Goal: Transaction & Acquisition: Book appointment/travel/reservation

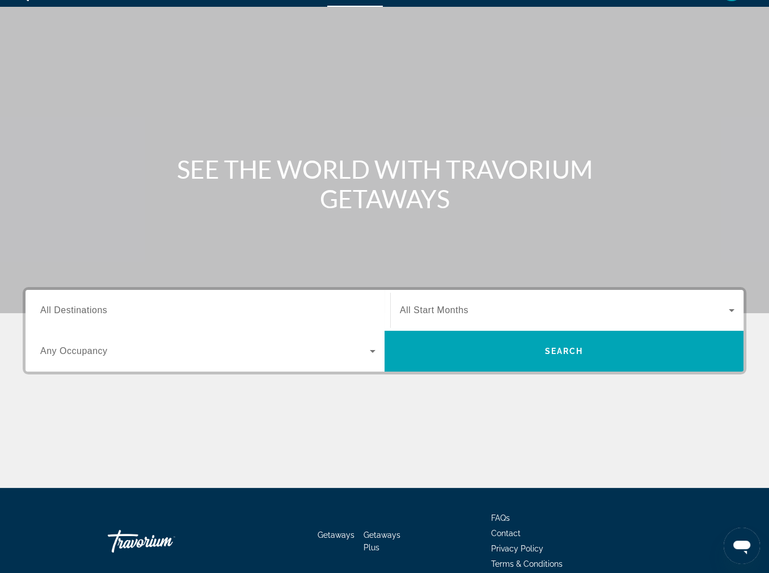
scroll to position [39, 0]
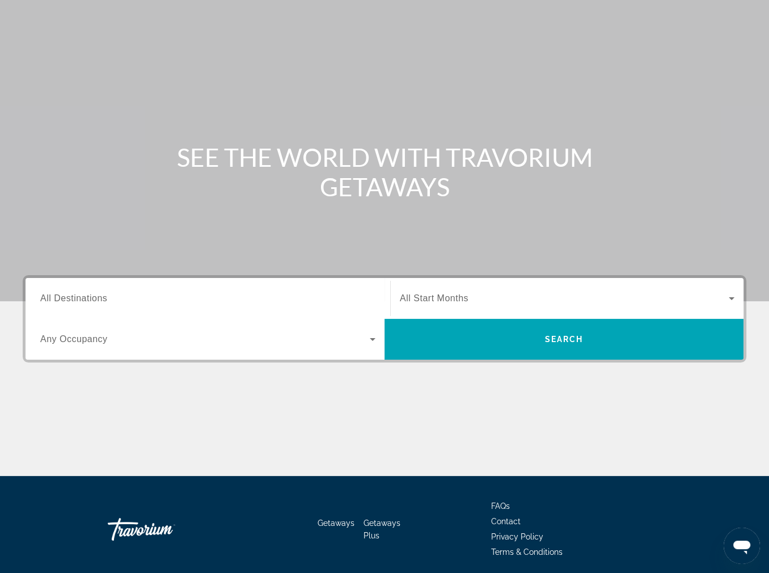
click at [206, 476] on div "Destination All Destinations Start Month All Start Months Occupancy Any Occupan…" at bounding box center [384, 375] width 769 height 201
click at [167, 306] on input "Destination All Destinations" at bounding box center [207, 299] width 335 height 14
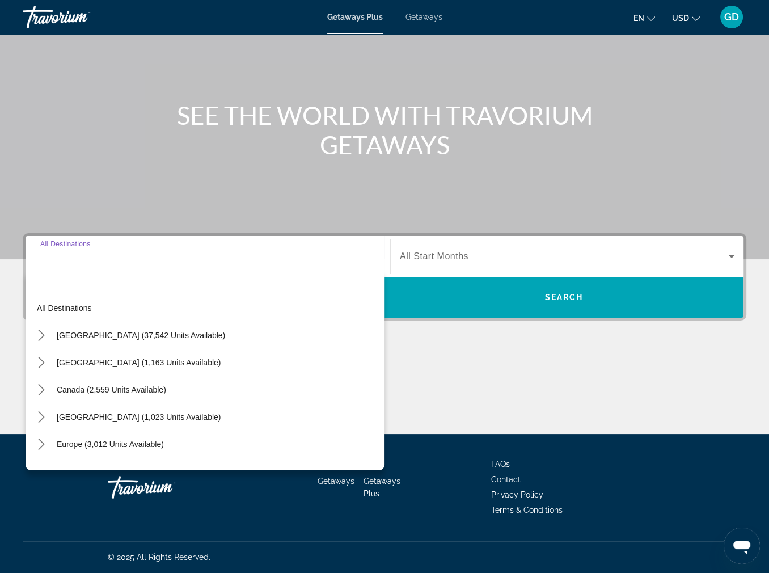
scroll to position [243, 0]
click at [164, 440] on span "Europe (3,012 units available)" at bounding box center [110, 444] width 107 height 9
type input "**********"
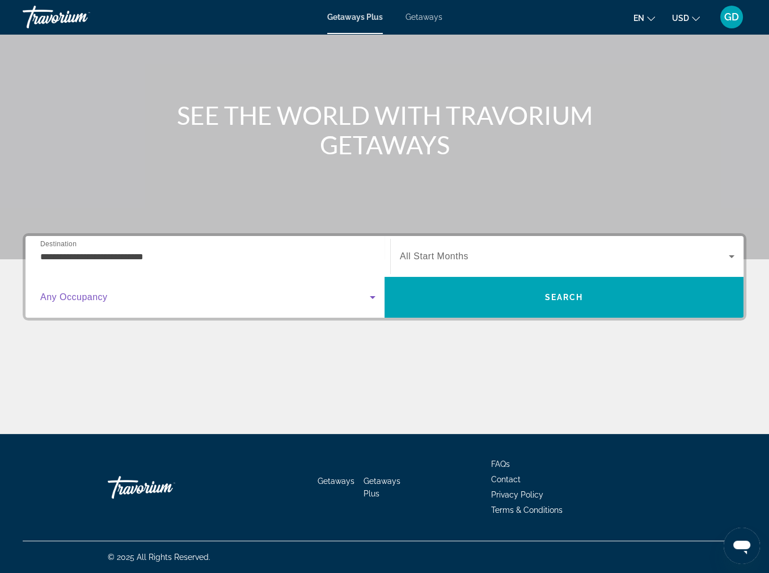
click at [372, 290] on icon "Search widget" at bounding box center [373, 297] width 14 height 14
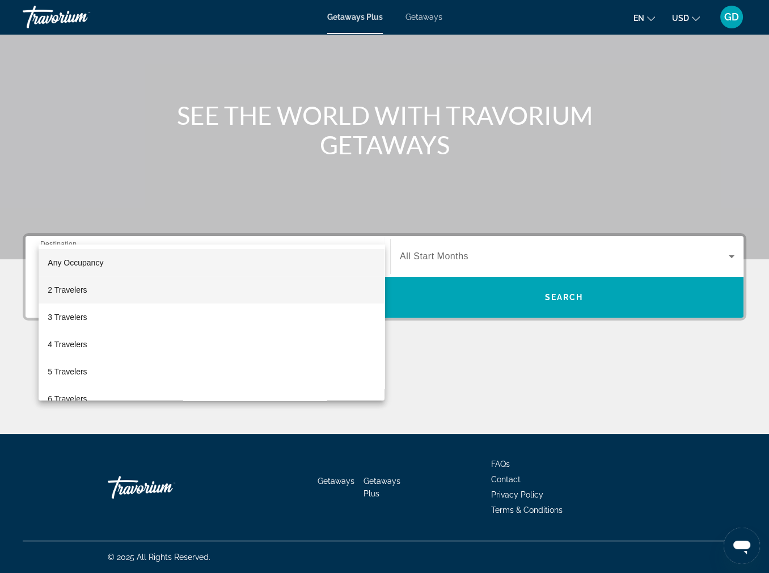
click at [217, 290] on mat-option "2 Travelers" at bounding box center [212, 289] width 346 height 27
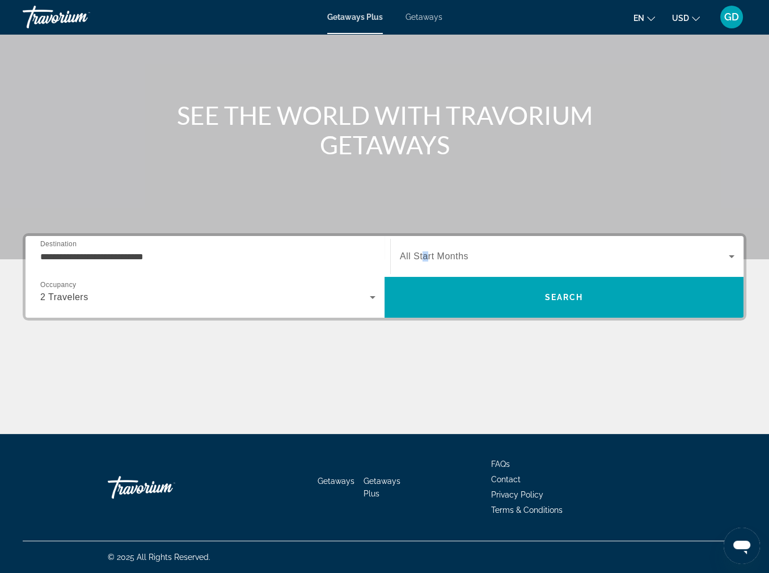
click at [431, 251] on span "All Start Months" at bounding box center [434, 256] width 69 height 10
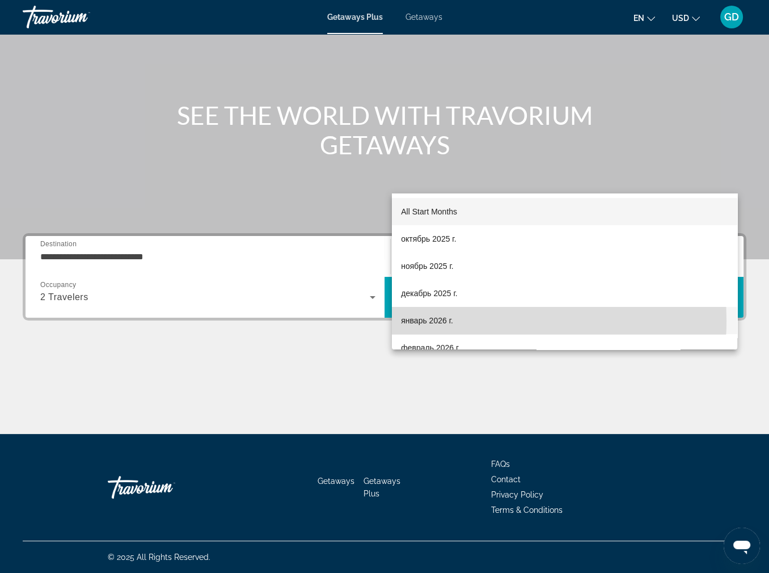
click at [453, 321] on span "январь 2026 г." at bounding box center [427, 321] width 52 height 14
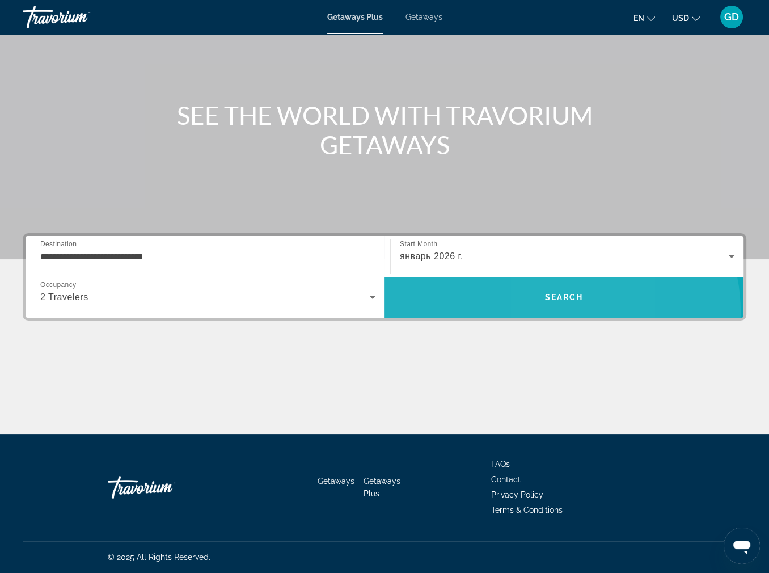
click at [554, 284] on span "Search" at bounding box center [564, 297] width 359 height 27
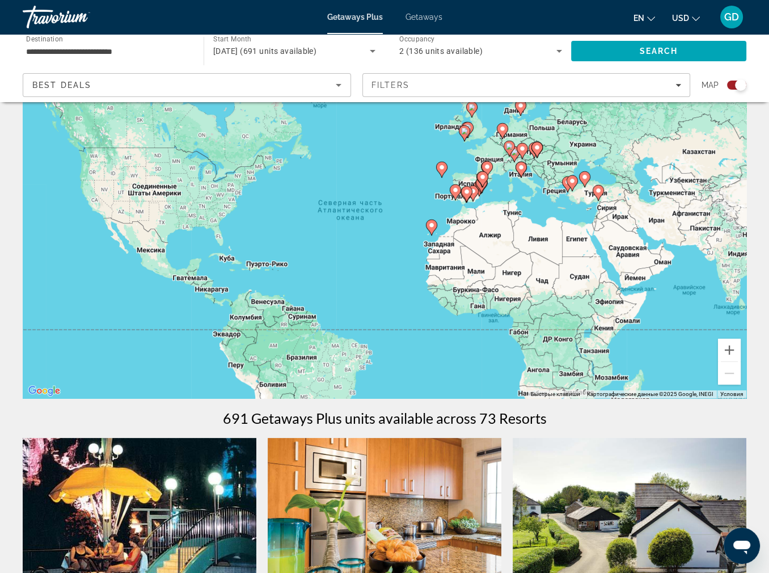
scroll to position [77, 0]
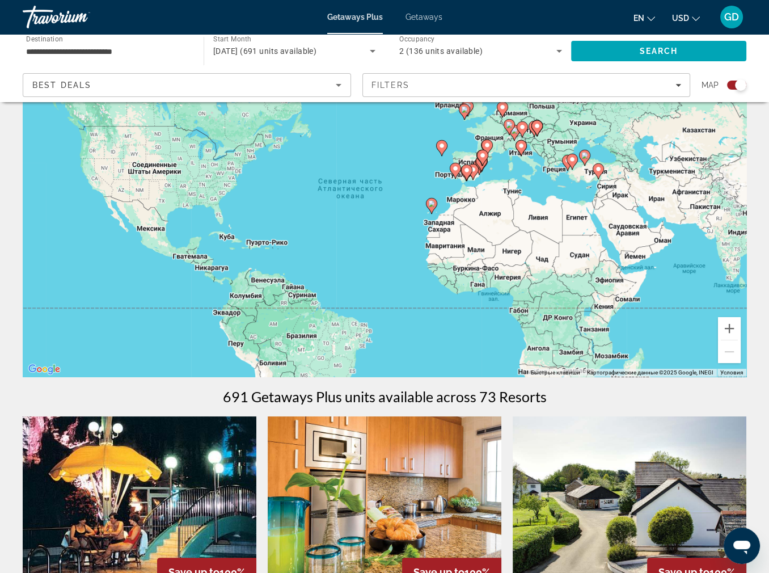
click at [442, 22] on span "Getaways" at bounding box center [424, 16] width 37 height 9
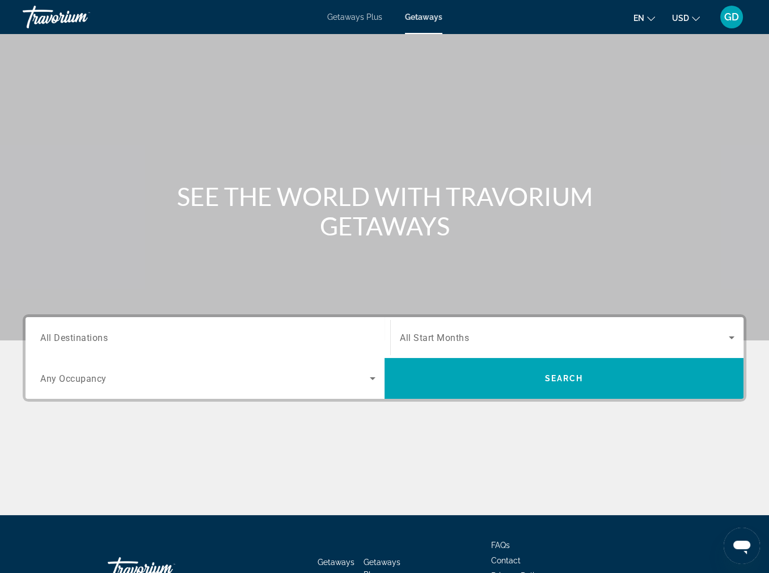
click at [108, 343] on span "All Destinations" at bounding box center [74, 337] width 68 height 11
click at [126, 345] on input "Destination All Destinations" at bounding box center [207, 338] width 335 height 14
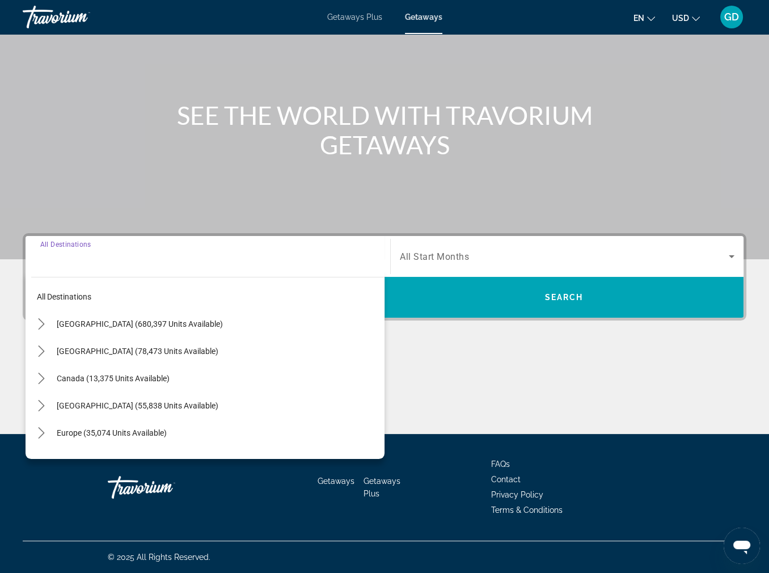
scroll to position [243, 0]
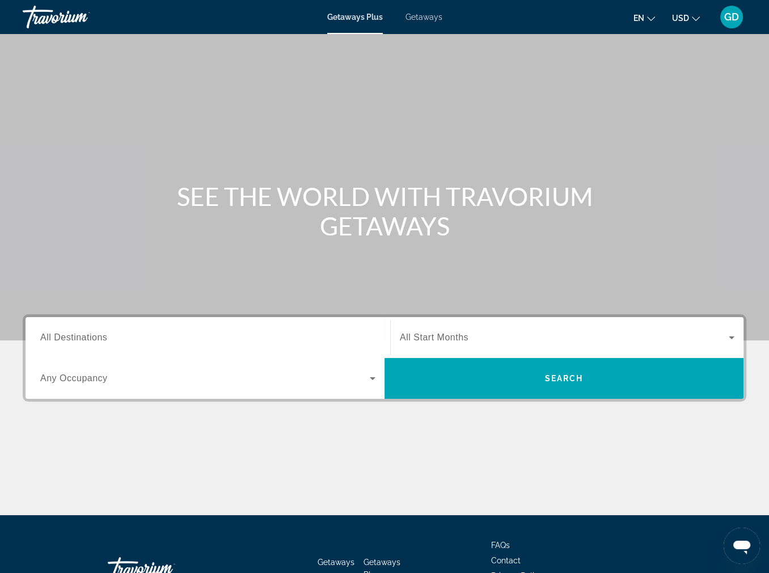
click at [438, 20] on span "Getaways" at bounding box center [424, 16] width 37 height 9
click at [107, 342] on span "All Destinations" at bounding box center [73, 337] width 67 height 10
click at [116, 345] on input "Destination All Destinations" at bounding box center [207, 338] width 335 height 14
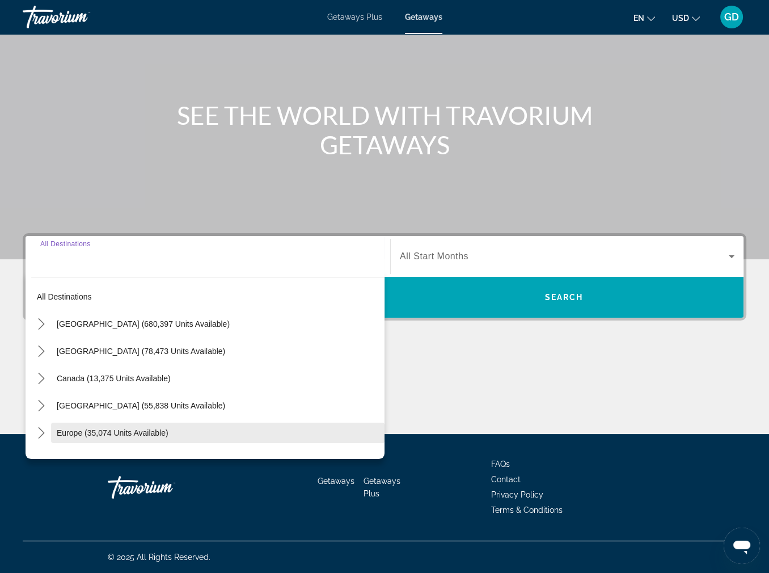
scroll to position [243, 0]
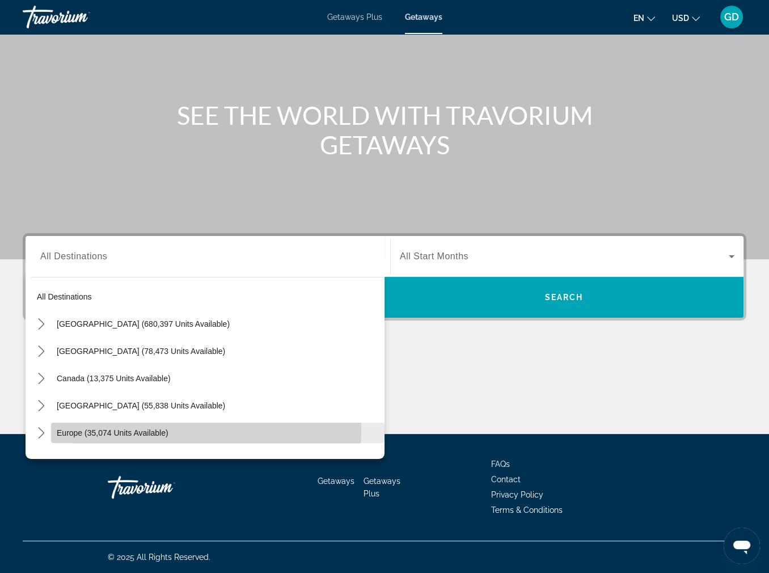
click at [85, 428] on span "Europe (35,074 units available)" at bounding box center [113, 432] width 112 height 9
type input "**********"
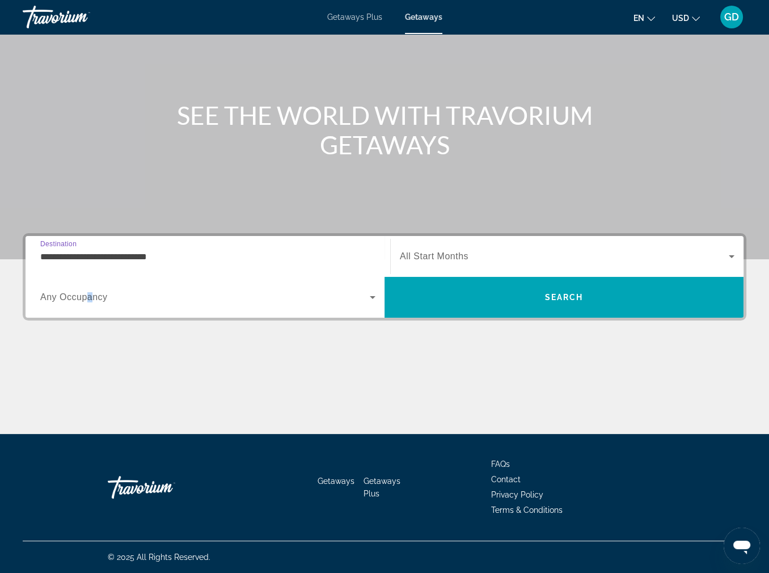
click at [108, 292] on span "Any Occupancy" at bounding box center [74, 297] width 68 height 10
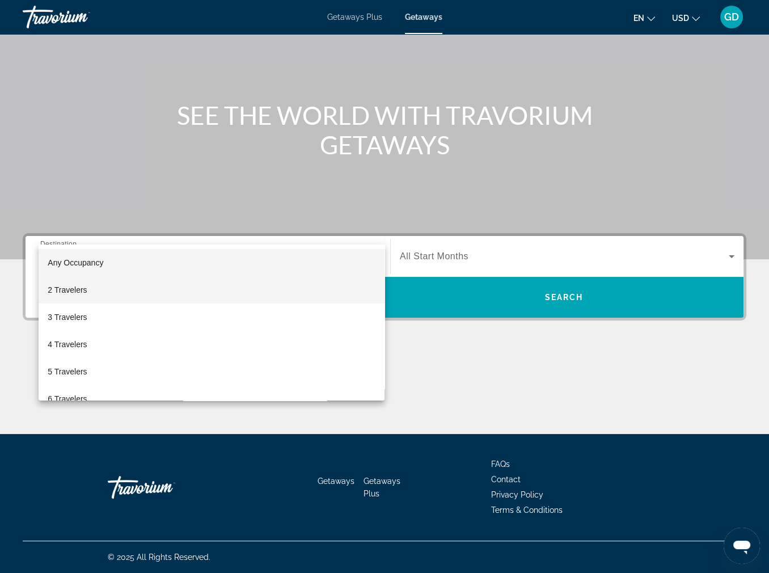
drag, startPoint x: 108, startPoint y: 232, endPoint x: 92, endPoint y: 286, distance: 56.3
click at [87, 286] on span "2 Travelers" at bounding box center [67, 290] width 39 height 14
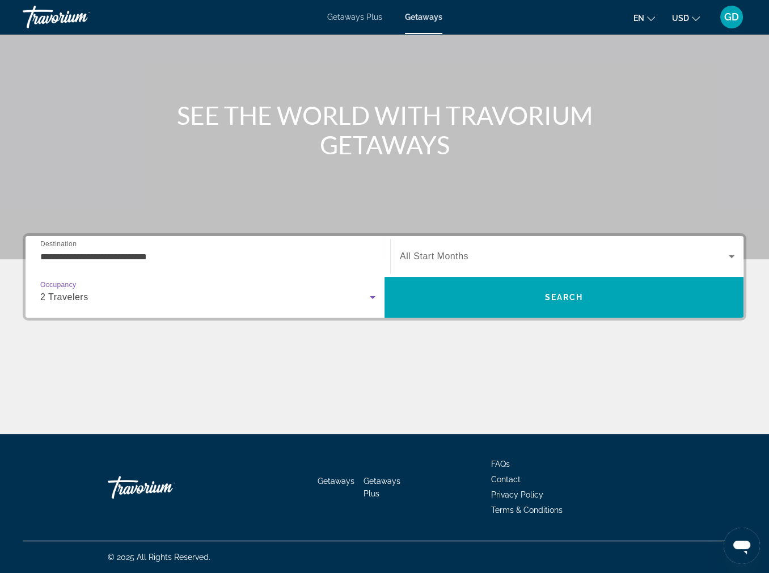
click at [468, 251] on span "All Start Months" at bounding box center [434, 256] width 69 height 10
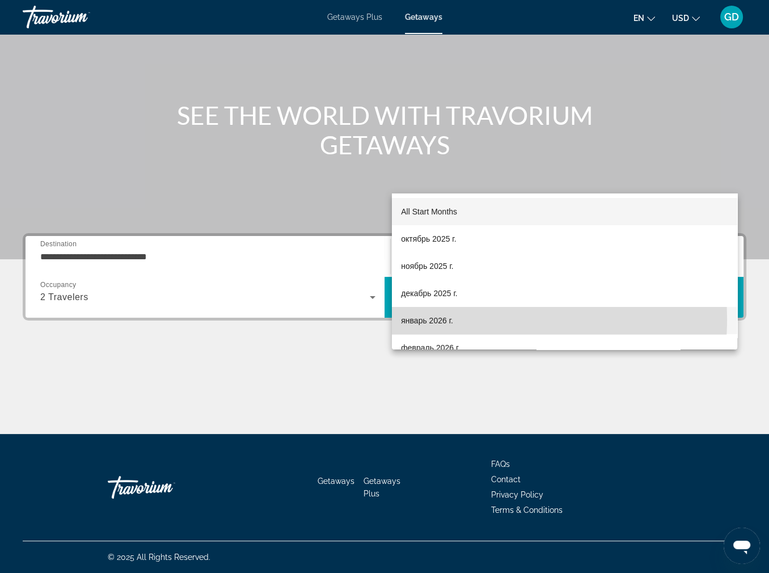
click at [445, 319] on span "январь 2026 г." at bounding box center [427, 321] width 52 height 14
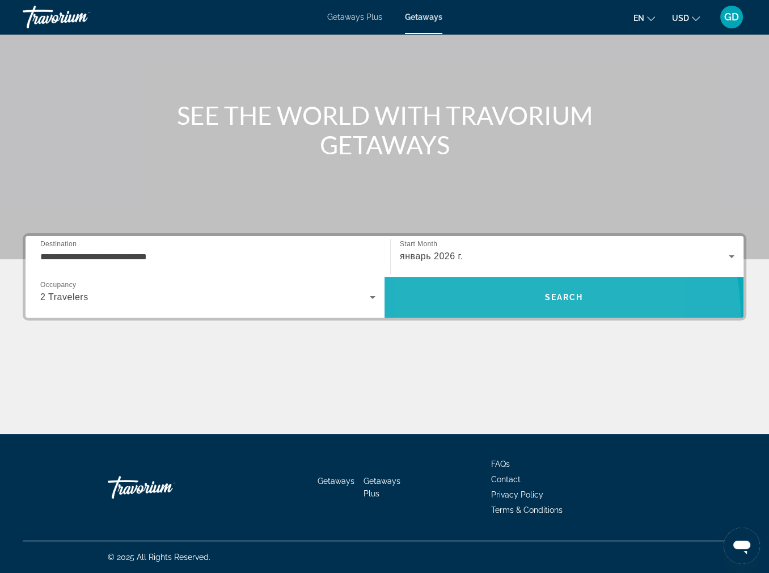
click at [496, 277] on span "Search" at bounding box center [564, 297] width 359 height 41
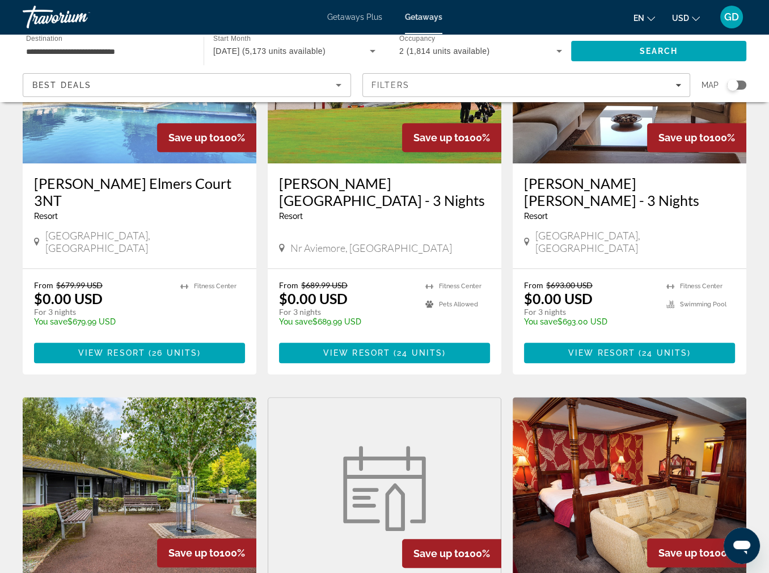
scroll to position [546, 0]
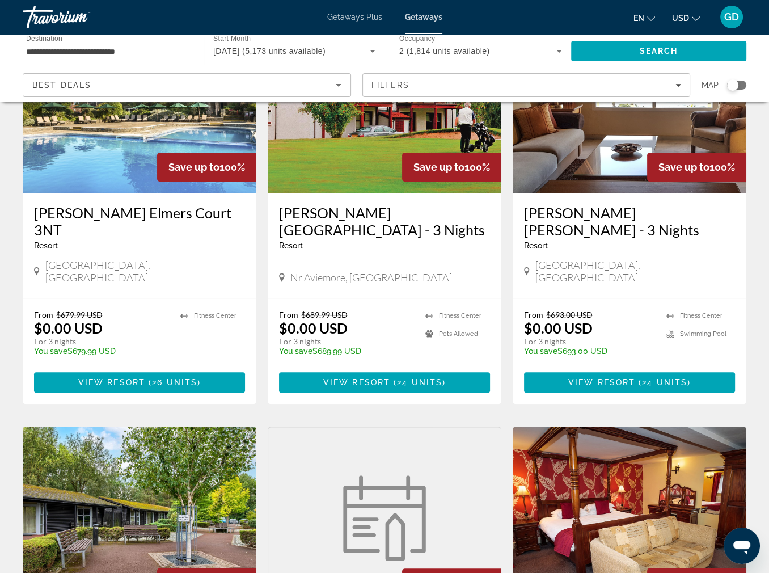
click at [628, 193] on img "Main content" at bounding box center [630, 102] width 234 height 182
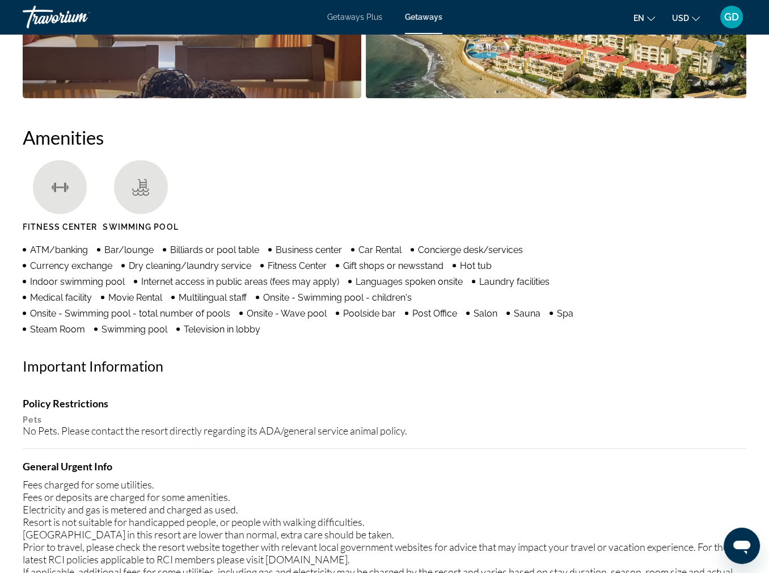
scroll to position [1013, 0]
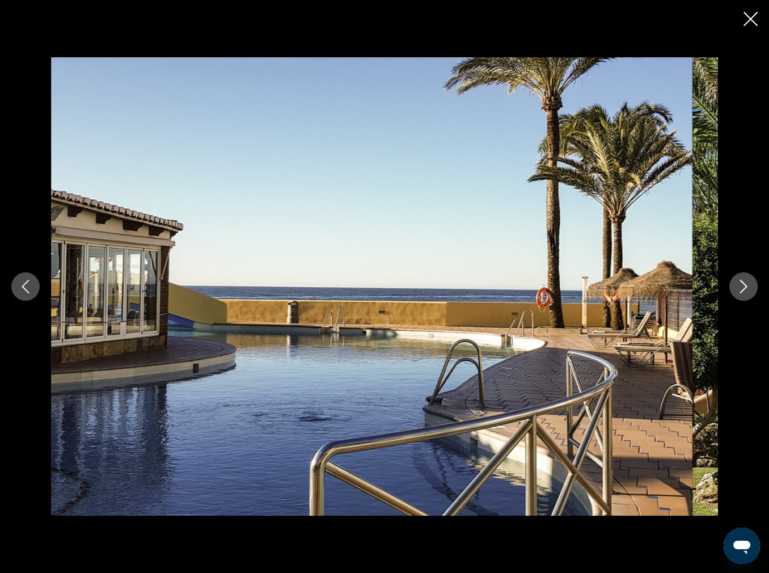
click at [737, 285] on icon "Next image" at bounding box center [744, 287] width 14 height 14
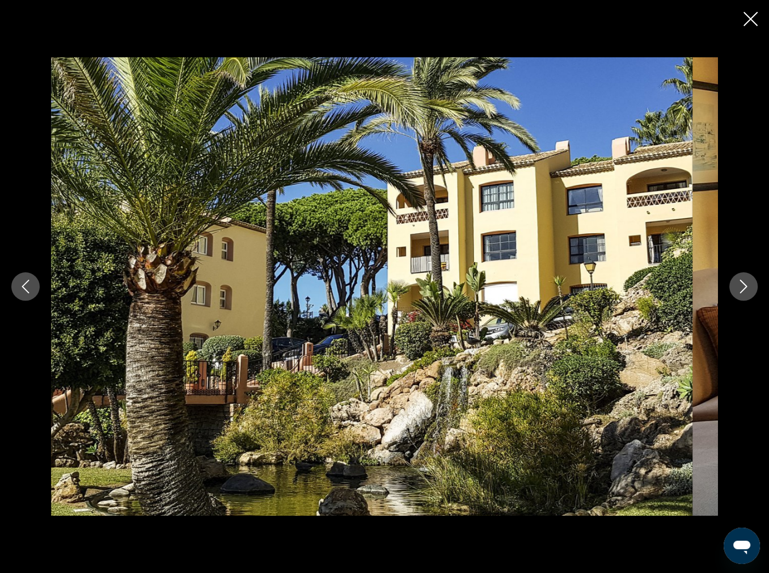
click at [737, 285] on icon "Next image" at bounding box center [744, 287] width 14 height 14
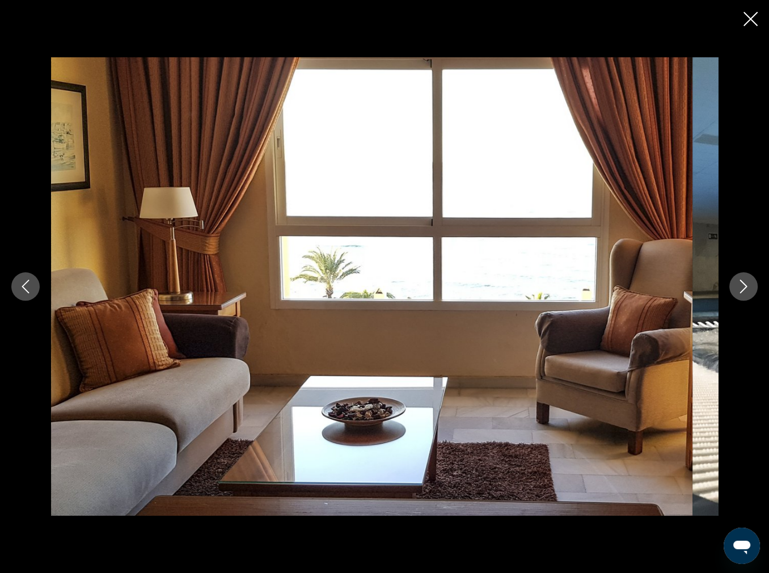
click at [737, 285] on icon "Next image" at bounding box center [744, 287] width 14 height 14
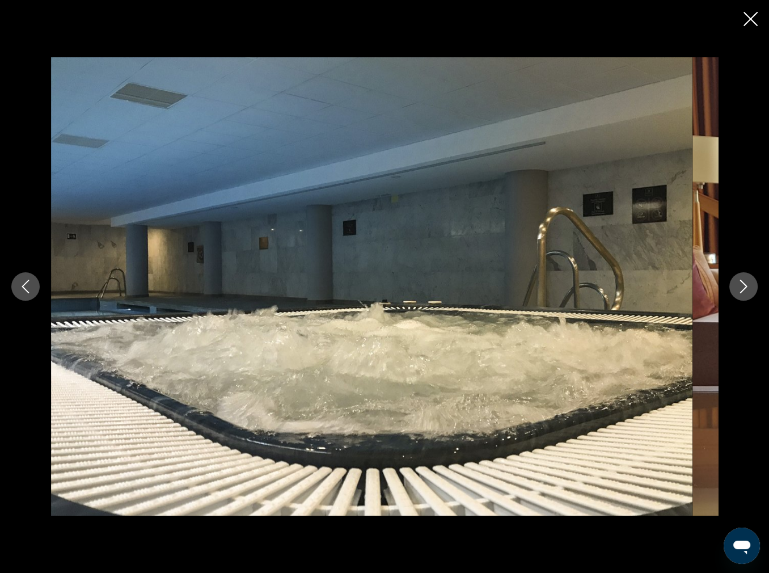
click at [737, 285] on icon "Next image" at bounding box center [744, 287] width 14 height 14
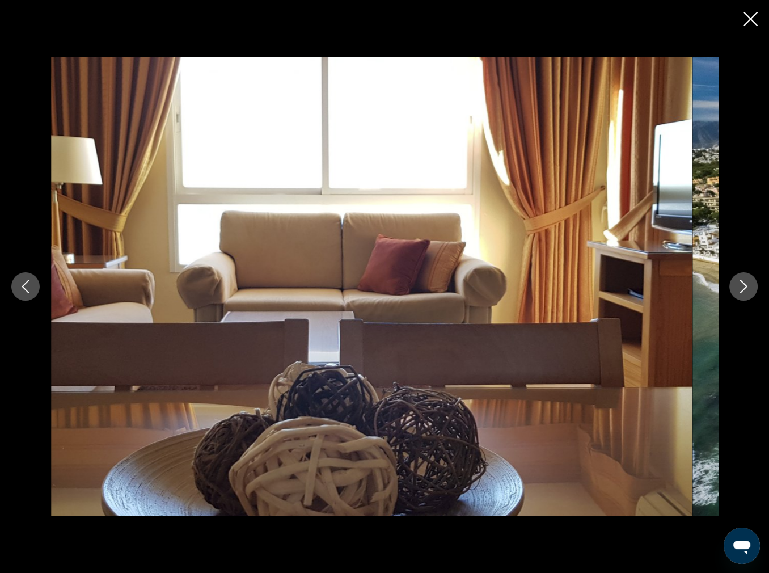
click at [737, 285] on icon "Next image" at bounding box center [744, 287] width 14 height 14
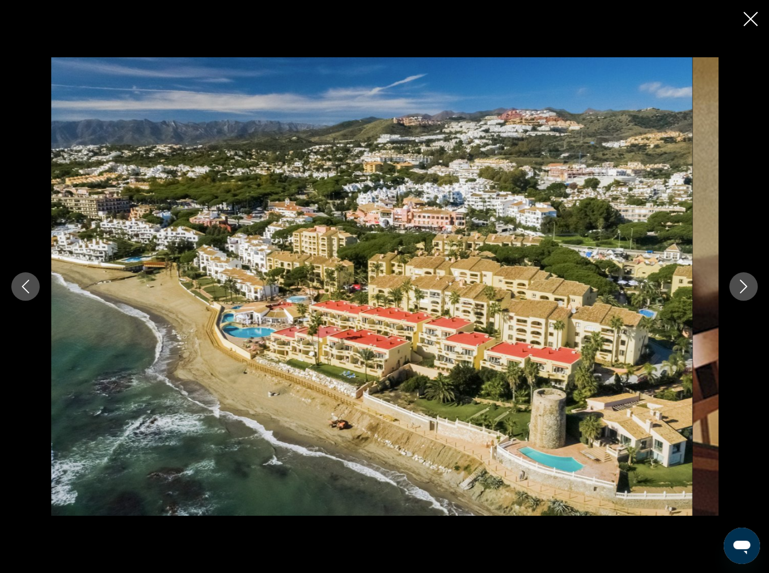
click at [741, 286] on icon "Next image" at bounding box center [744, 287] width 14 height 14
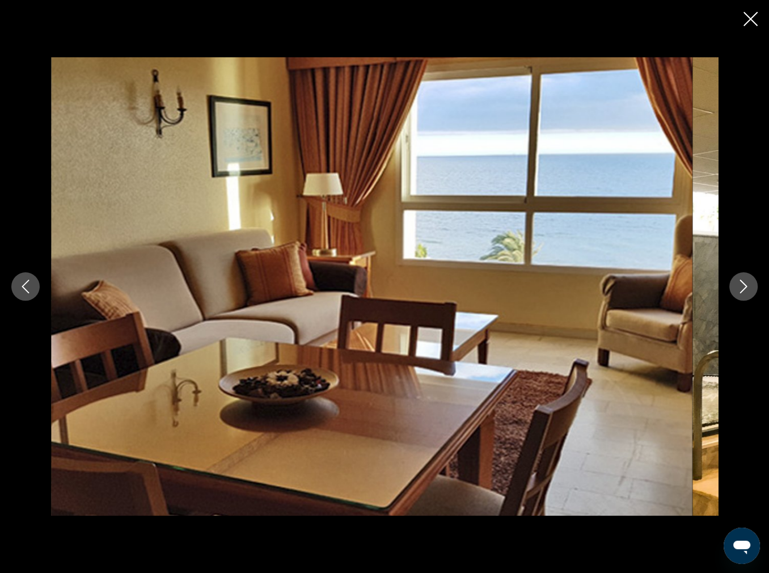
click at [741, 286] on icon "Next image" at bounding box center [744, 287] width 14 height 14
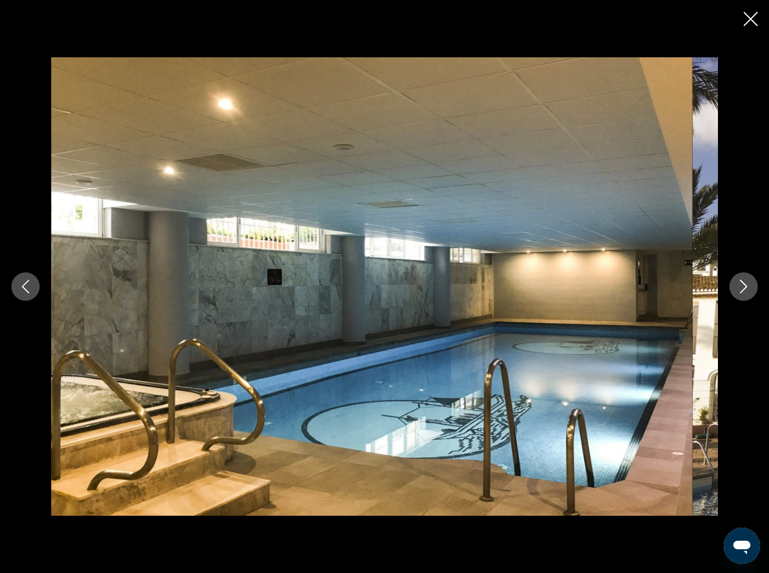
click at [741, 286] on icon "Next image" at bounding box center [744, 287] width 14 height 14
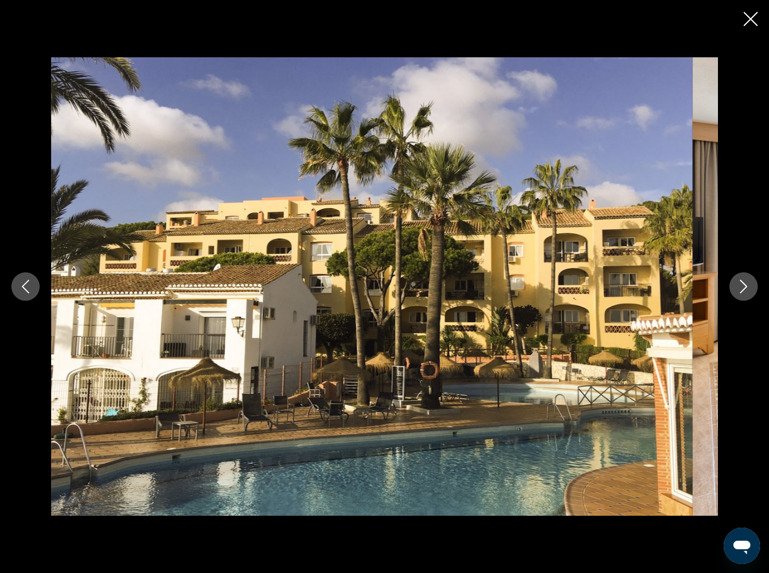
click at [741, 286] on icon "Next image" at bounding box center [744, 287] width 14 height 14
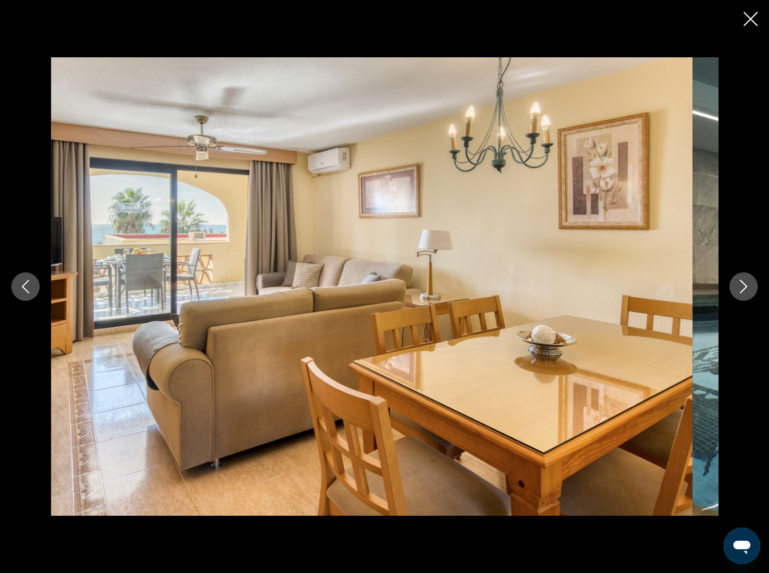
click at [741, 286] on icon "Next image" at bounding box center [744, 287] width 14 height 14
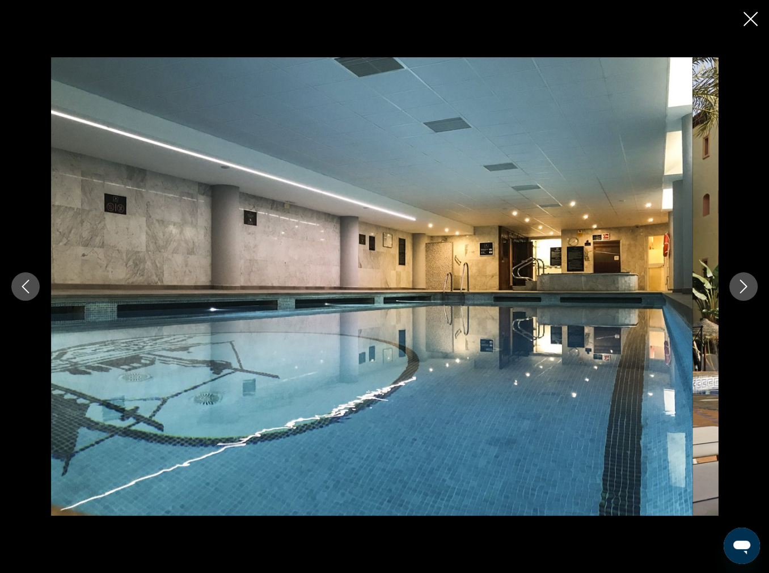
click at [741, 286] on icon "Next image" at bounding box center [744, 287] width 14 height 14
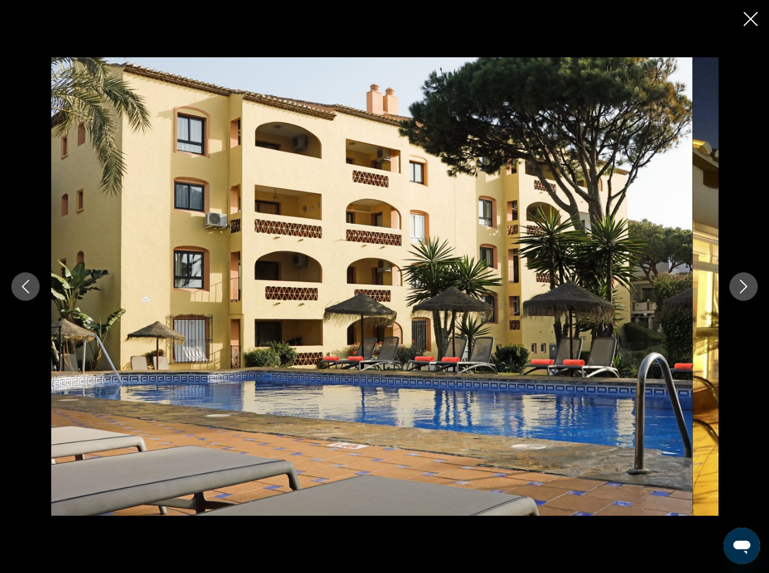
click at [741, 286] on icon "Next image" at bounding box center [744, 287] width 14 height 14
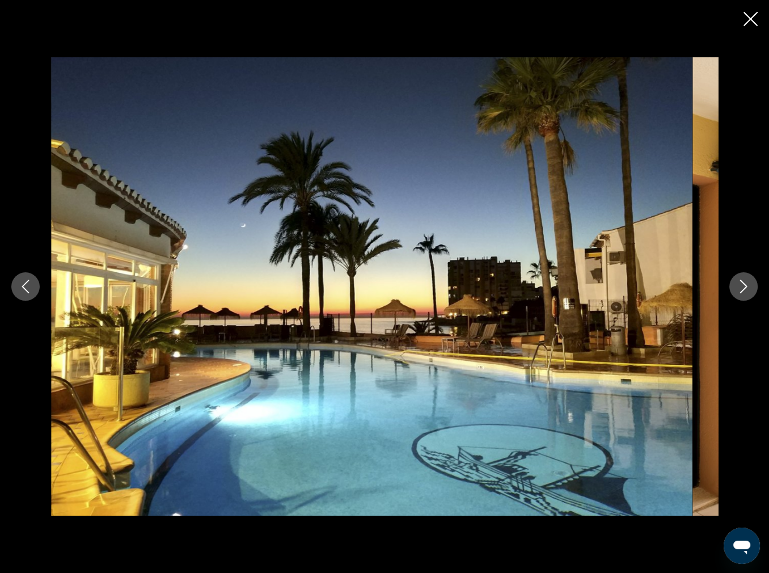
click at [741, 286] on icon "Next image" at bounding box center [744, 287] width 14 height 14
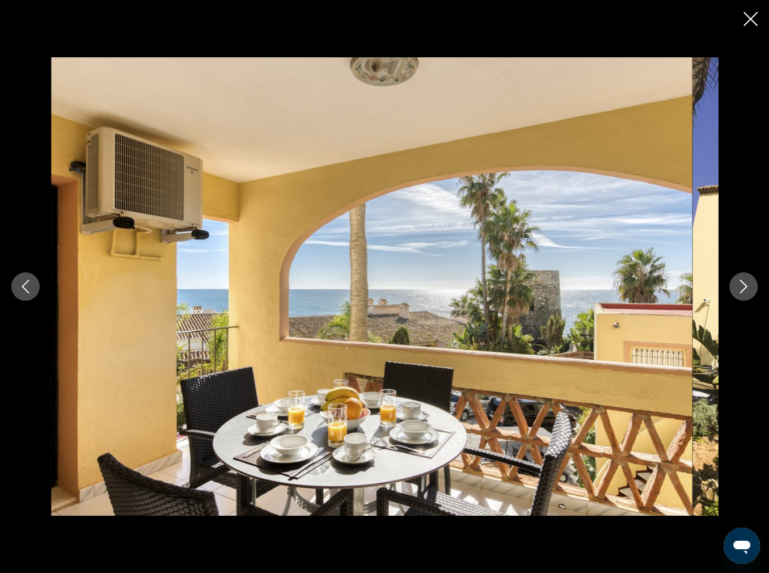
click at [741, 286] on icon "Next image" at bounding box center [744, 287] width 14 height 14
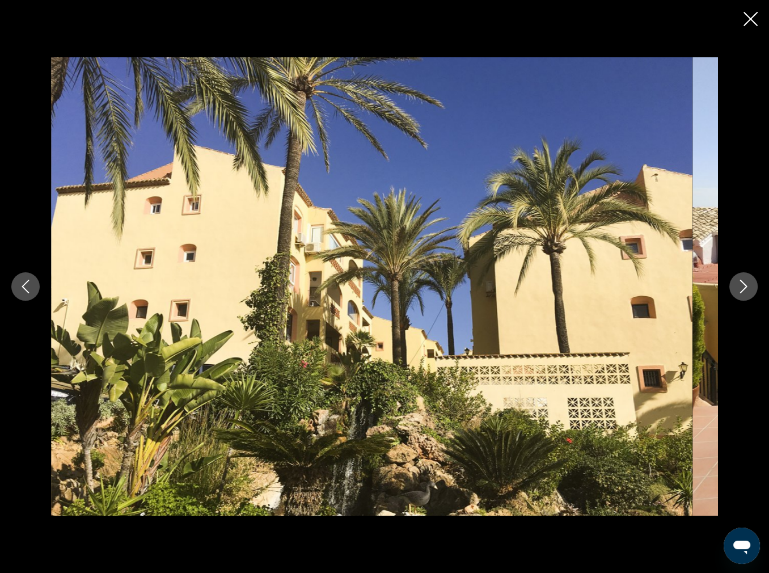
click at [741, 286] on icon "Next image" at bounding box center [744, 287] width 14 height 14
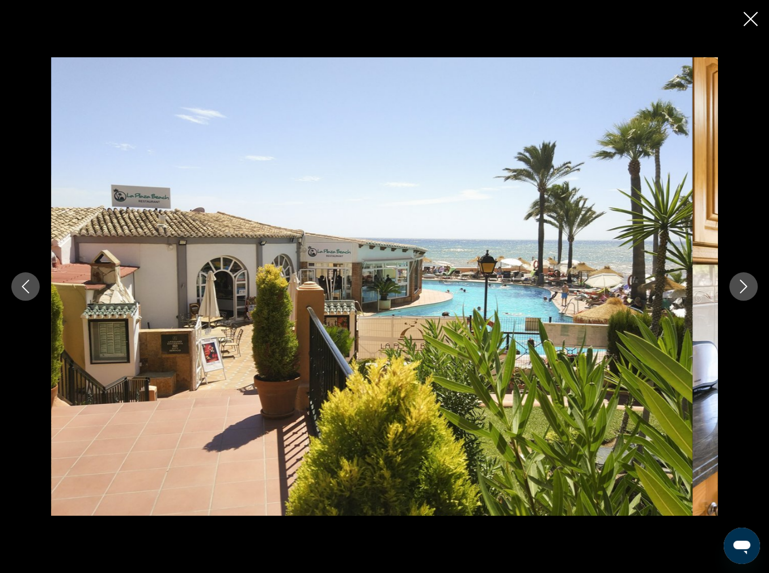
click at [741, 286] on icon "Next image" at bounding box center [744, 287] width 14 height 14
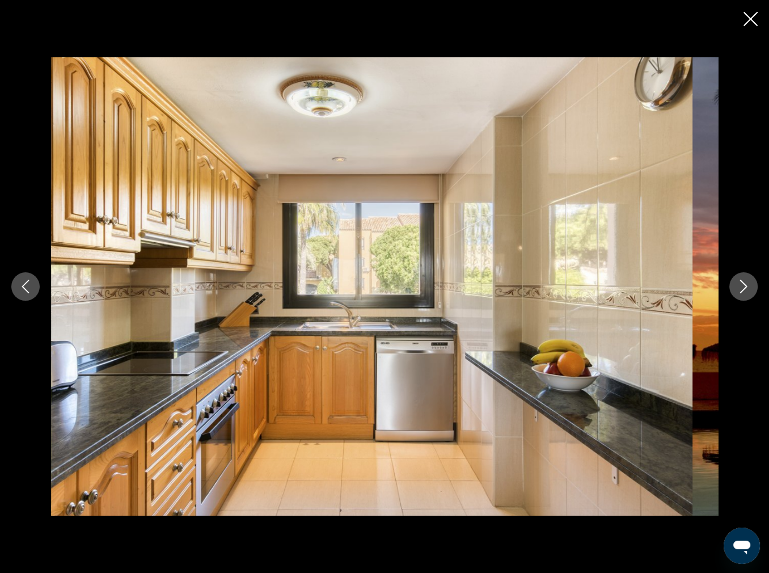
click at [741, 286] on icon "Next image" at bounding box center [744, 287] width 14 height 14
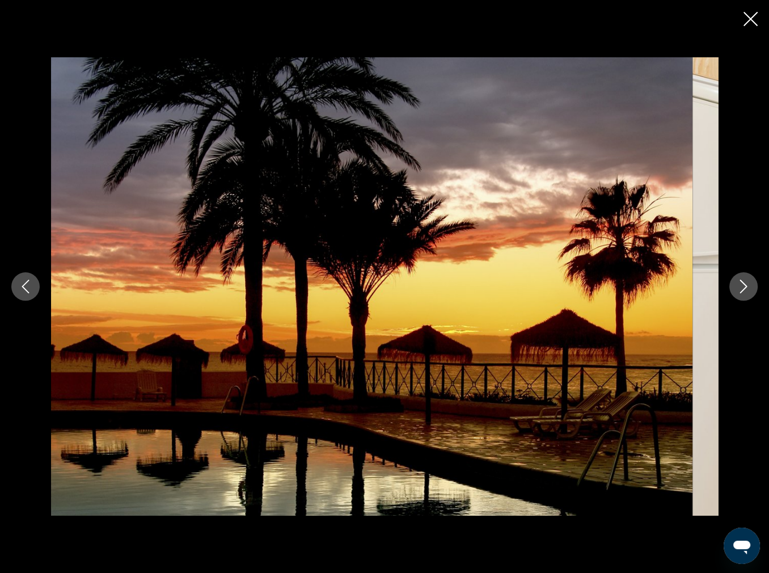
click at [741, 286] on icon "Next image" at bounding box center [744, 287] width 14 height 14
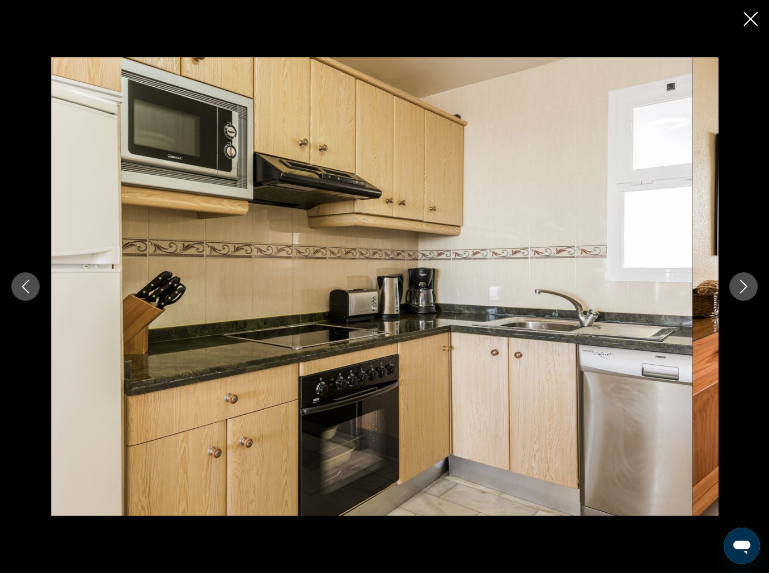
click at [741, 286] on icon "Next image" at bounding box center [744, 287] width 14 height 14
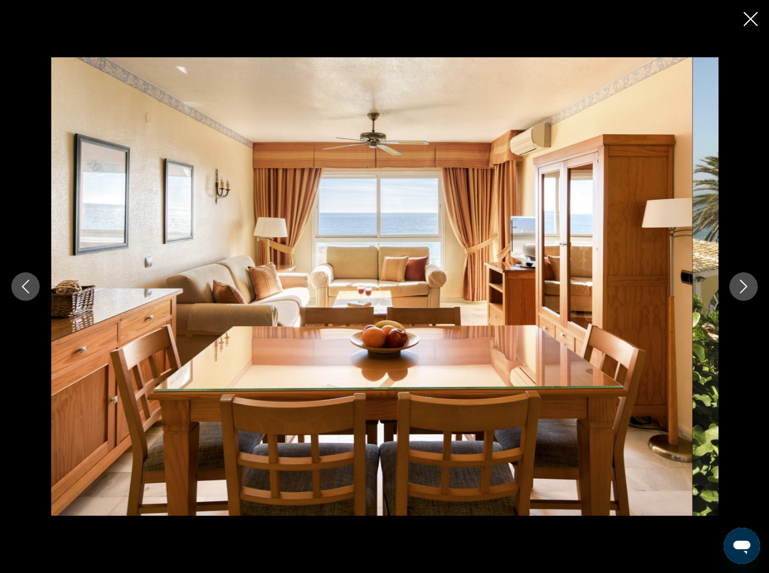
click at [747, 19] on icon "Close slideshow" at bounding box center [751, 19] width 14 height 14
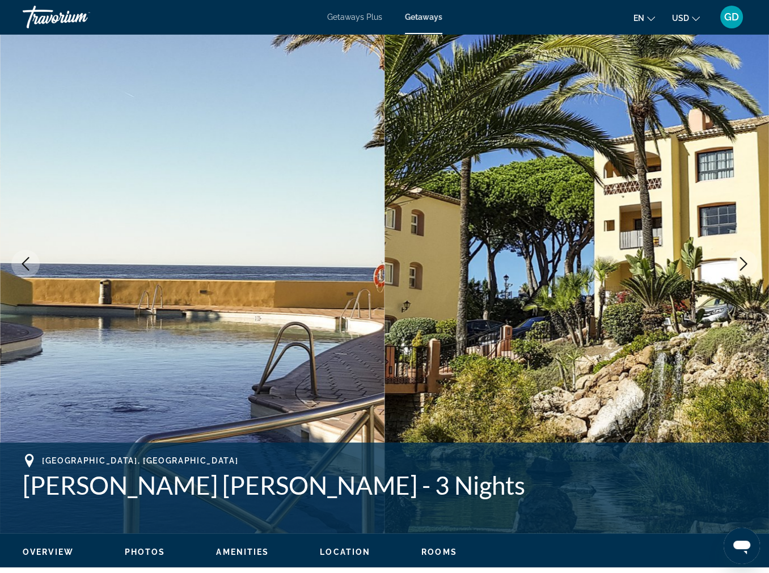
scroll to position [0, 0]
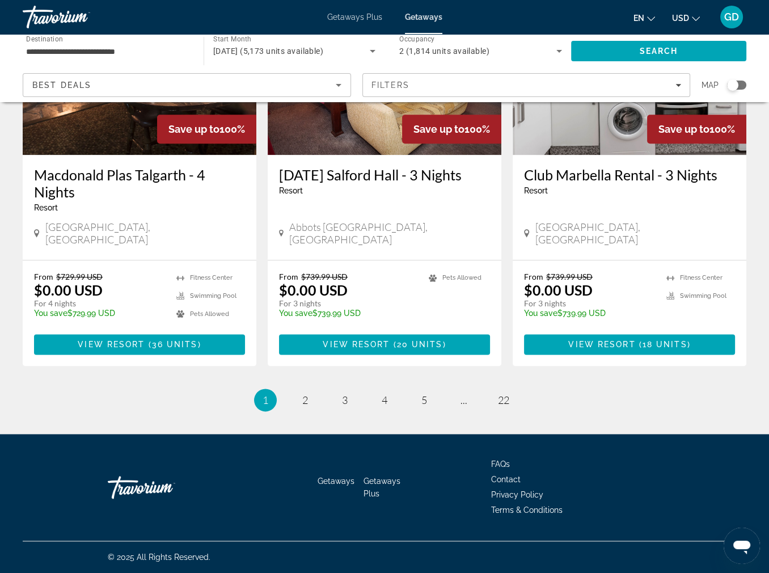
scroll to position [1719, 0]
click at [302, 406] on span "2" at bounding box center [305, 400] width 6 height 12
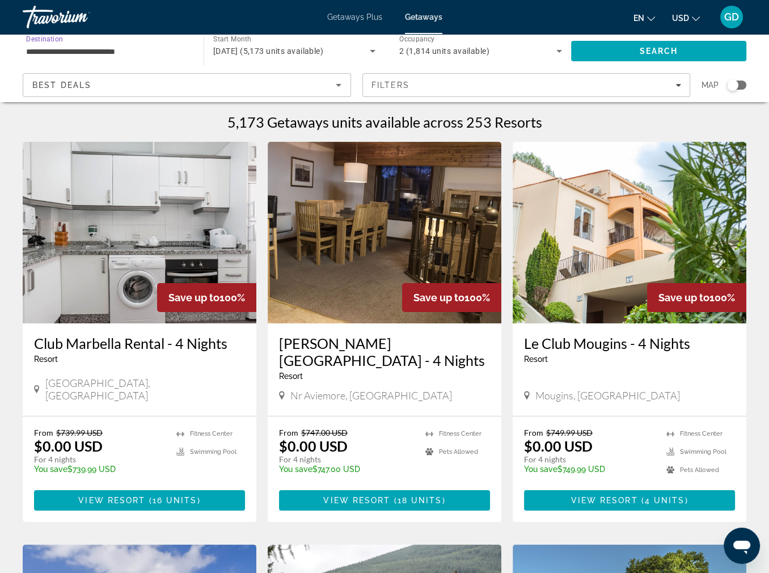
click at [47, 58] on input "**********" at bounding box center [107, 52] width 163 height 14
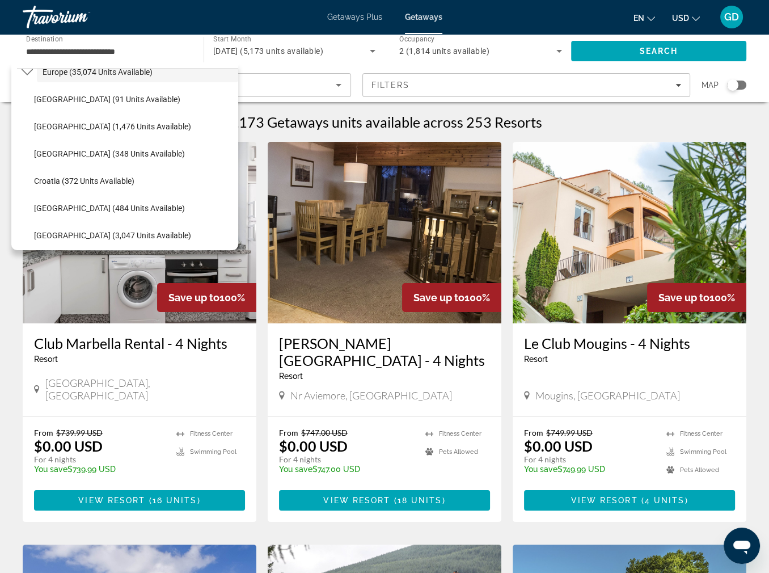
scroll to position [59, 0]
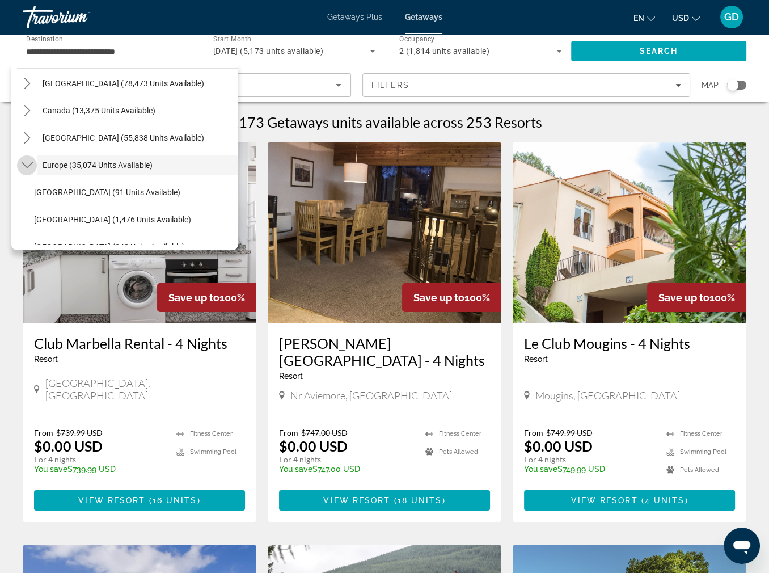
click at [30, 171] on icon "Toggle Europe (35,074 units available) submenu" at bounding box center [27, 164] width 11 height 11
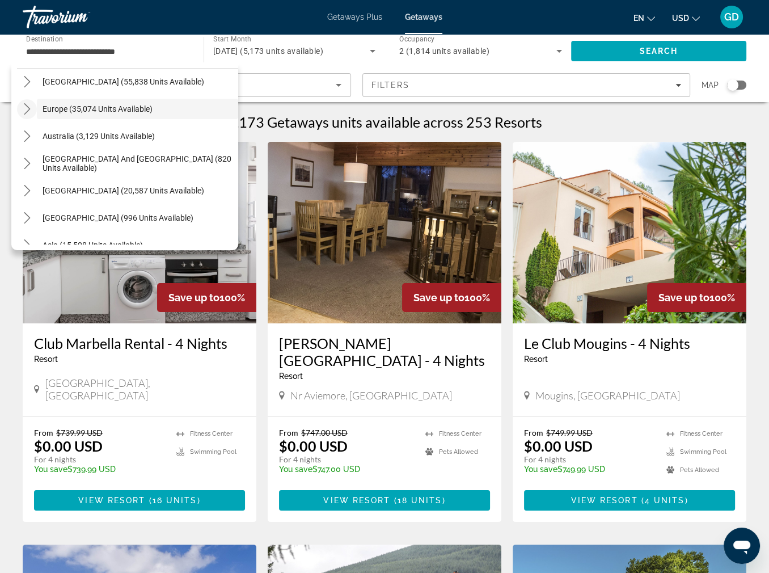
scroll to position [118, 0]
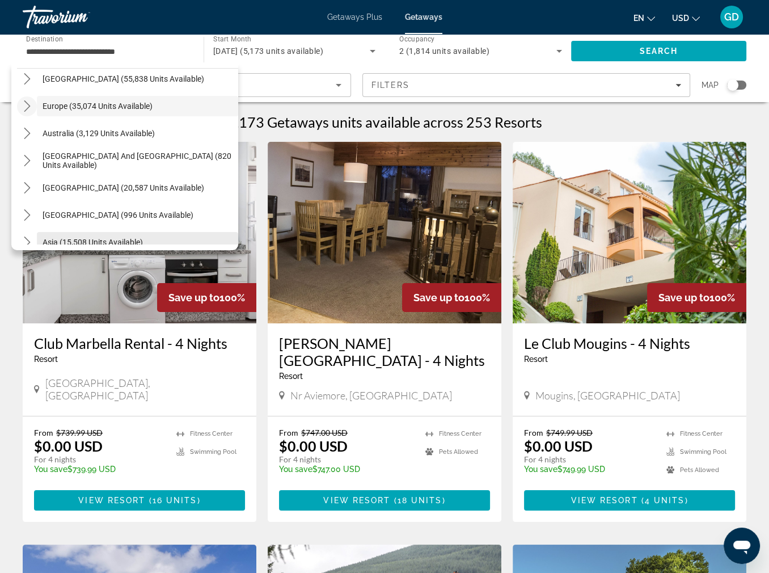
click at [106, 247] on span "Asia (15,508 units available)" at bounding box center [93, 242] width 100 height 9
type input "**********"
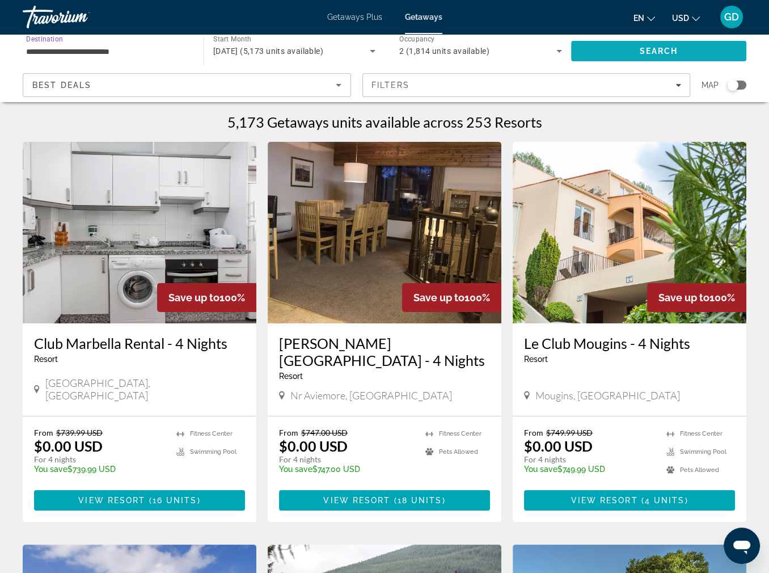
click at [646, 56] on span "Search" at bounding box center [659, 51] width 39 height 9
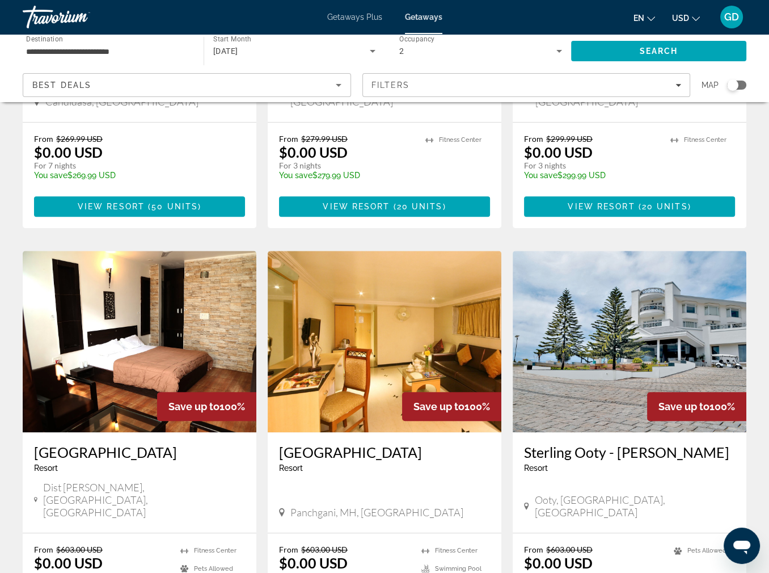
scroll to position [1073, 0]
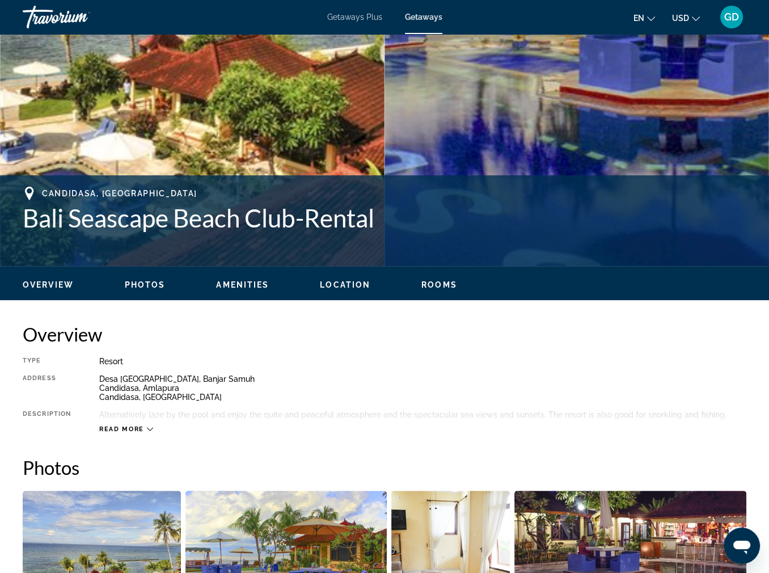
scroll to position [269, 0]
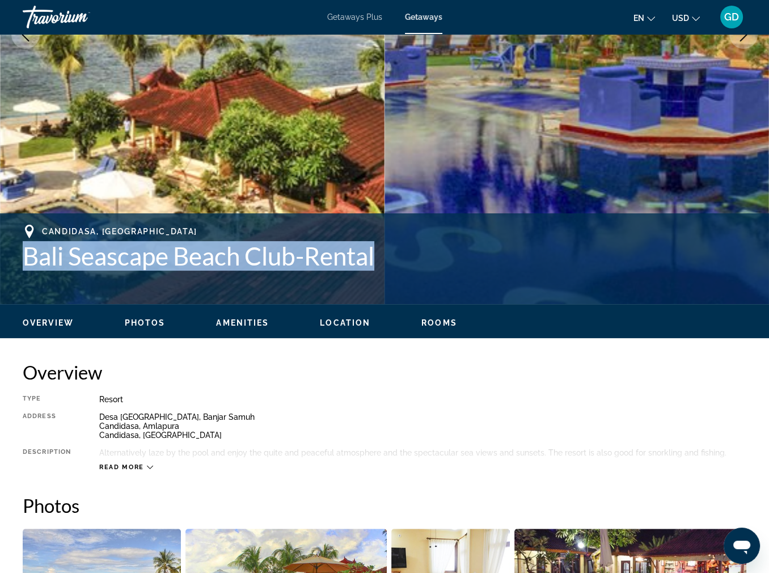
drag, startPoint x: 31, startPoint y: 386, endPoint x: 473, endPoint y: 377, distance: 442.0
click at [473, 271] on h1 "Bali Seascape Beach Club-Rental" at bounding box center [385, 255] width 724 height 29
drag, startPoint x: 473, startPoint y: 377, endPoint x: 437, endPoint y: 389, distance: 37.7
copy h1 "Bali Seascape Beach Club-Rental"
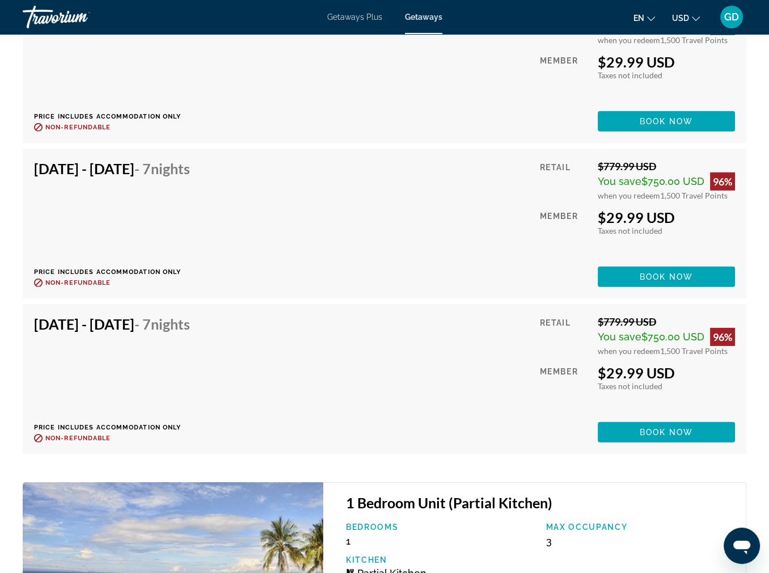
scroll to position [3543, 0]
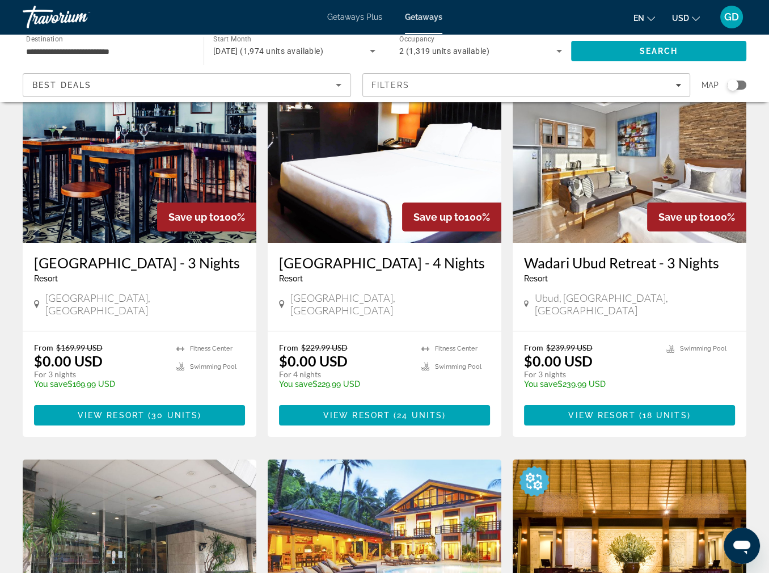
scroll to position [97, 0]
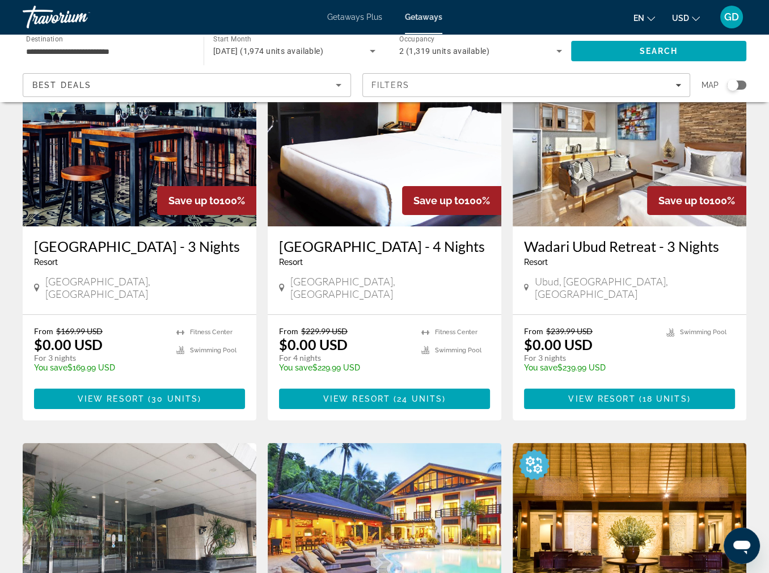
click at [602, 226] on img "Main content" at bounding box center [630, 136] width 234 height 182
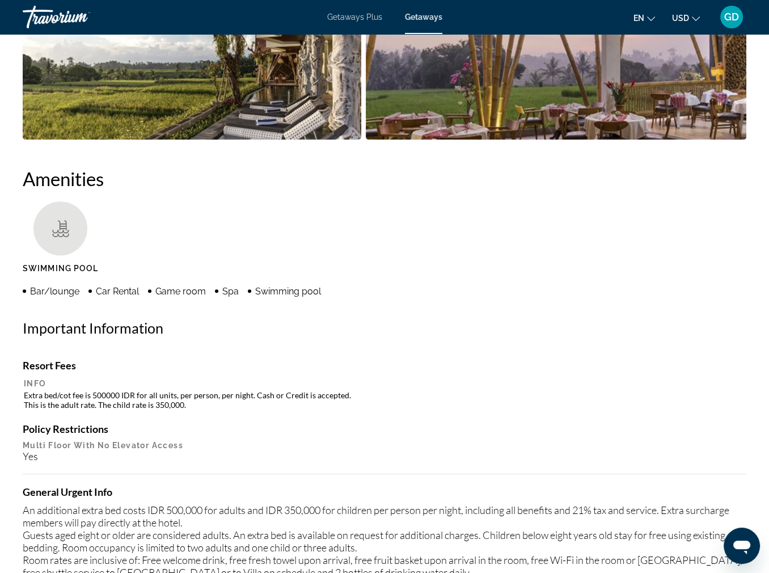
scroll to position [909, 0]
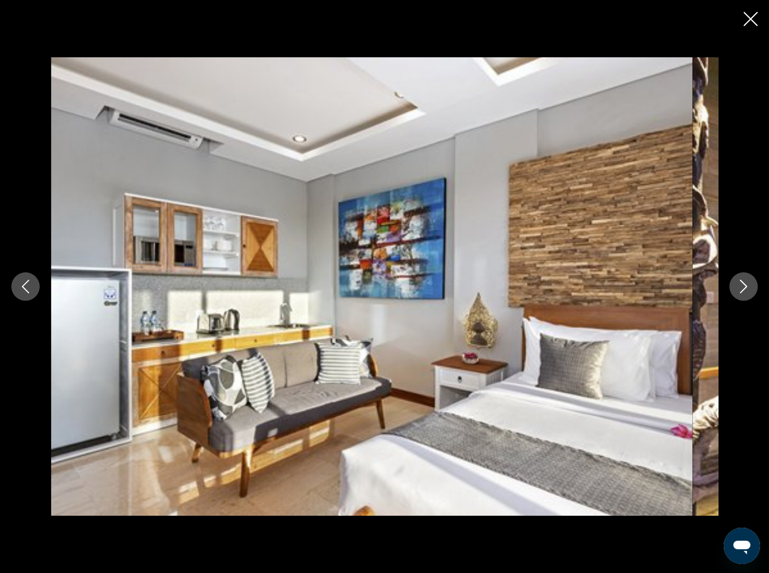
click at [737, 286] on icon "Next image" at bounding box center [744, 287] width 14 height 14
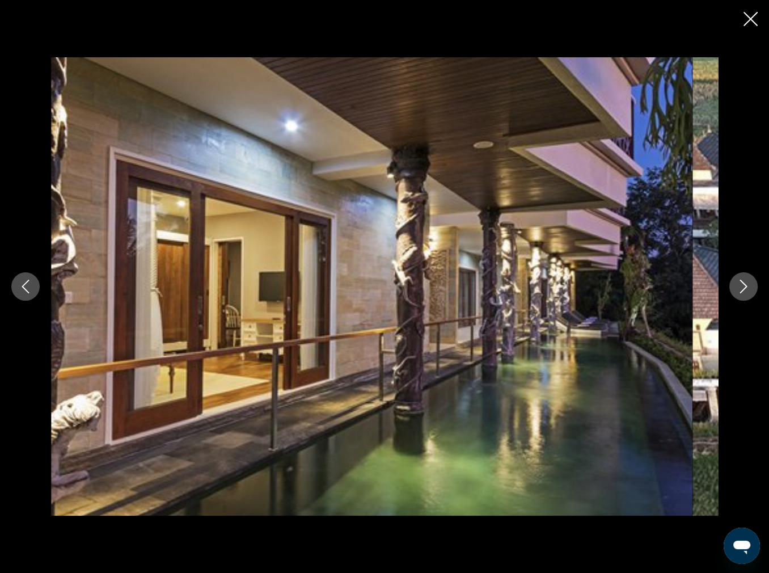
click at [737, 286] on icon "Next image" at bounding box center [744, 287] width 14 height 14
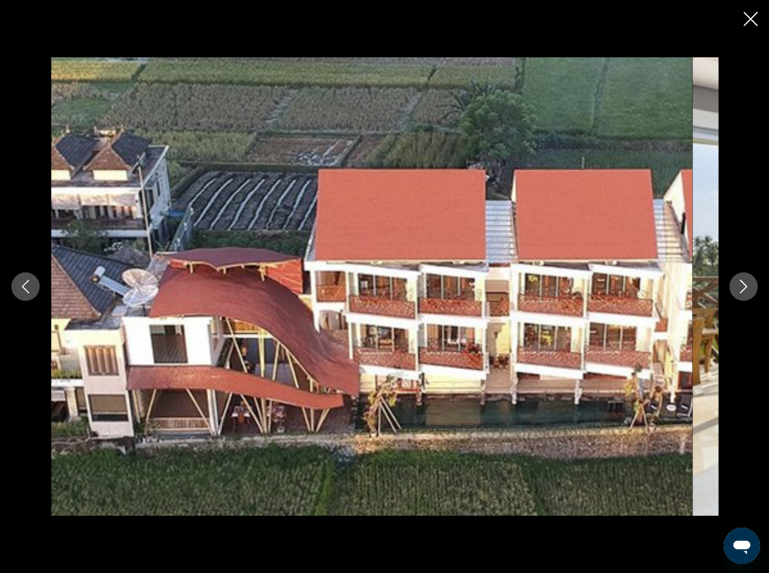
click at [737, 286] on icon "Next image" at bounding box center [744, 287] width 14 height 14
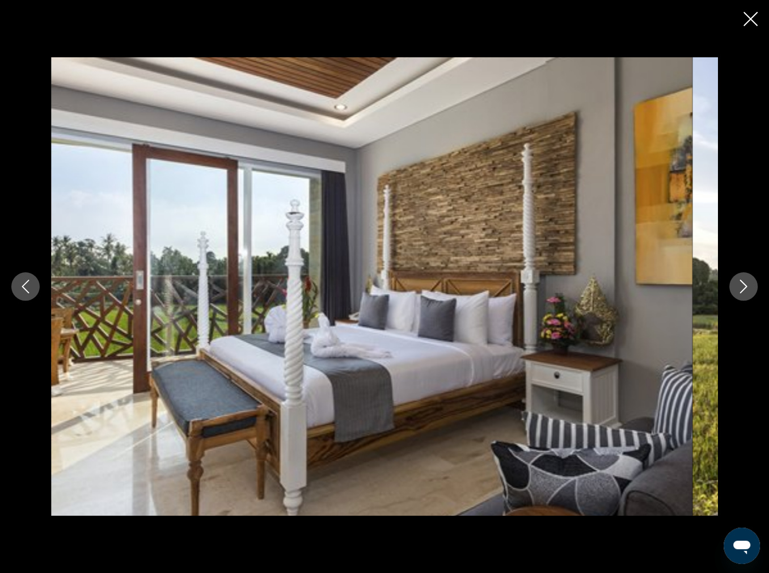
click at [32, 288] on icon "Previous image" at bounding box center [26, 287] width 14 height 14
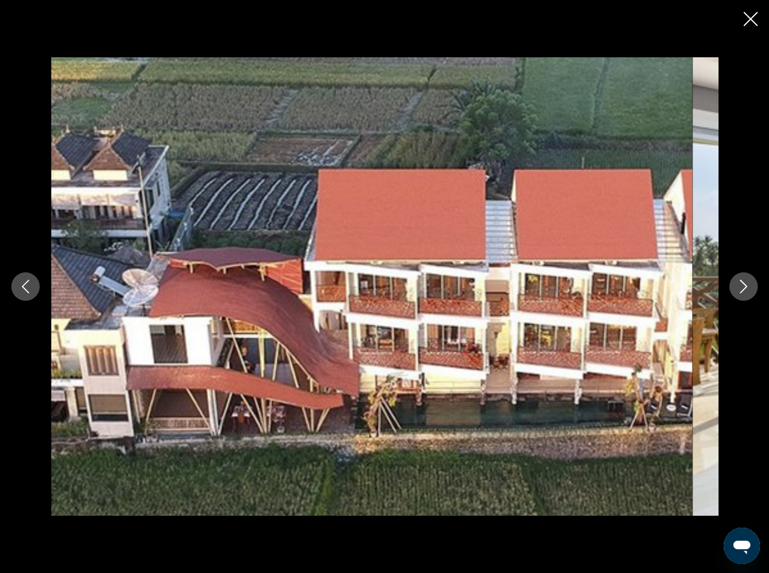
click at [739, 281] on icon "Next image" at bounding box center [744, 287] width 14 height 14
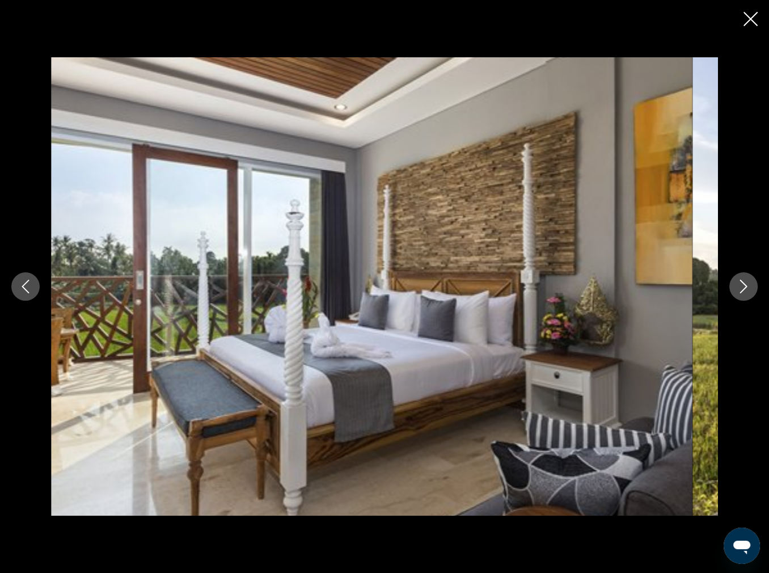
click at [739, 281] on icon "Next image" at bounding box center [744, 287] width 14 height 14
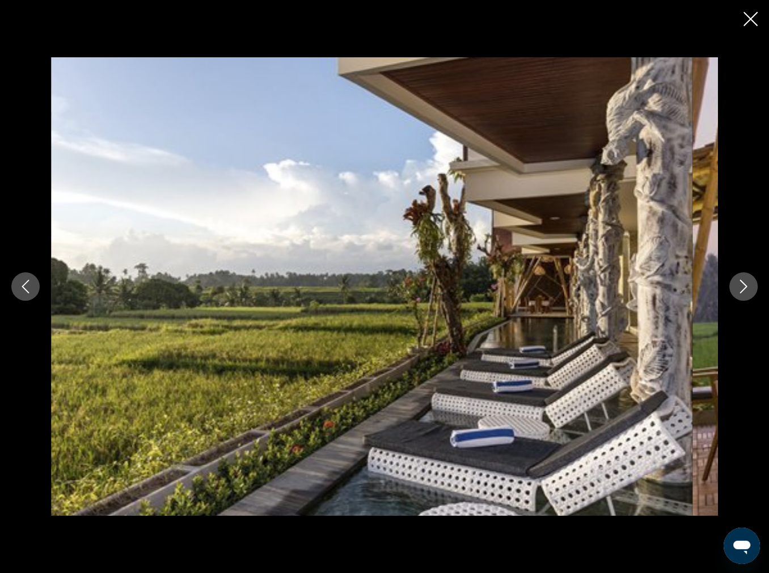
click at [739, 281] on icon "Next image" at bounding box center [744, 287] width 14 height 14
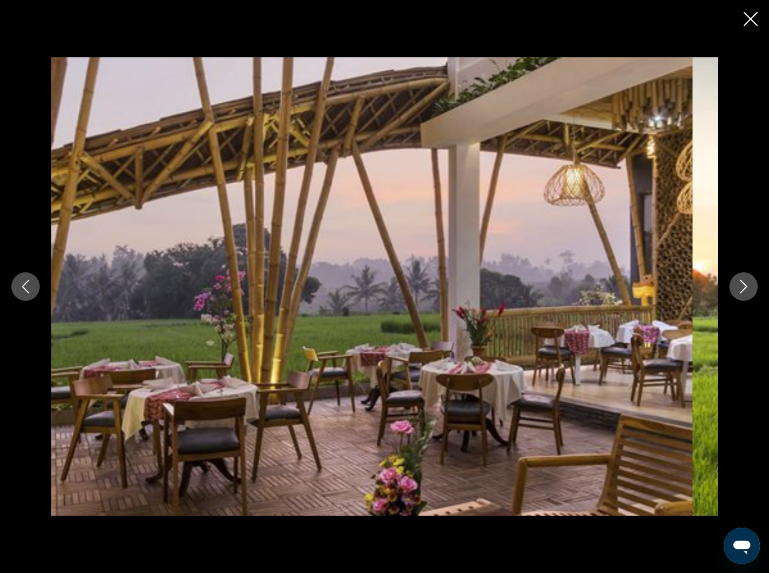
click at [743, 290] on icon "Next image" at bounding box center [744, 287] width 14 height 14
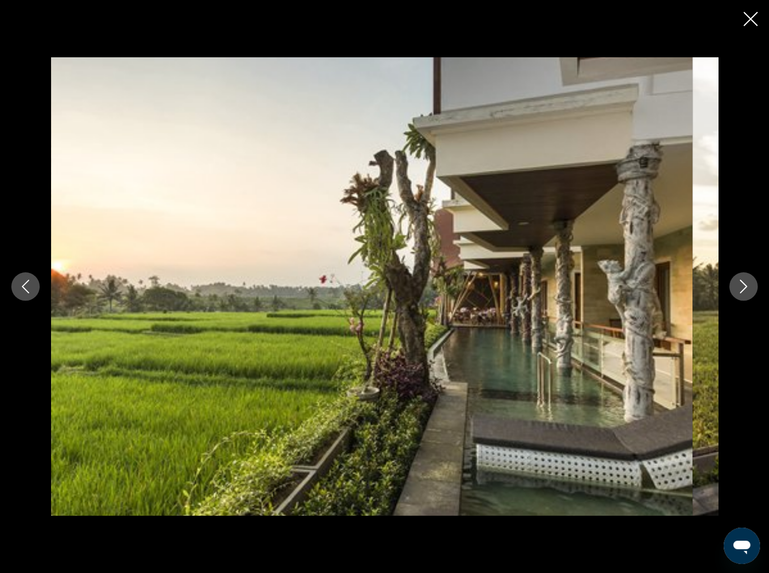
click at [743, 290] on icon "Next image" at bounding box center [744, 287] width 14 height 14
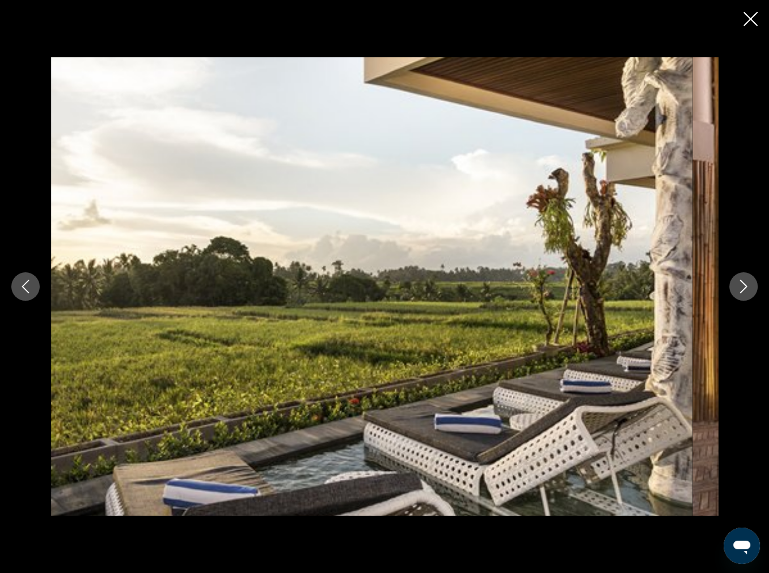
click at [743, 290] on icon "Next image" at bounding box center [744, 287] width 14 height 14
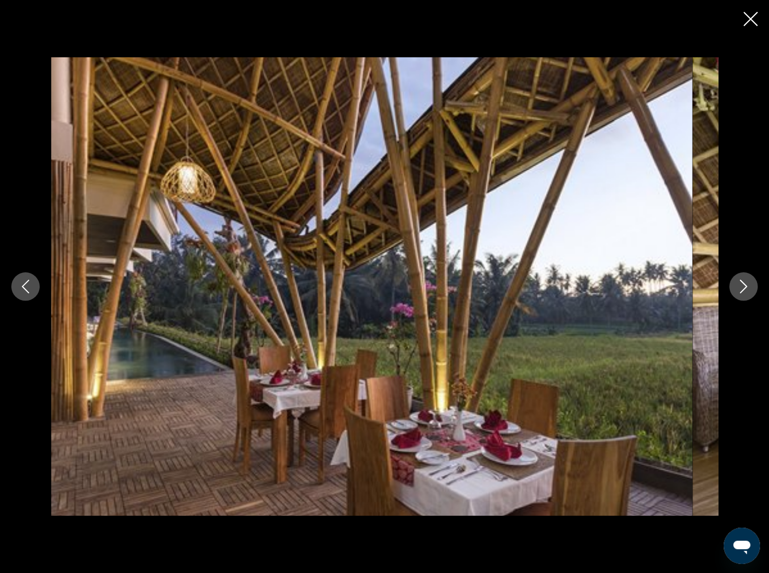
click at [743, 290] on icon "Next image" at bounding box center [744, 287] width 14 height 14
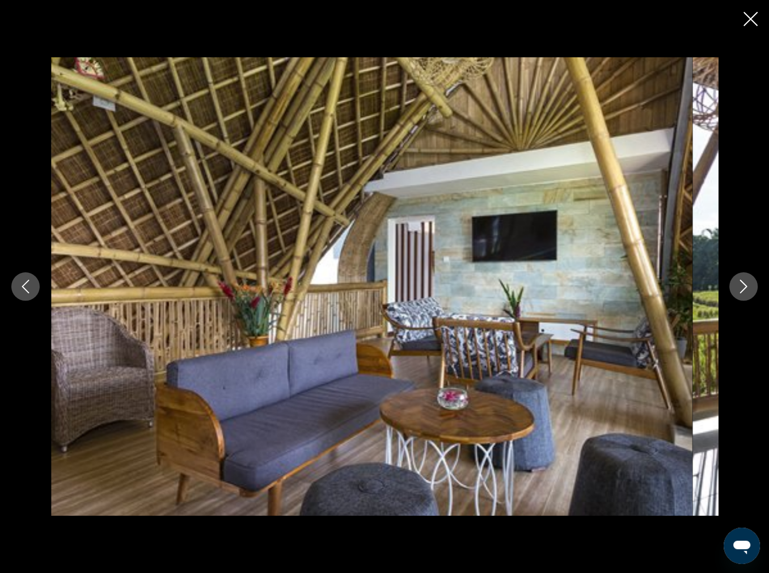
click at [749, 19] on icon "Close slideshow" at bounding box center [751, 19] width 14 height 14
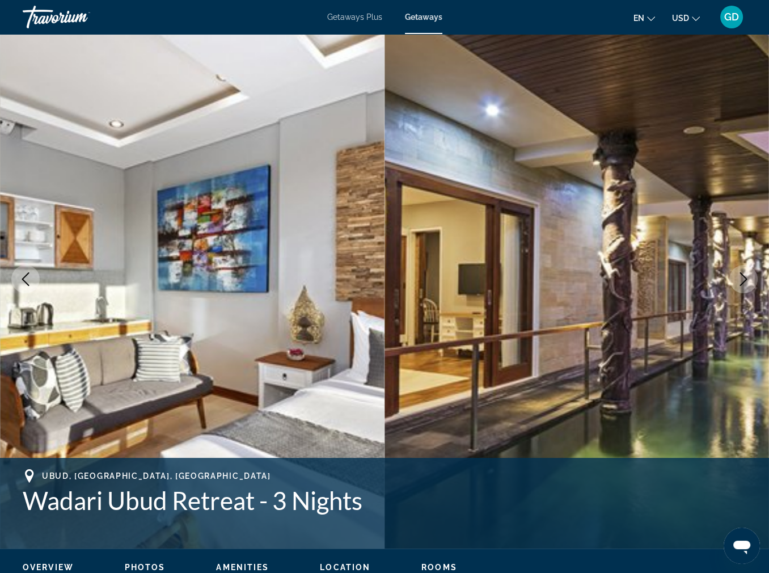
scroll to position [0, 0]
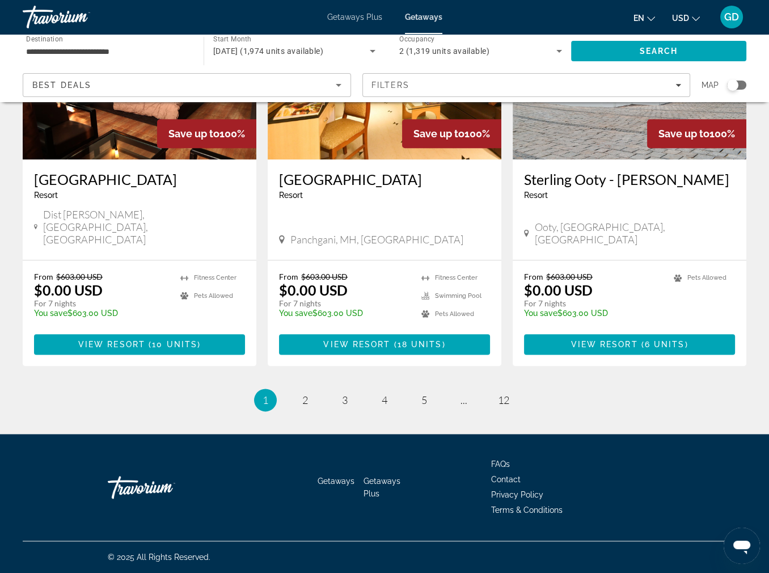
scroll to position [1718, 0]
click at [296, 410] on link "page 2" at bounding box center [306, 400] width 20 height 20
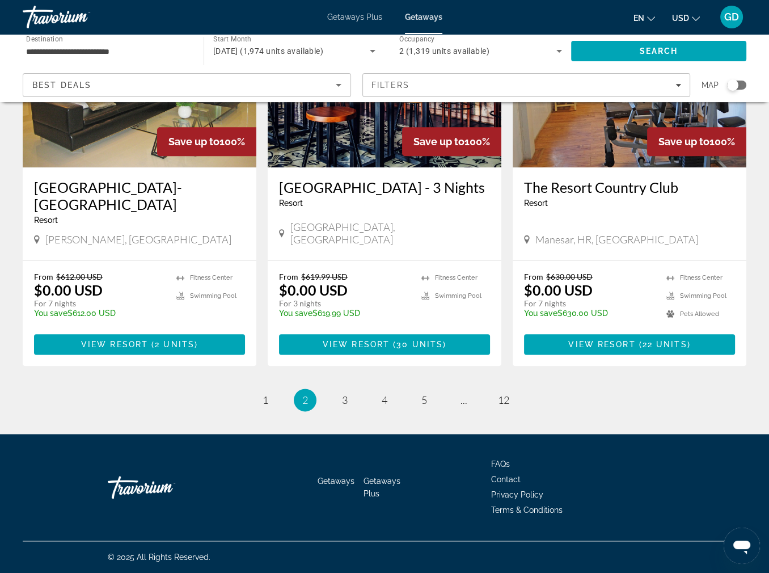
scroll to position [1314, 0]
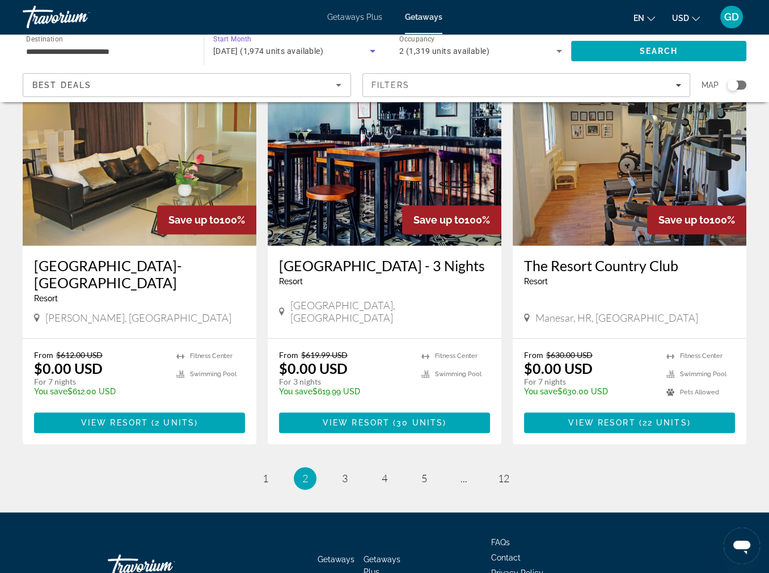
click at [319, 56] on span "[DATE] (1,974 units available)" at bounding box center [268, 51] width 110 height 9
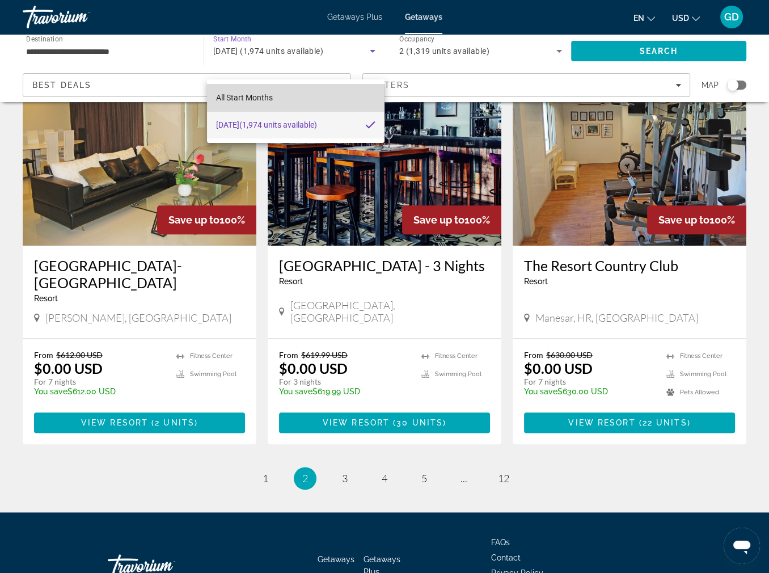
click at [273, 94] on span "All Start Months" at bounding box center [244, 97] width 57 height 9
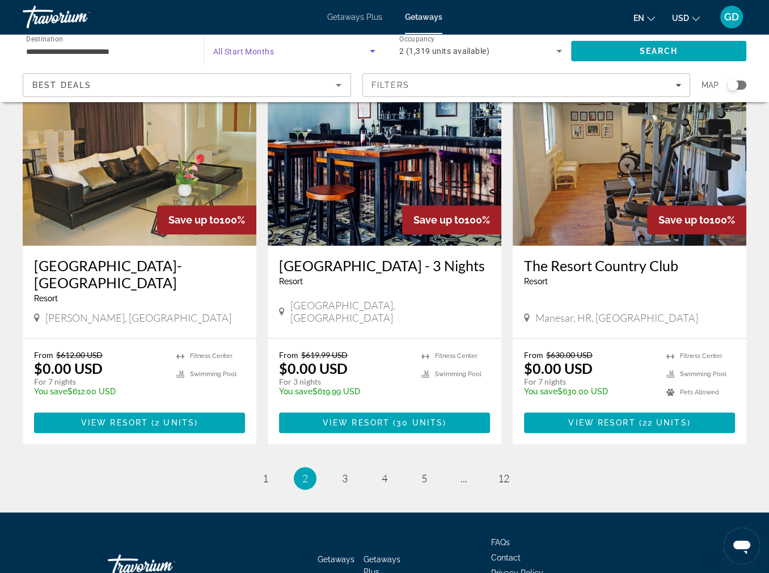
click at [274, 56] on span "All Start Months" at bounding box center [243, 51] width 61 height 9
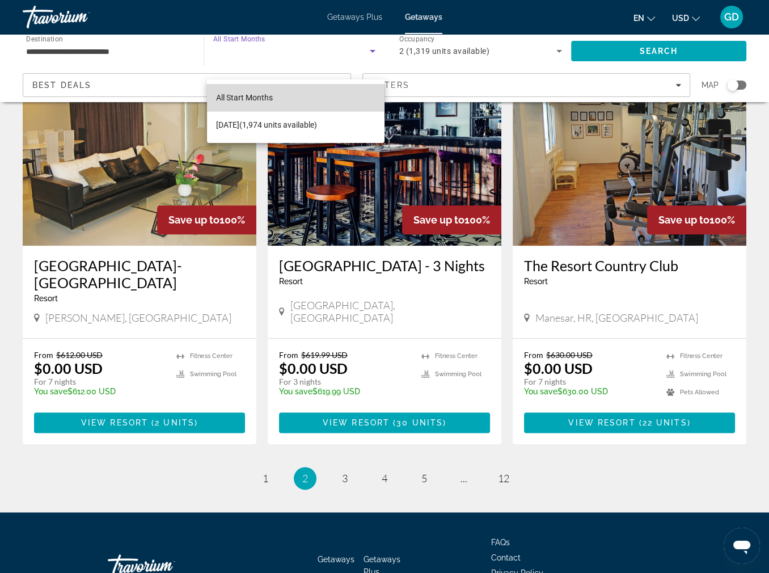
click at [254, 95] on span "All Start Months" at bounding box center [244, 97] width 57 height 9
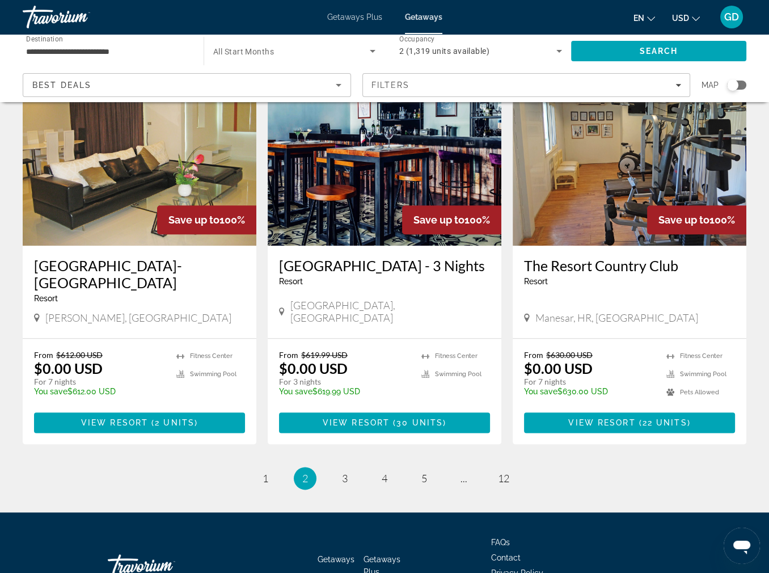
click at [244, 56] on span "All Start Months" at bounding box center [243, 51] width 61 height 9
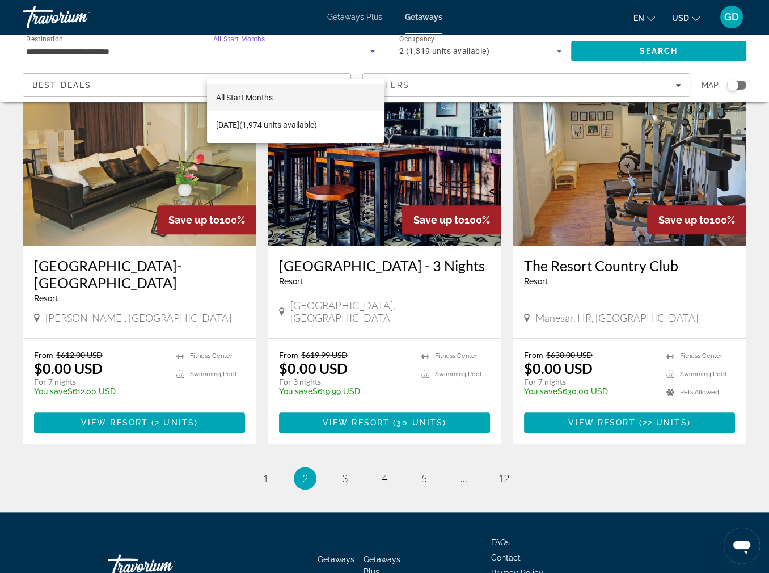
click at [437, 20] on div at bounding box center [384, 286] width 769 height 573
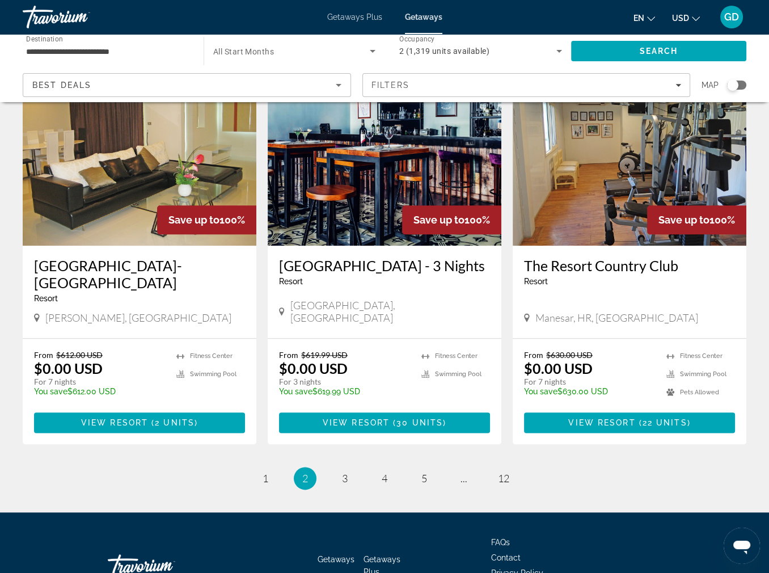
click at [437, 20] on span "Getaways" at bounding box center [423, 16] width 37 height 9
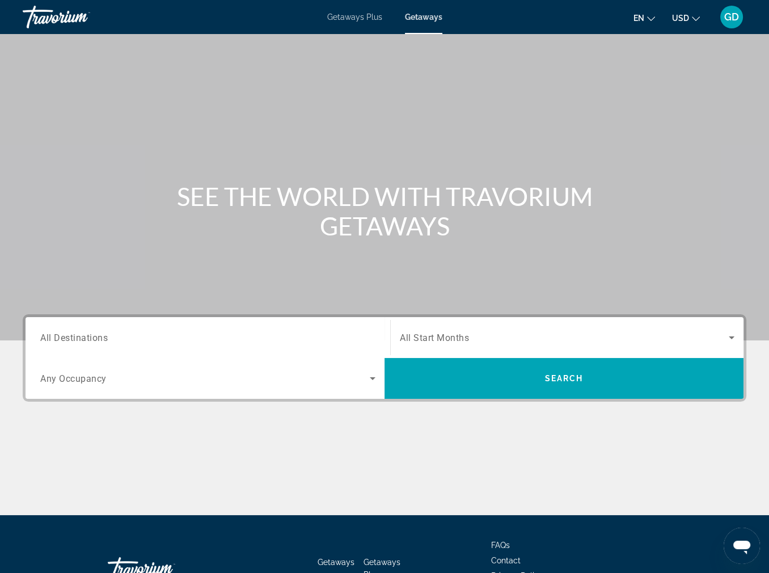
click at [108, 343] on span "All Destinations" at bounding box center [74, 337] width 68 height 11
click at [114, 345] on input "Destination All Destinations" at bounding box center [207, 338] width 335 height 14
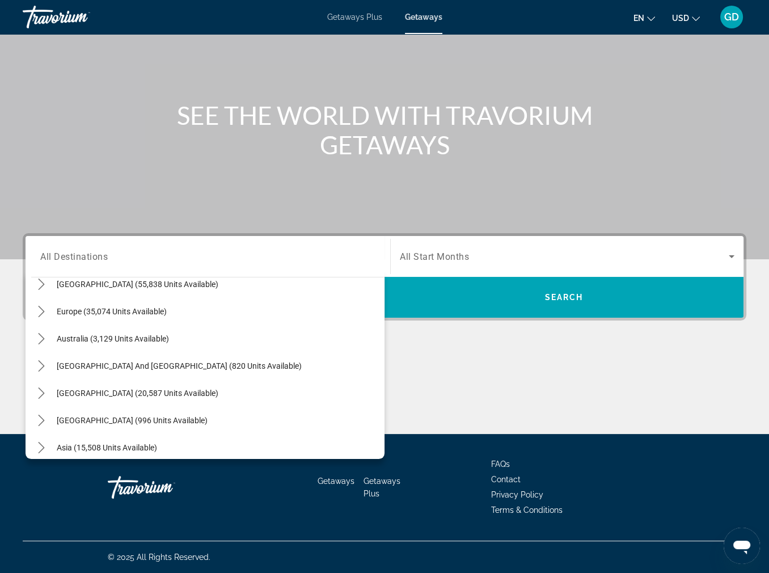
scroll to position [141, 0]
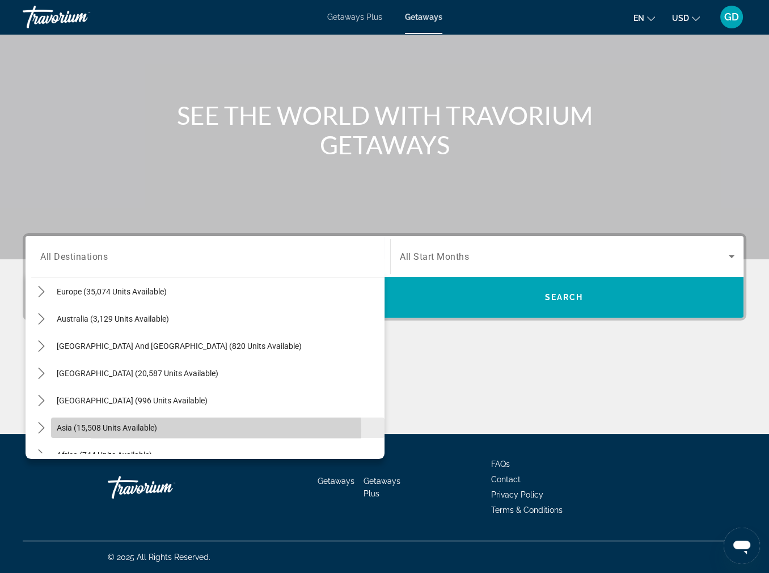
click at [157, 423] on span "Asia (15,508 units available)" at bounding box center [107, 427] width 100 height 9
type input "**********"
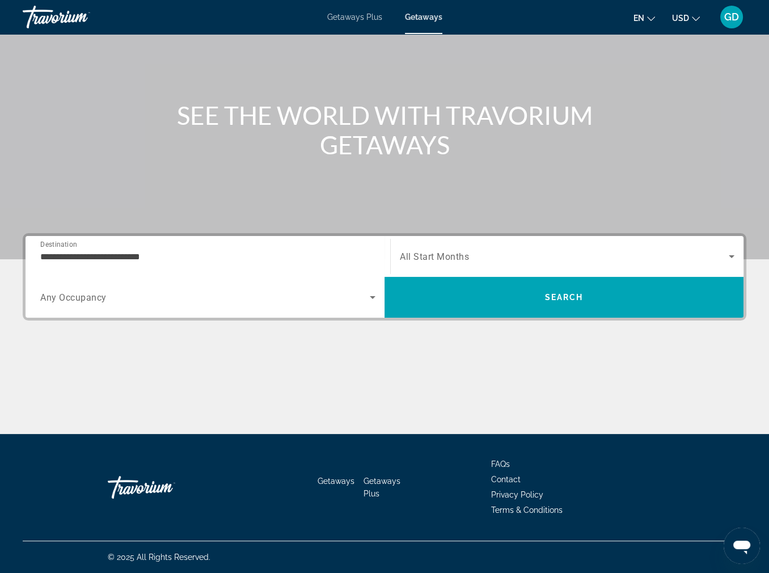
click at [107, 292] on span "Any Occupancy" at bounding box center [73, 297] width 66 height 11
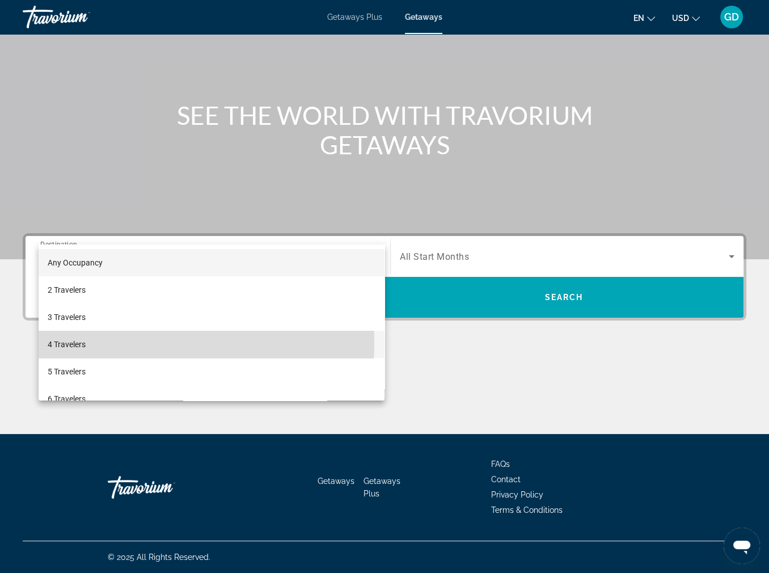
click at [105, 342] on mat-option "4 Travelers" at bounding box center [212, 344] width 346 height 27
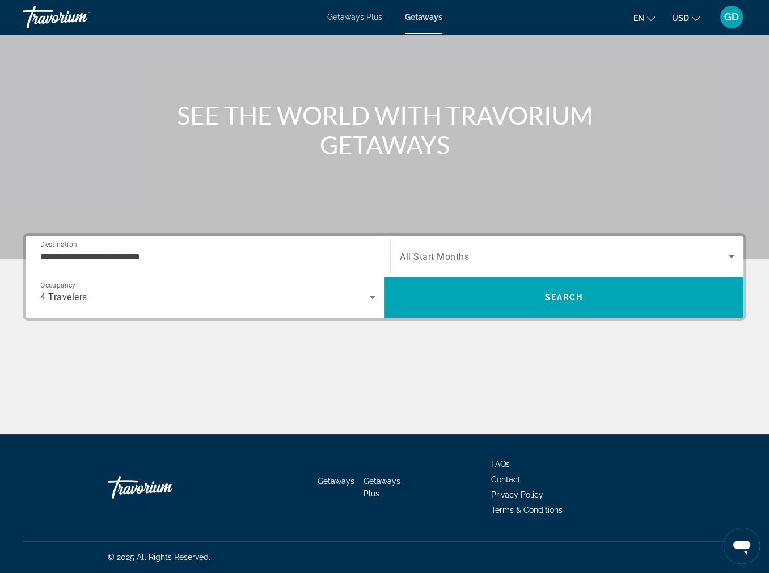
click at [445, 251] on span "All Start Months" at bounding box center [434, 256] width 69 height 11
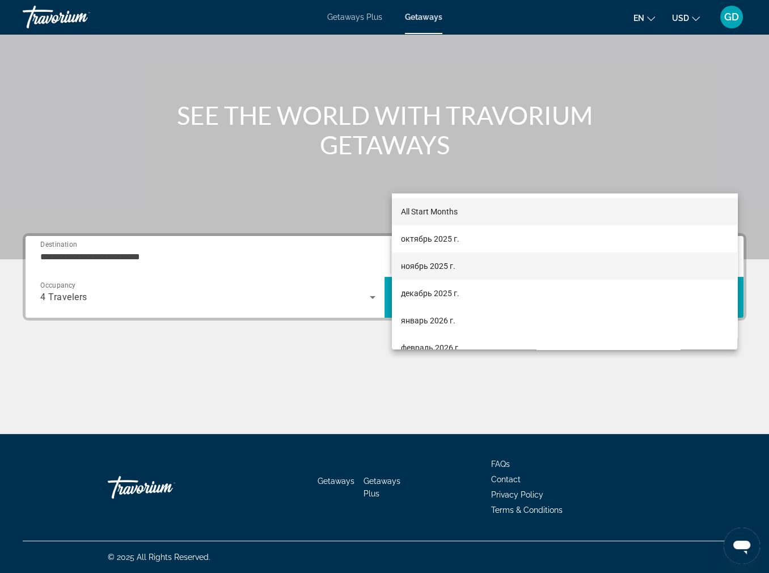
click at [445, 267] on span "ноябрь 2025 г." at bounding box center [428, 266] width 54 height 14
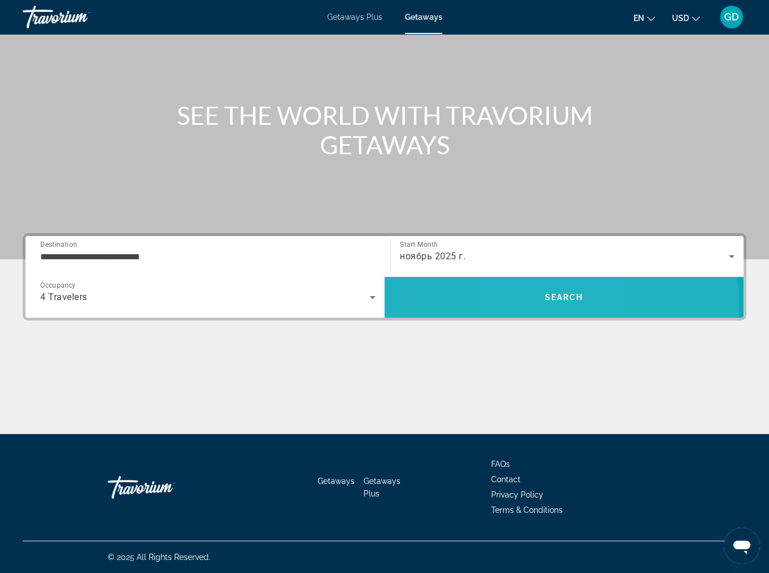
click at [545, 293] on span "Search" at bounding box center [564, 297] width 39 height 9
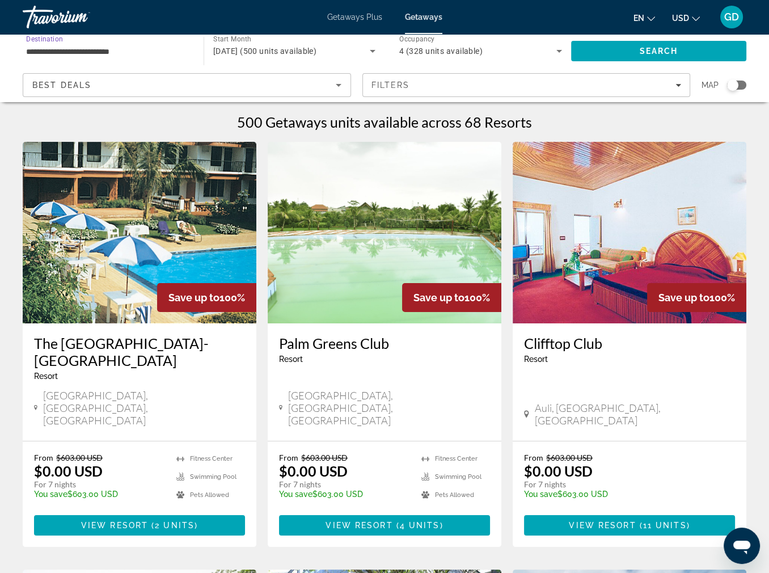
click at [164, 58] on input "**********" at bounding box center [107, 52] width 163 height 14
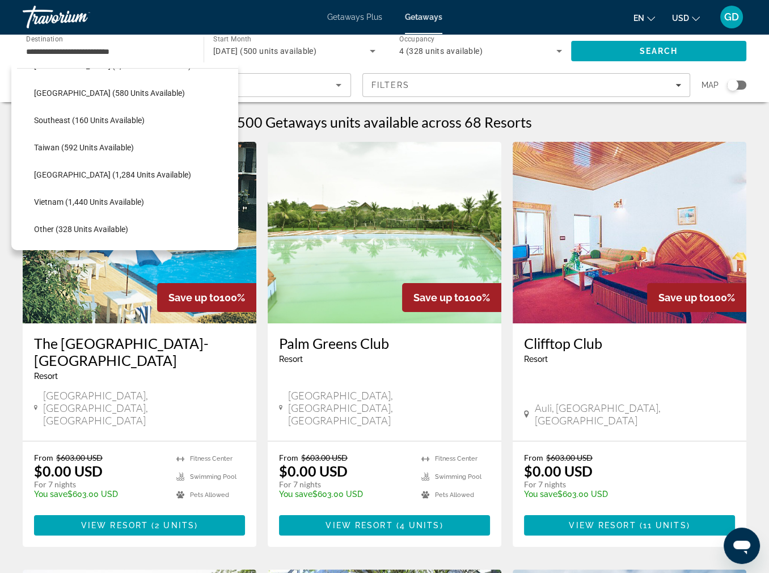
scroll to position [550, 0]
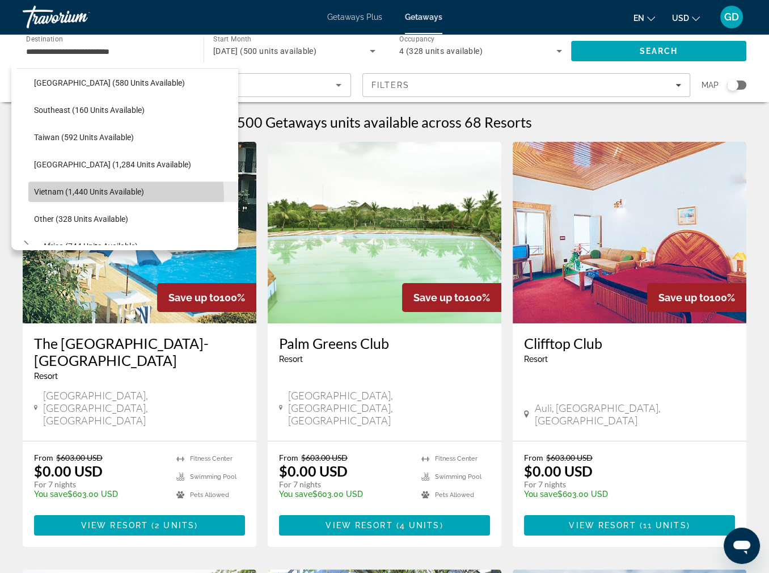
click at [125, 196] on span "Vietnam (1,440 units available)" at bounding box center [89, 191] width 110 height 9
type input "**********"
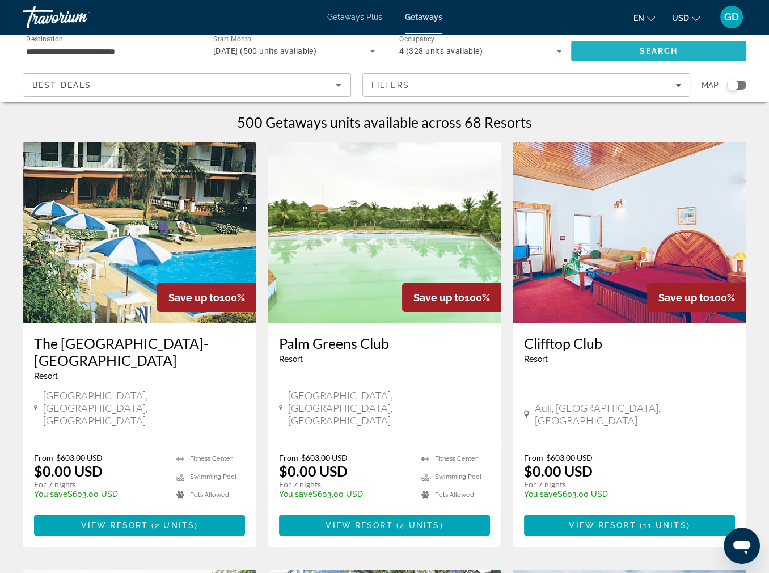
click at [669, 61] on button "Search" at bounding box center [658, 51] width 175 height 20
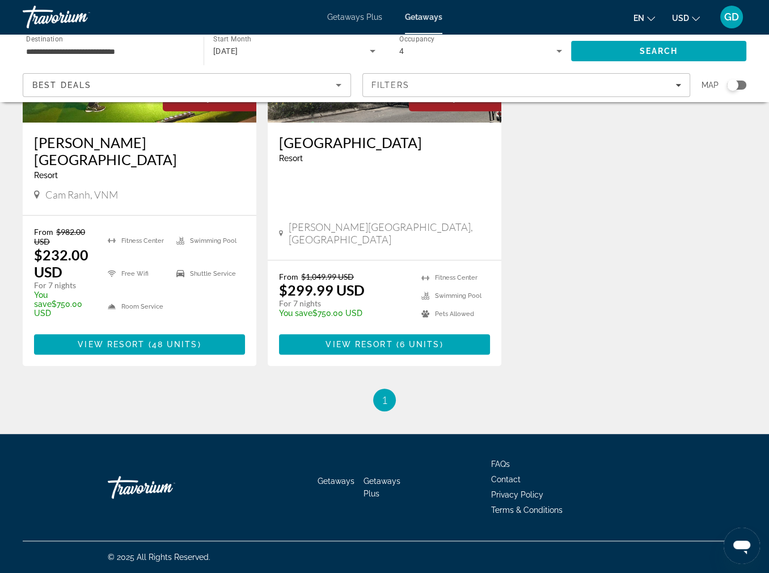
scroll to position [670, 0]
click at [105, 123] on img "Main content" at bounding box center [140, 32] width 234 height 182
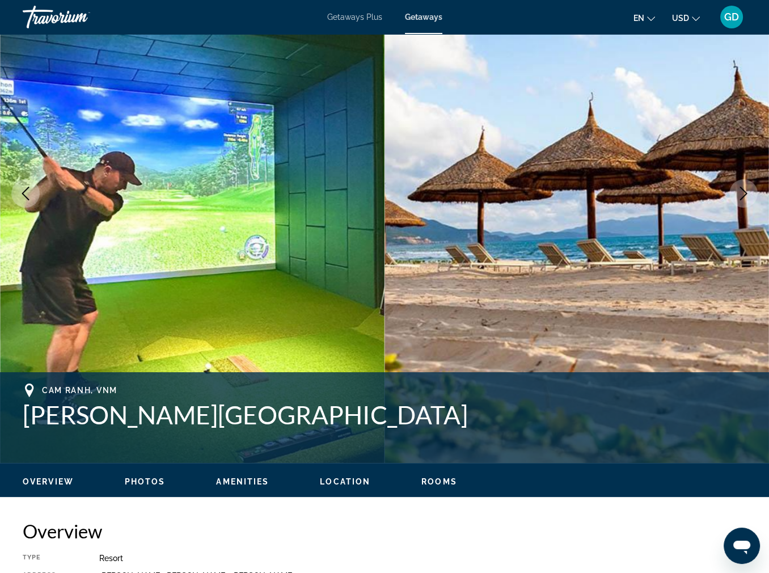
scroll to position [116, 0]
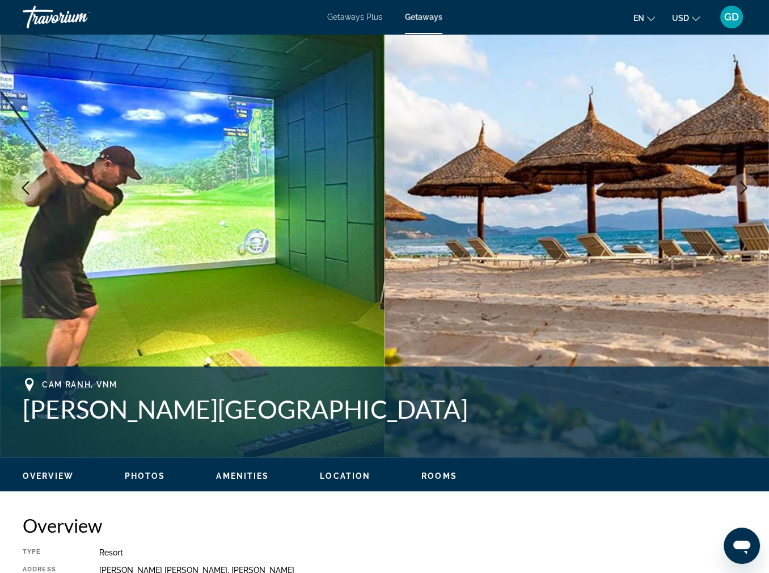
click at [605, 295] on img "Main content" at bounding box center [577, 187] width 385 height 539
click at [507, 329] on img "Main content" at bounding box center [577, 187] width 385 height 539
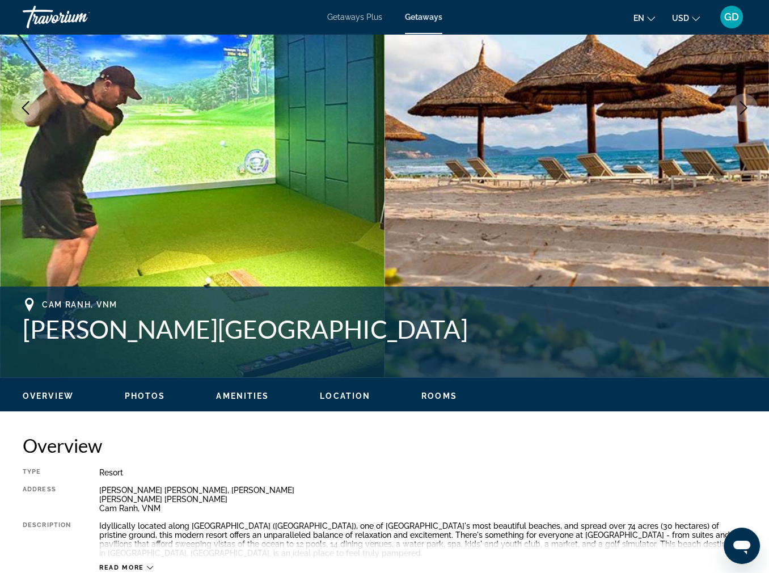
scroll to position [186, 0]
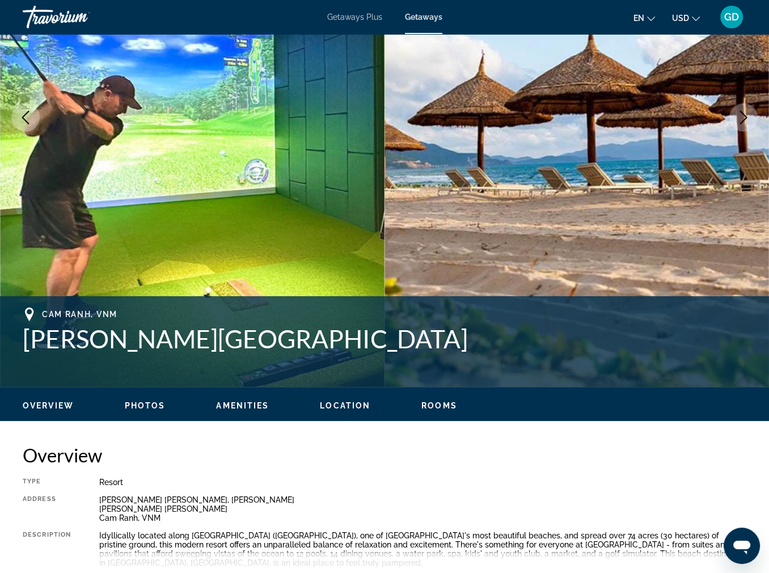
click at [356, 238] on img "Main content" at bounding box center [192, 117] width 385 height 539
click at [516, 267] on img "Main content" at bounding box center [577, 117] width 385 height 539
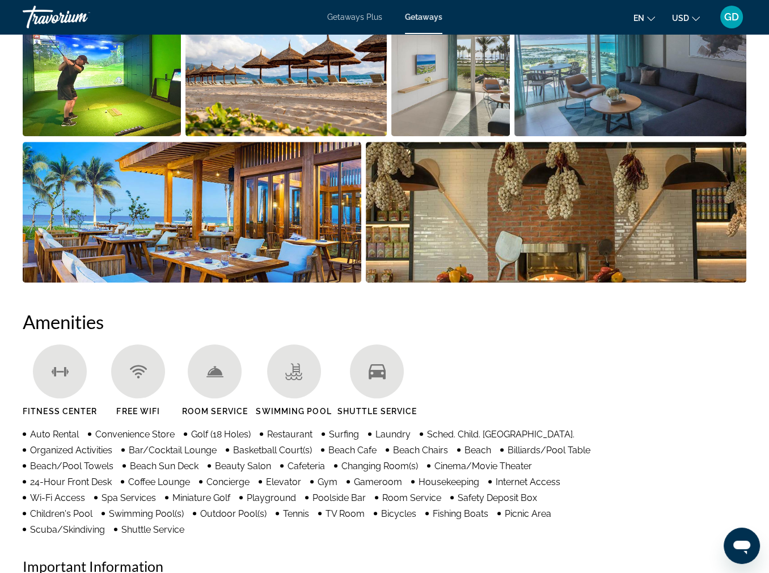
scroll to position [920, 0]
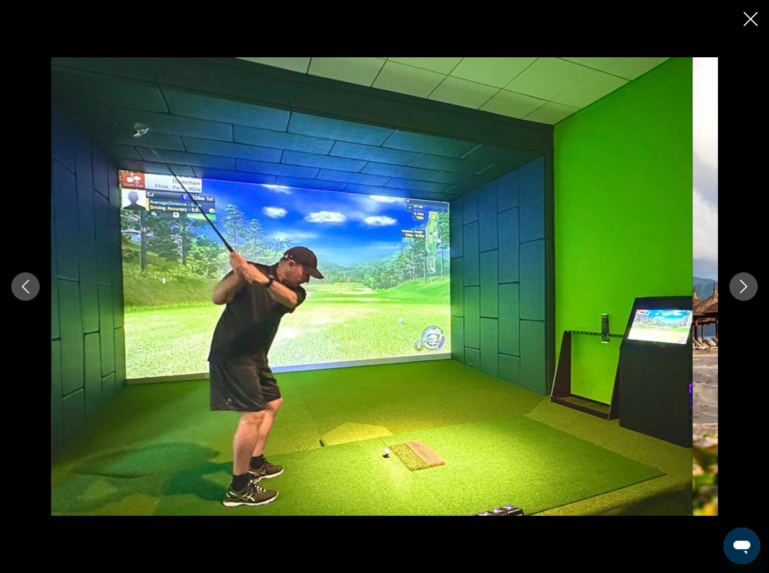
click at [740, 290] on icon "Next image" at bounding box center [743, 287] width 7 height 14
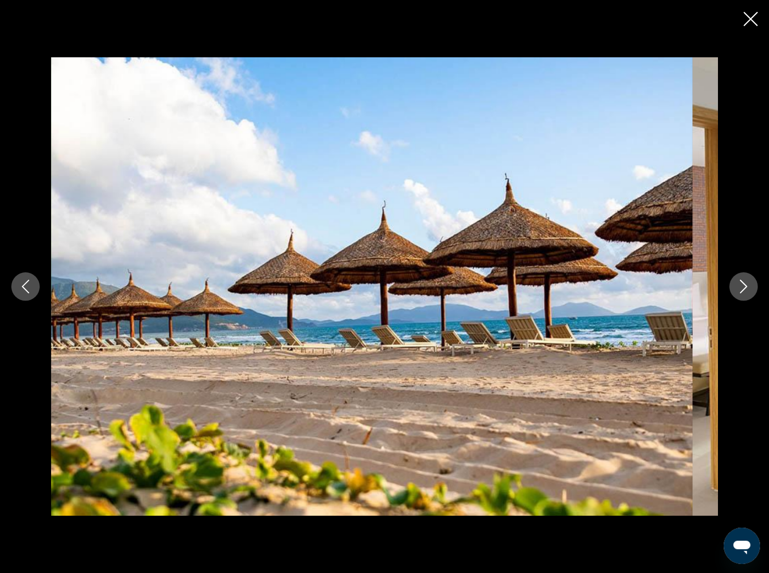
click at [740, 290] on icon "Next image" at bounding box center [743, 287] width 7 height 14
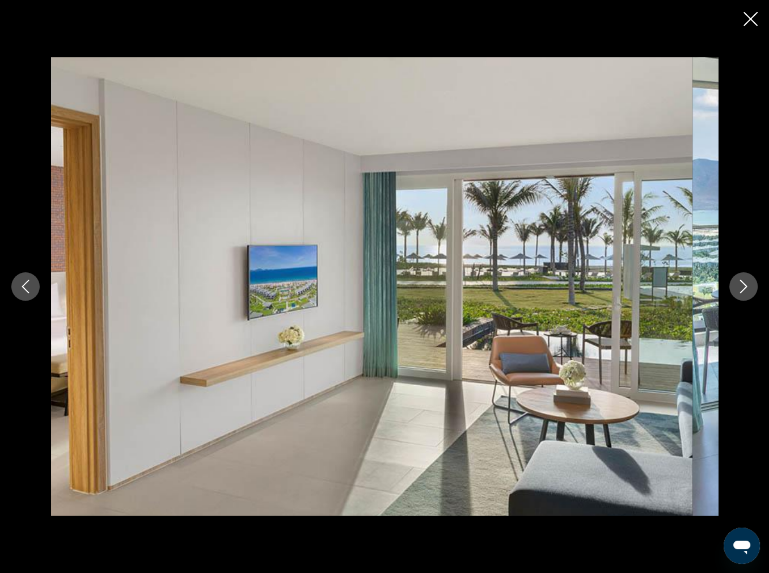
click at [740, 290] on icon "Next image" at bounding box center [743, 287] width 7 height 14
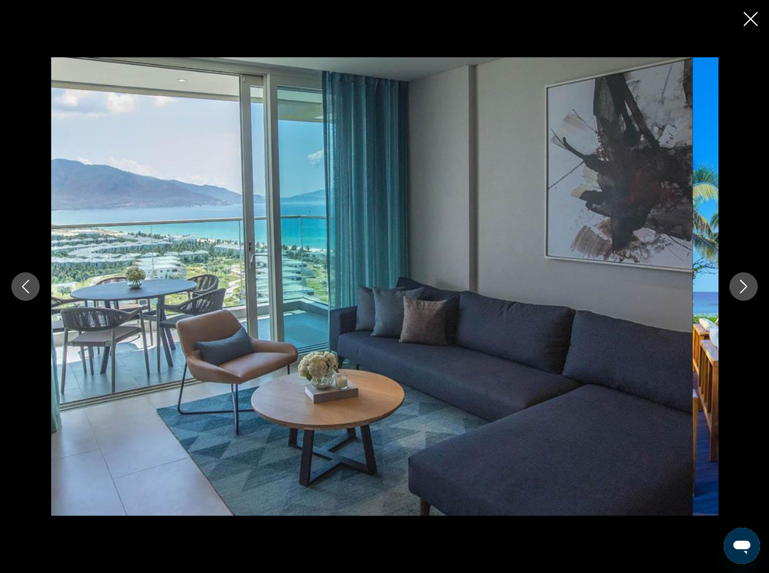
click at [740, 290] on icon "Next image" at bounding box center [743, 287] width 7 height 14
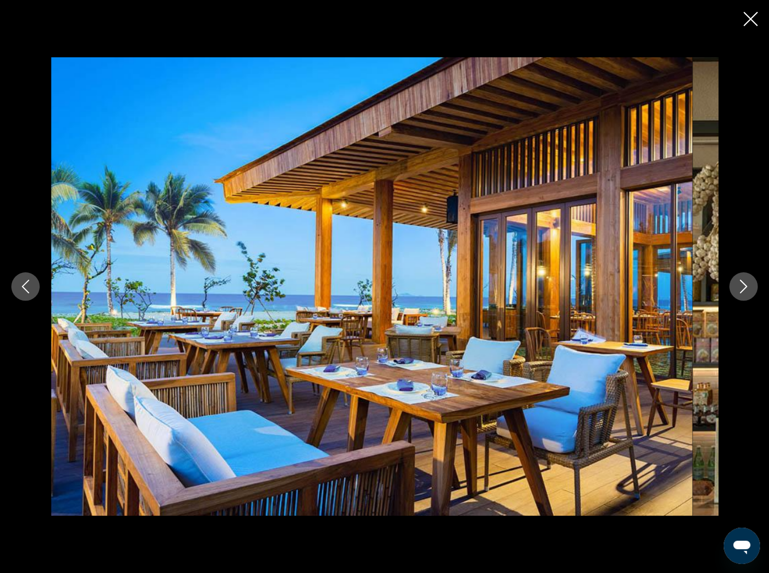
click at [740, 290] on icon "Next image" at bounding box center [743, 287] width 7 height 14
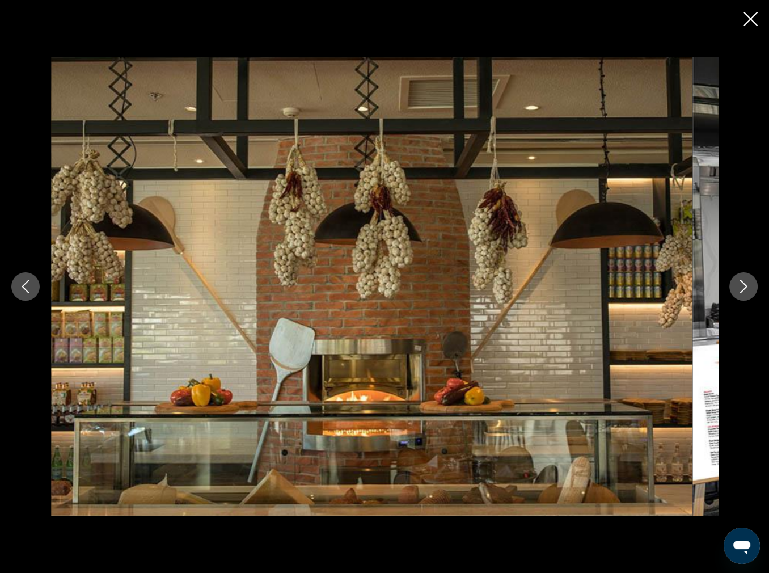
click at [740, 290] on icon "Next image" at bounding box center [743, 287] width 7 height 14
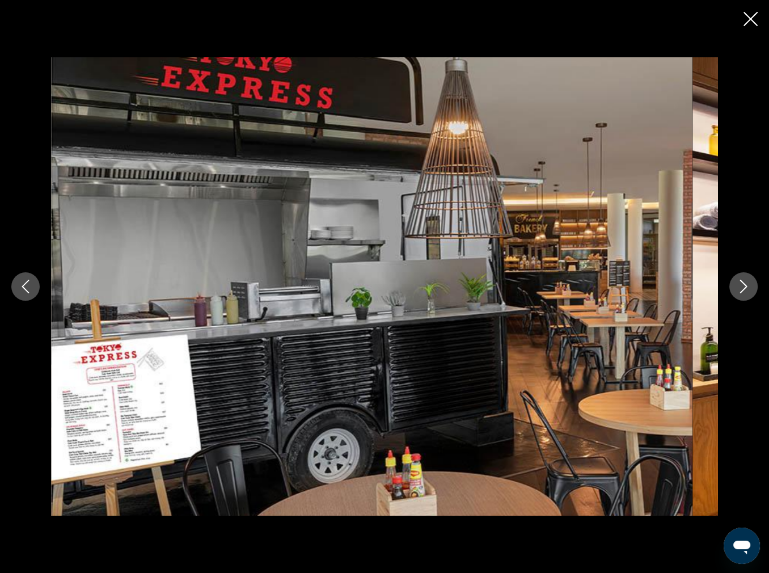
click at [740, 290] on icon "Next image" at bounding box center [743, 287] width 7 height 14
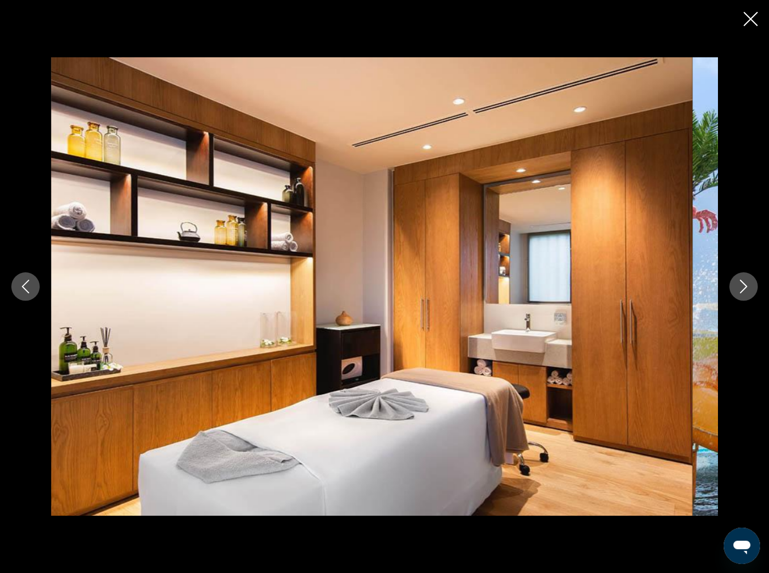
click at [740, 290] on icon "Next image" at bounding box center [743, 287] width 7 height 14
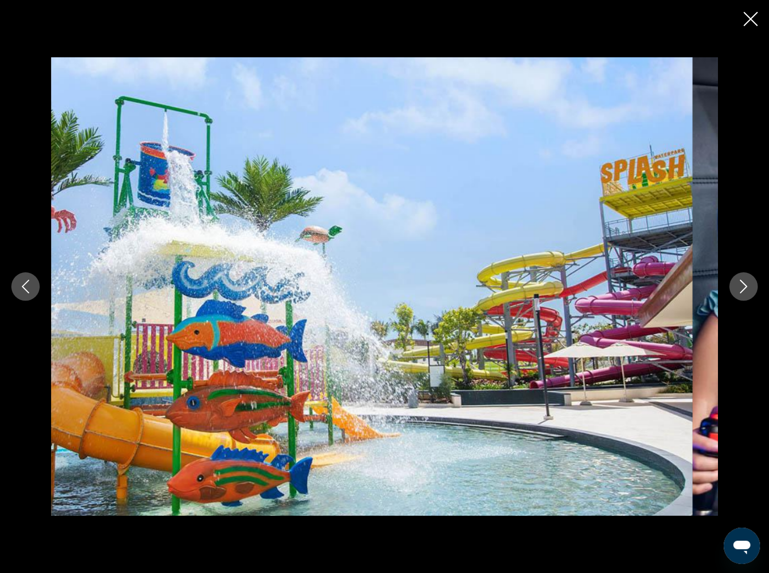
click at [740, 290] on icon "Next image" at bounding box center [743, 287] width 7 height 14
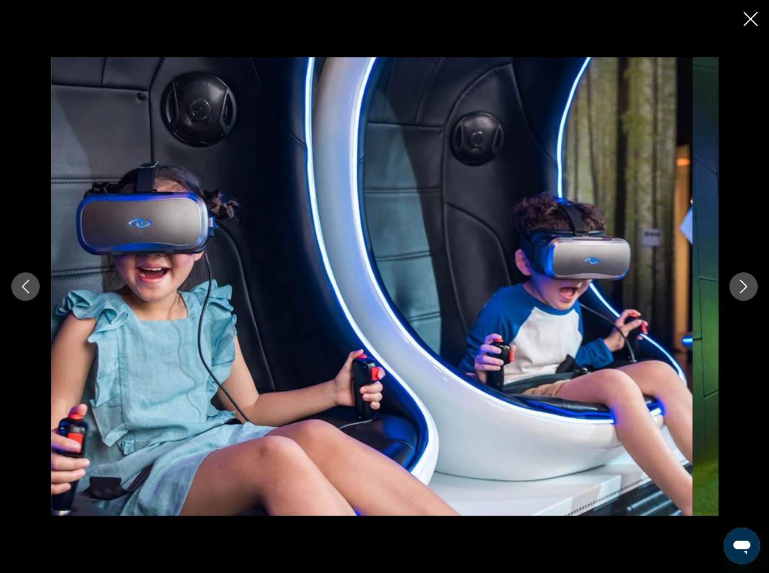
click at [740, 290] on icon "Next image" at bounding box center [743, 287] width 7 height 14
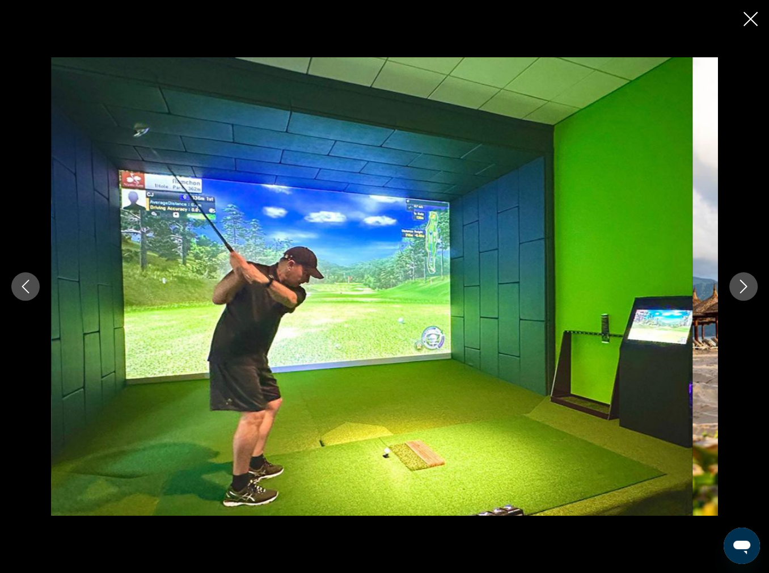
click at [740, 290] on icon "Next image" at bounding box center [743, 287] width 7 height 14
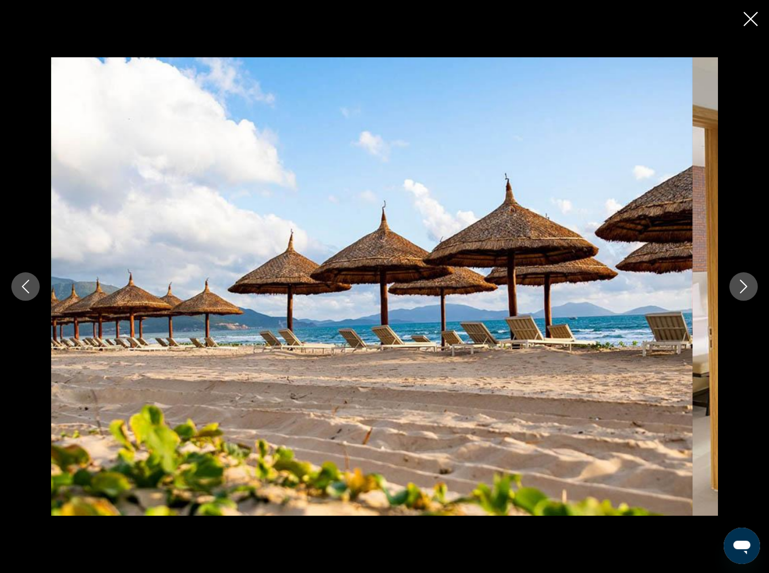
click at [746, 26] on icon "Close slideshow" at bounding box center [751, 19] width 14 height 14
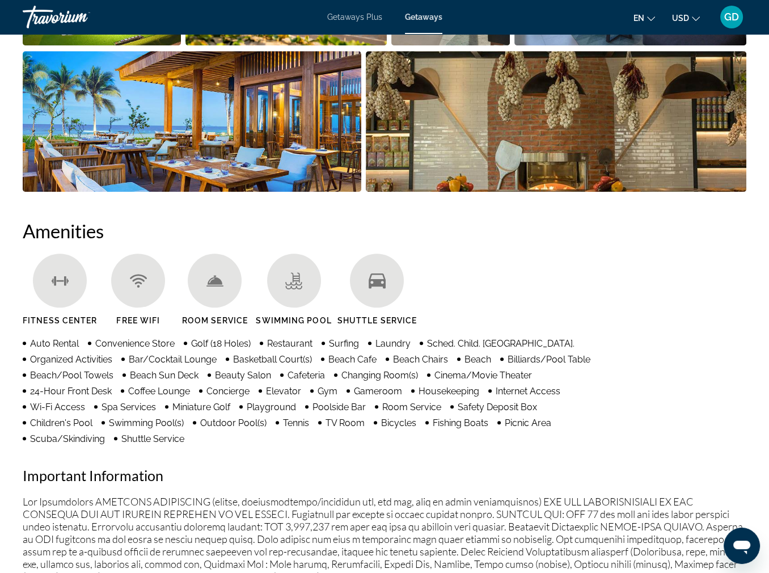
scroll to position [970, 0]
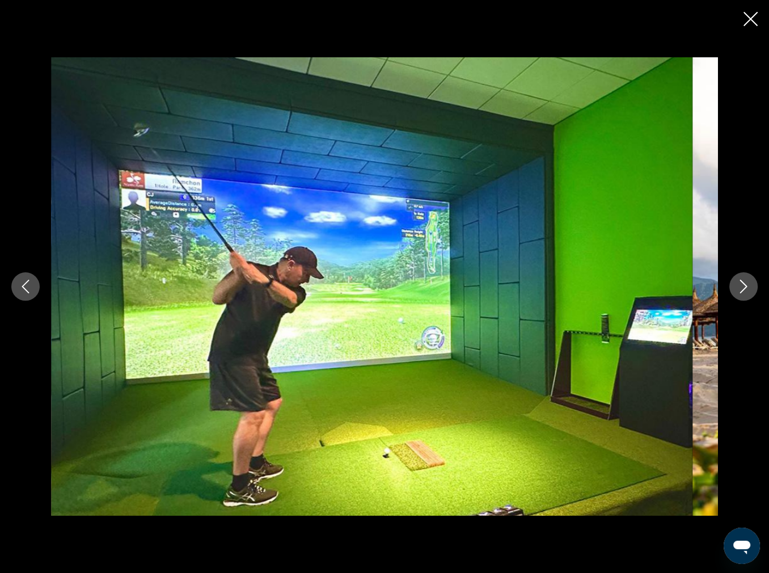
click at [739, 297] on button "Next image" at bounding box center [744, 286] width 28 height 28
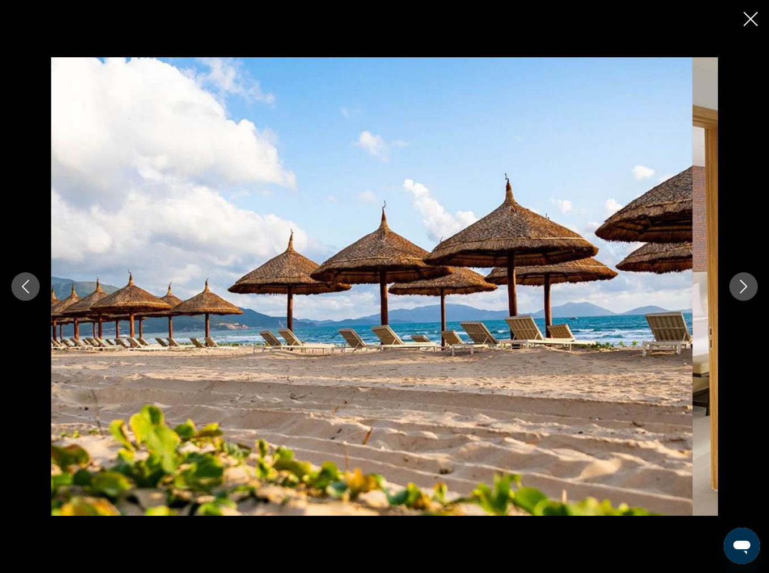
click at [739, 297] on button "Next image" at bounding box center [744, 286] width 28 height 28
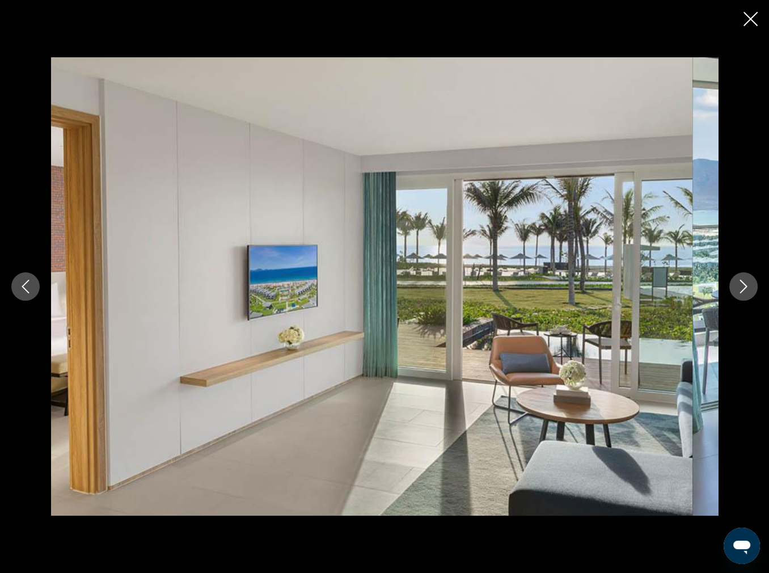
click at [739, 297] on button "Next image" at bounding box center [744, 286] width 28 height 28
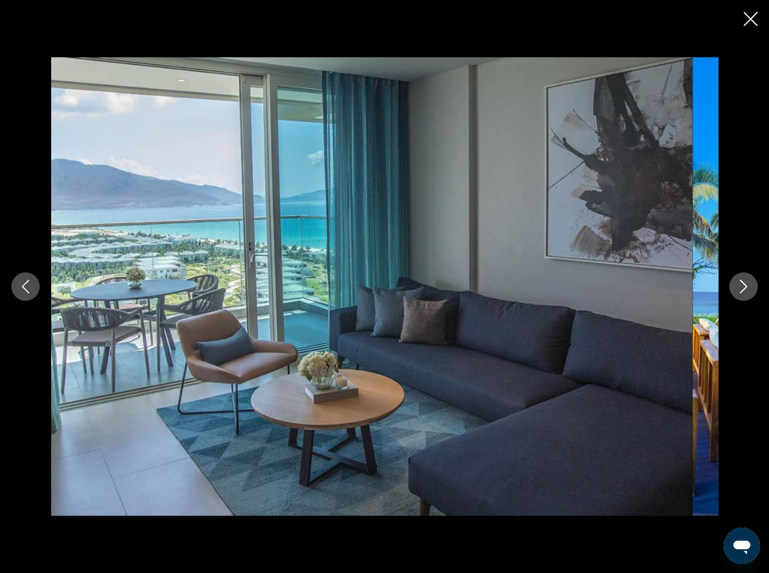
click at [739, 297] on button "Next image" at bounding box center [744, 286] width 28 height 28
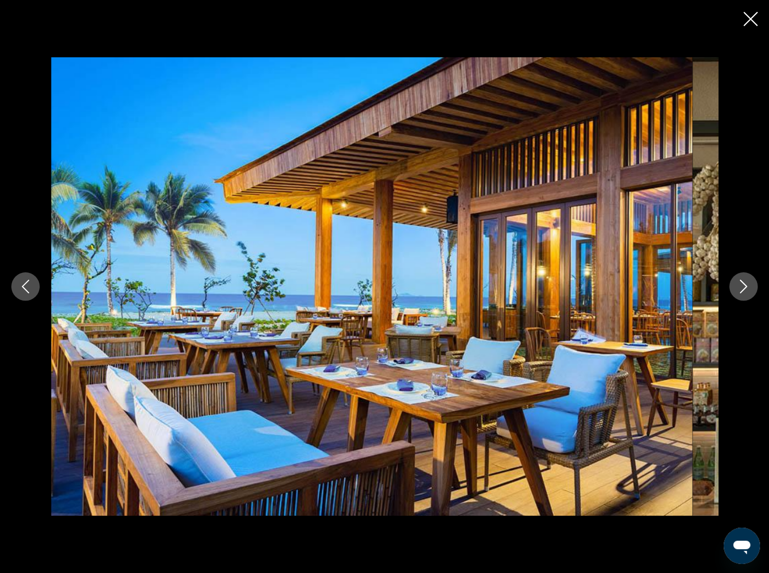
click at [739, 297] on button "Next image" at bounding box center [744, 286] width 28 height 28
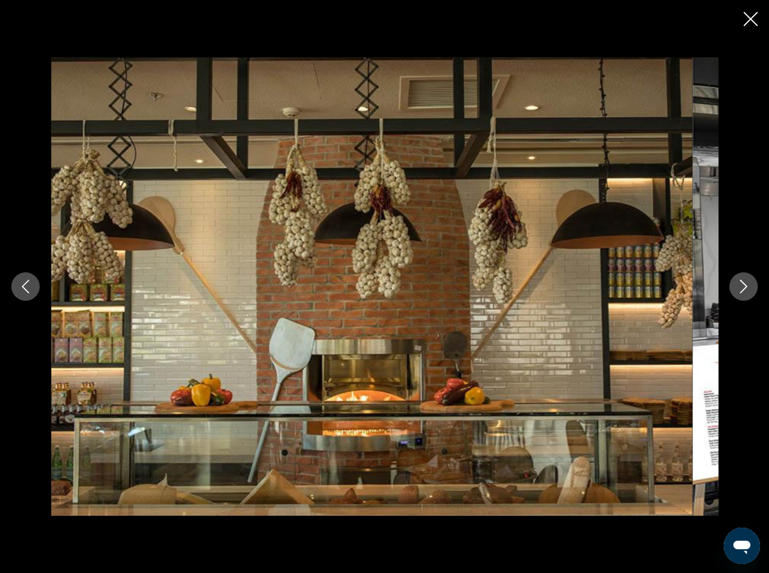
click at [739, 297] on button "Next image" at bounding box center [744, 286] width 28 height 28
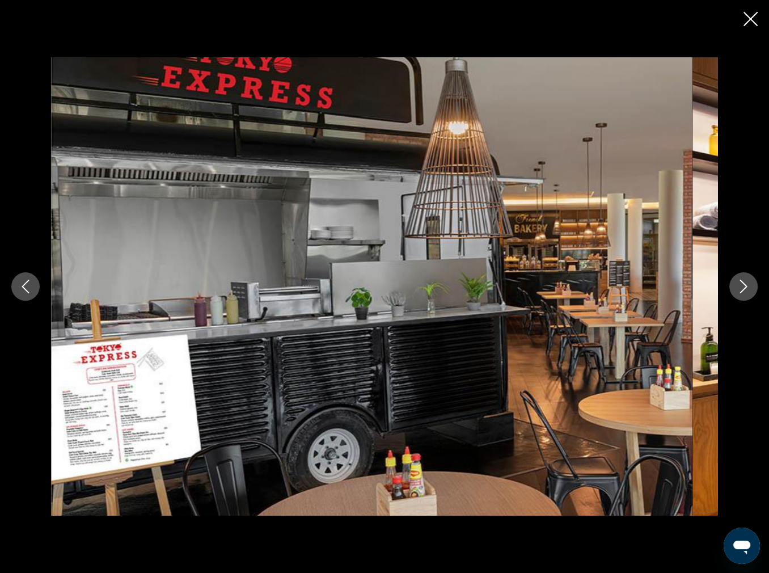
click at [739, 297] on button "Next image" at bounding box center [744, 286] width 28 height 28
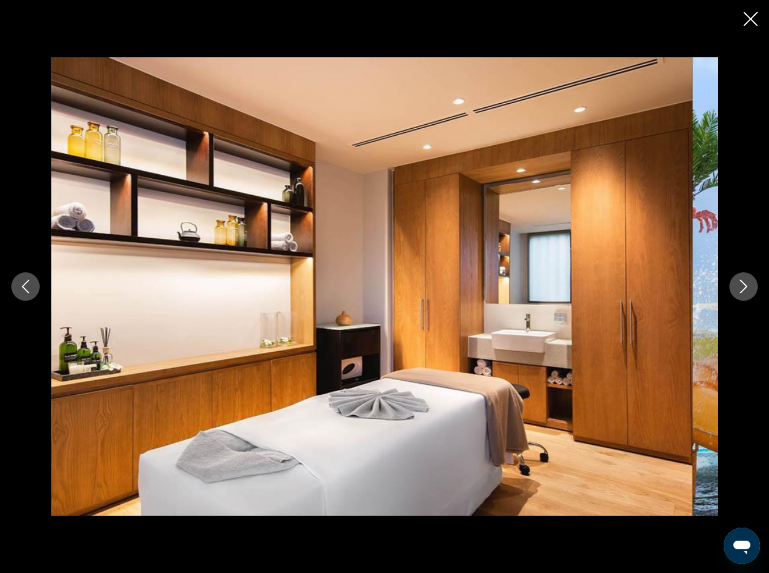
click at [739, 297] on button "Next image" at bounding box center [744, 286] width 28 height 28
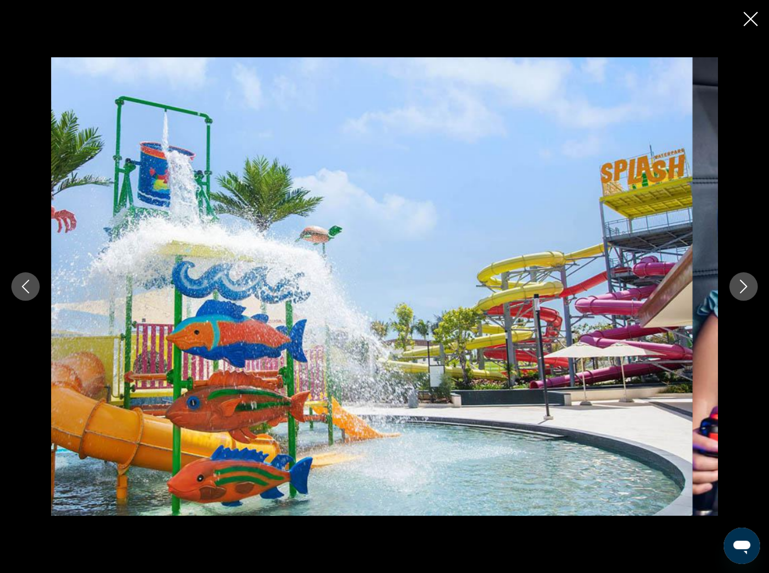
click at [739, 297] on button "Next image" at bounding box center [744, 286] width 28 height 28
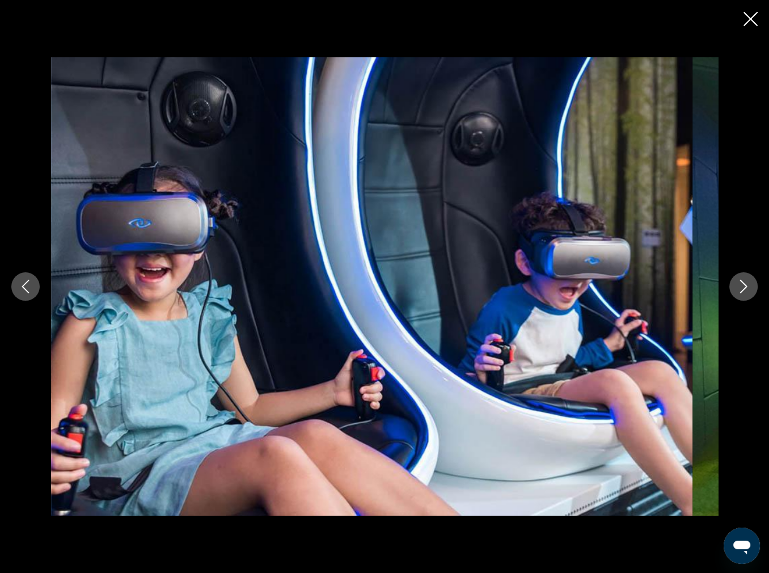
click at [739, 297] on button "Next image" at bounding box center [744, 286] width 28 height 28
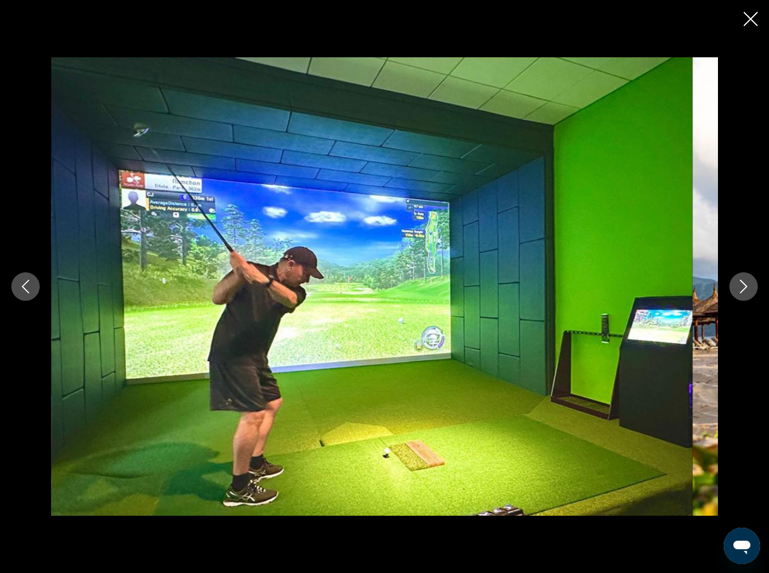
click at [739, 297] on button "Next image" at bounding box center [744, 286] width 28 height 28
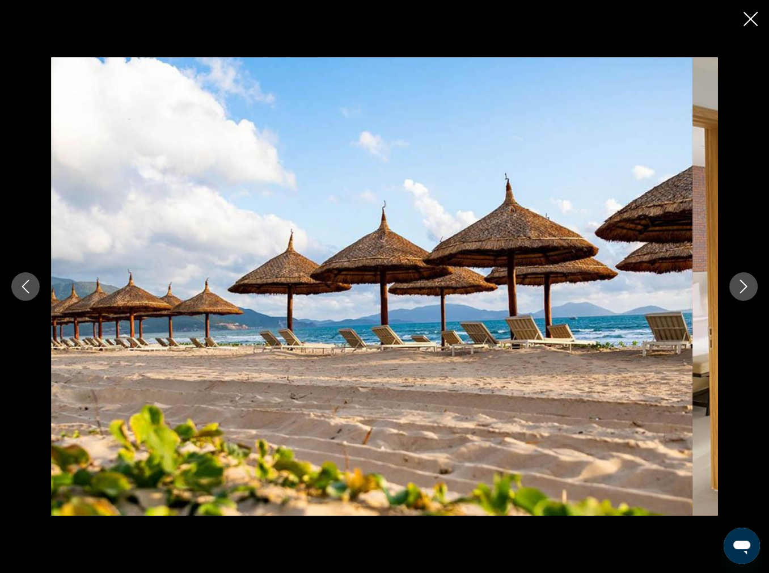
click at [739, 297] on button "Next image" at bounding box center [744, 286] width 28 height 28
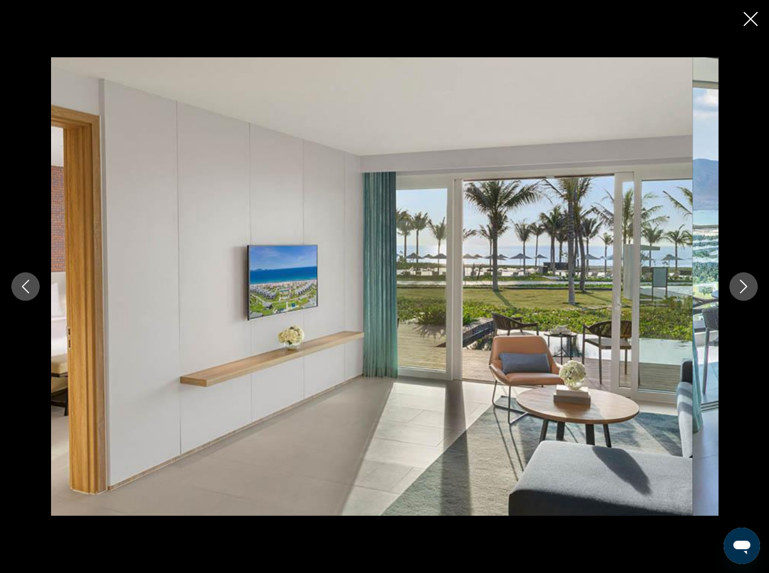
click at [739, 297] on button "Next image" at bounding box center [744, 286] width 28 height 28
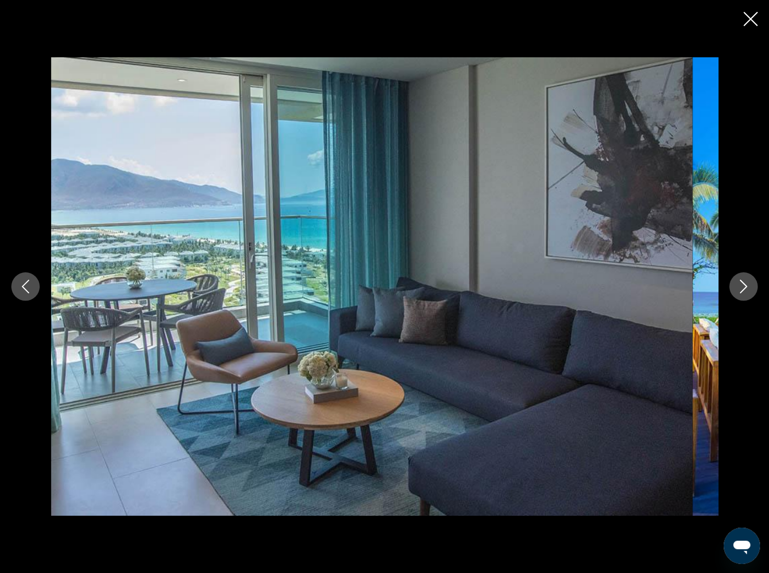
click at [739, 297] on button "Next image" at bounding box center [744, 286] width 28 height 28
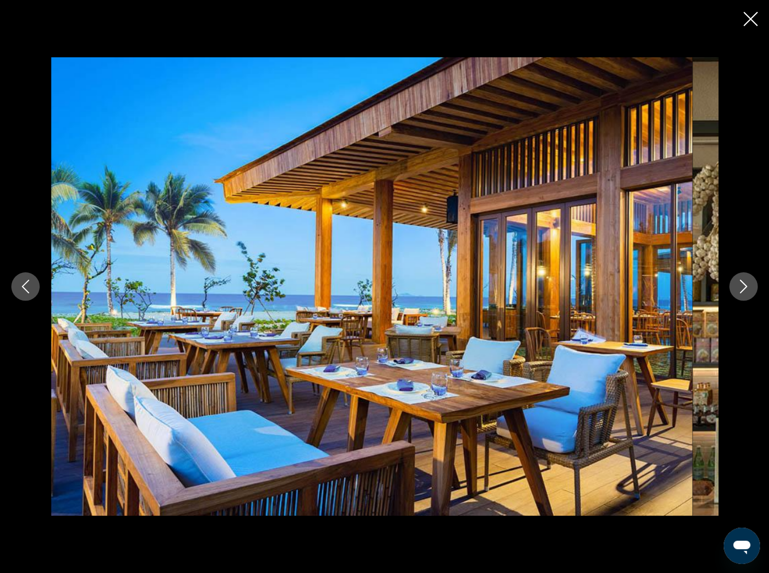
click at [739, 297] on button "Next image" at bounding box center [744, 286] width 28 height 28
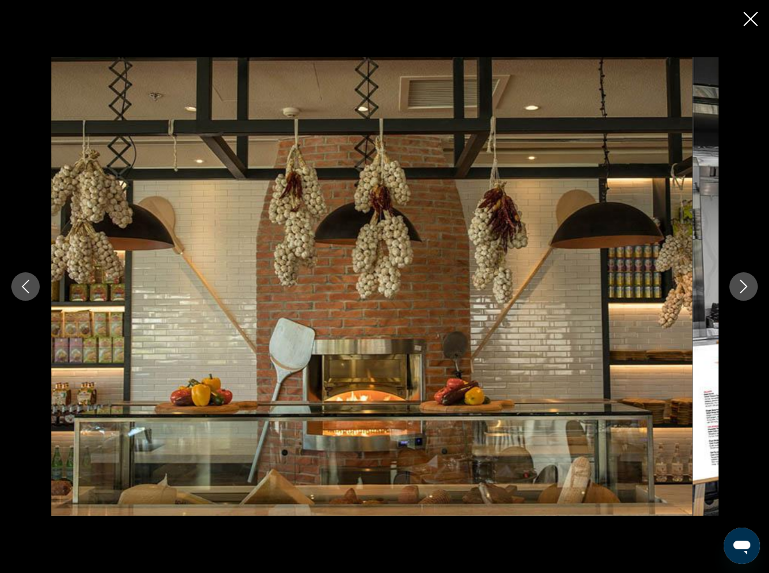
click at [739, 297] on button "Next image" at bounding box center [744, 286] width 28 height 28
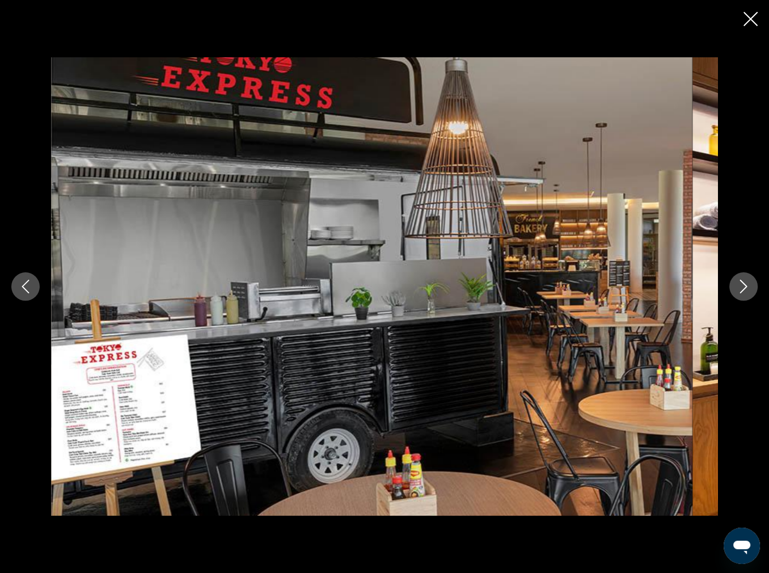
click at [739, 297] on button "Next image" at bounding box center [744, 286] width 28 height 28
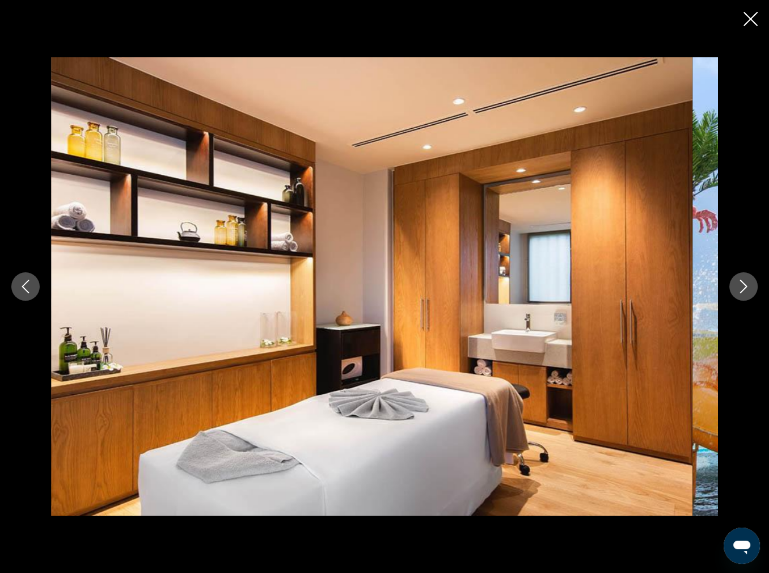
click at [739, 297] on button "Next image" at bounding box center [744, 286] width 28 height 28
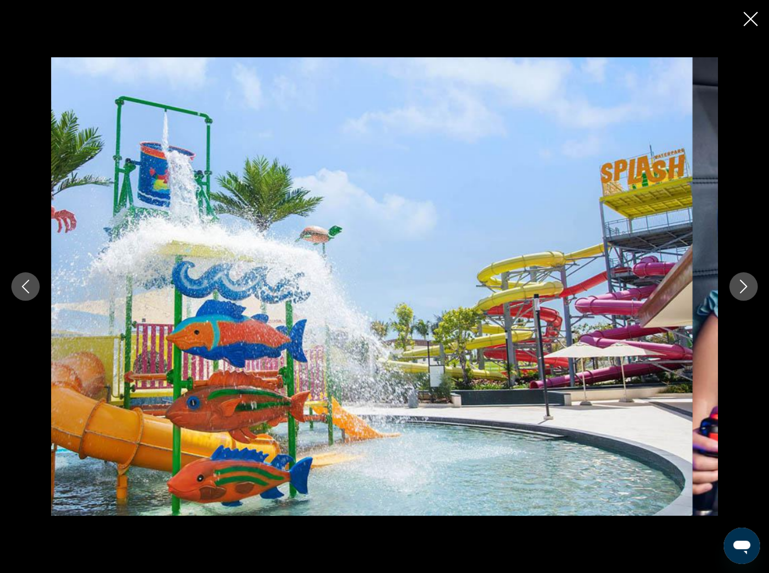
click at [739, 297] on button "Next image" at bounding box center [744, 286] width 28 height 28
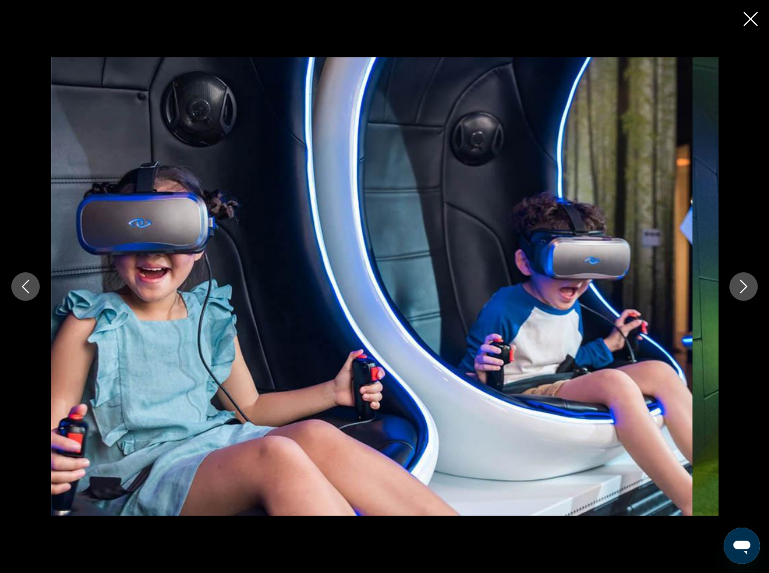
click at [739, 297] on button "Next image" at bounding box center [744, 286] width 28 height 28
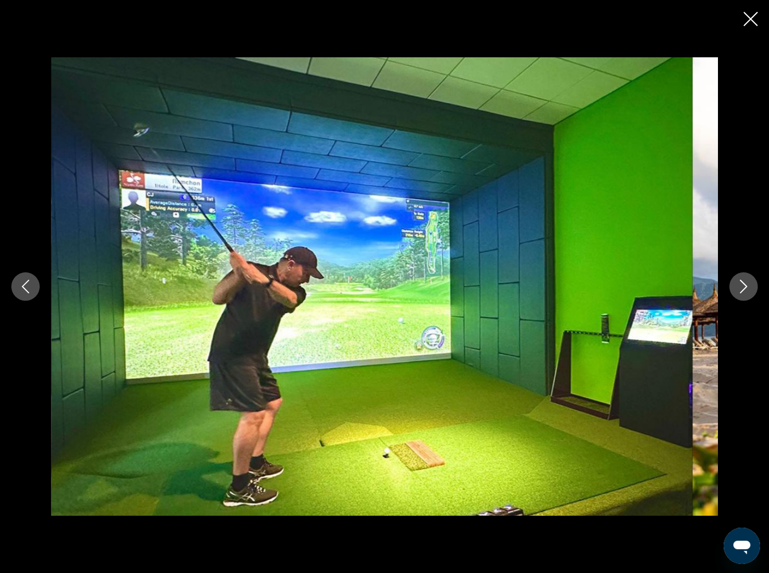
click at [739, 297] on button "Next image" at bounding box center [744, 286] width 28 height 28
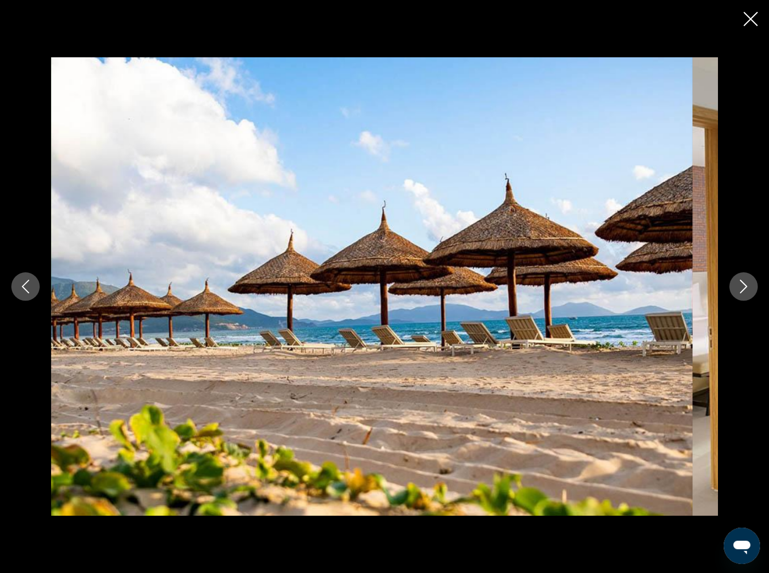
click at [739, 297] on button "Next image" at bounding box center [744, 286] width 28 height 28
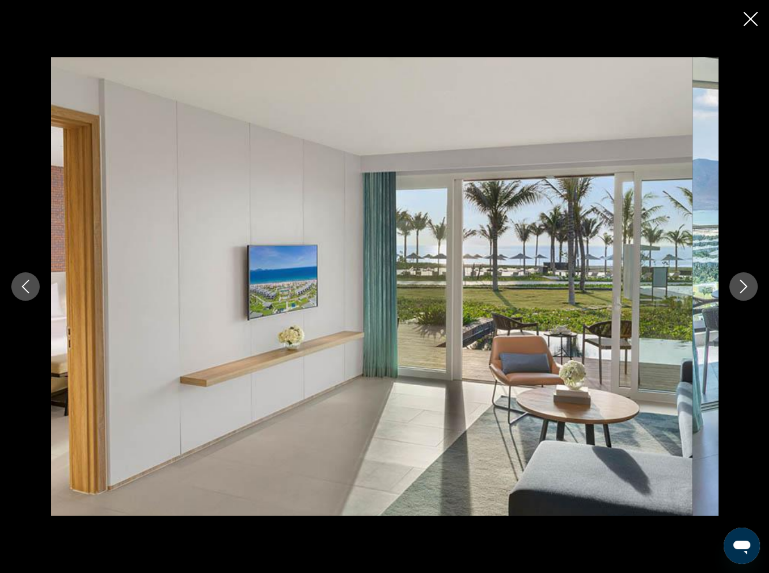
click at [739, 297] on button "Next image" at bounding box center [744, 286] width 28 height 28
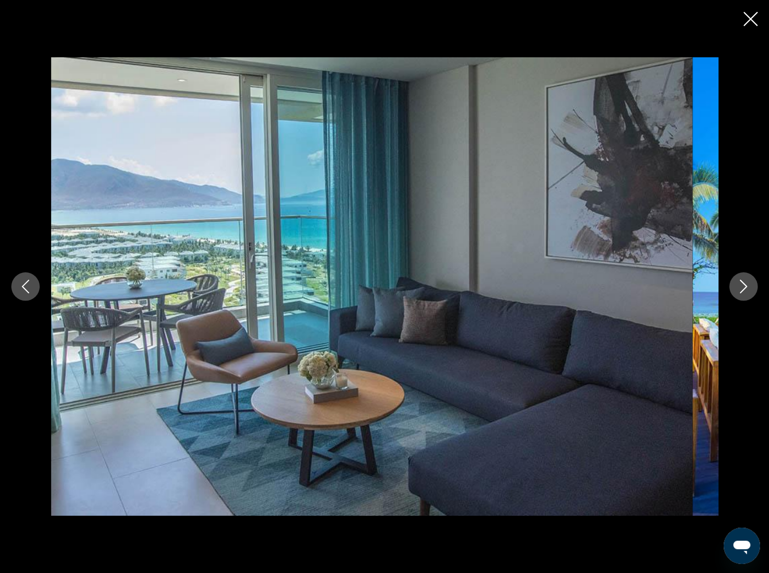
click at [739, 297] on button "Next image" at bounding box center [744, 286] width 28 height 28
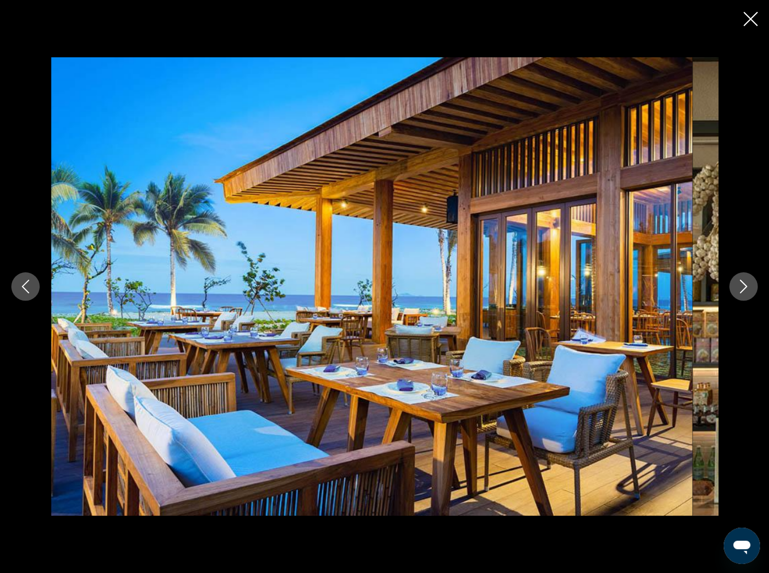
click at [739, 297] on button "Next image" at bounding box center [744, 286] width 28 height 28
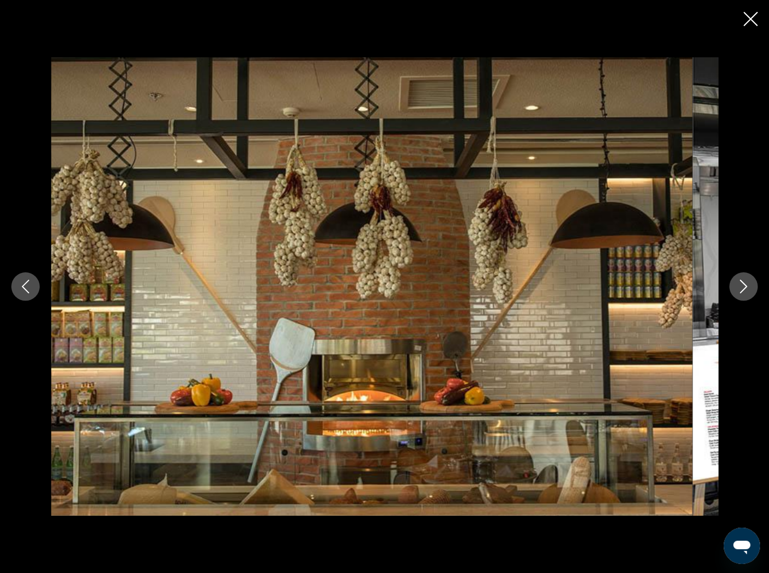
click at [739, 297] on button "Next image" at bounding box center [744, 286] width 28 height 28
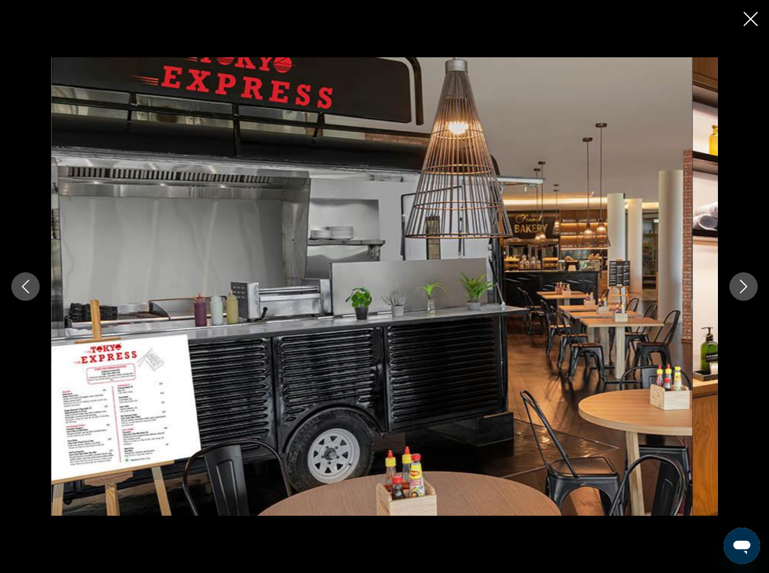
click at [739, 297] on button "Next image" at bounding box center [744, 286] width 28 height 28
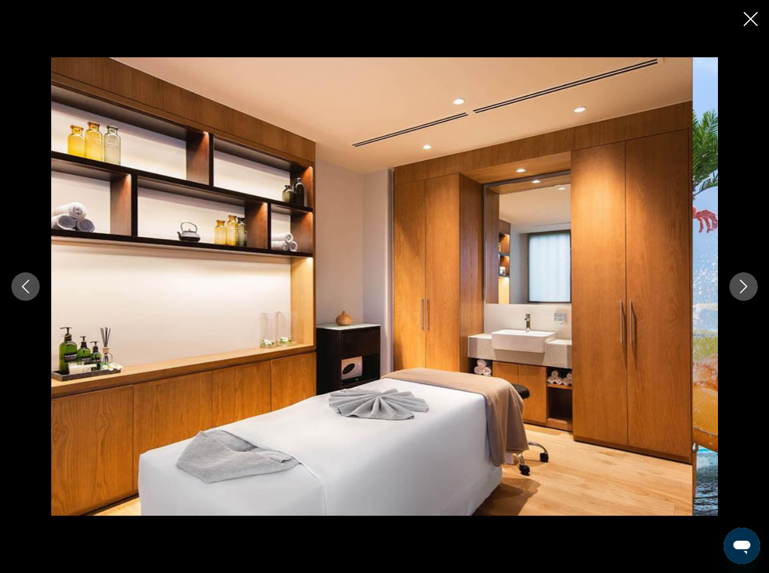
click at [739, 297] on button "Next image" at bounding box center [744, 286] width 28 height 28
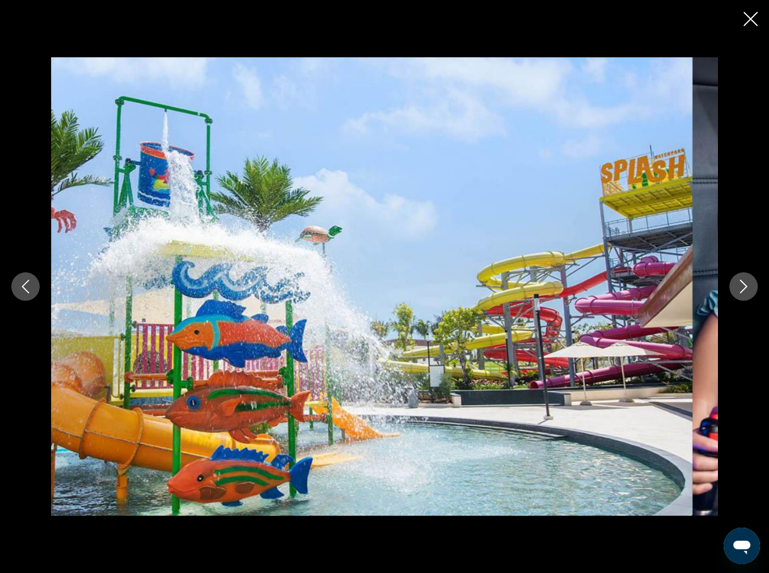
click at [739, 297] on button "Next image" at bounding box center [744, 286] width 28 height 28
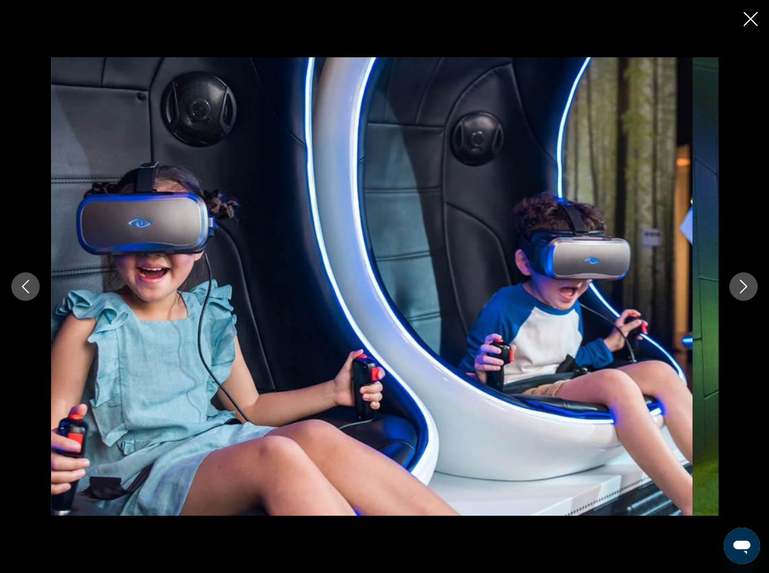
click at [739, 297] on button "Next image" at bounding box center [744, 286] width 28 height 28
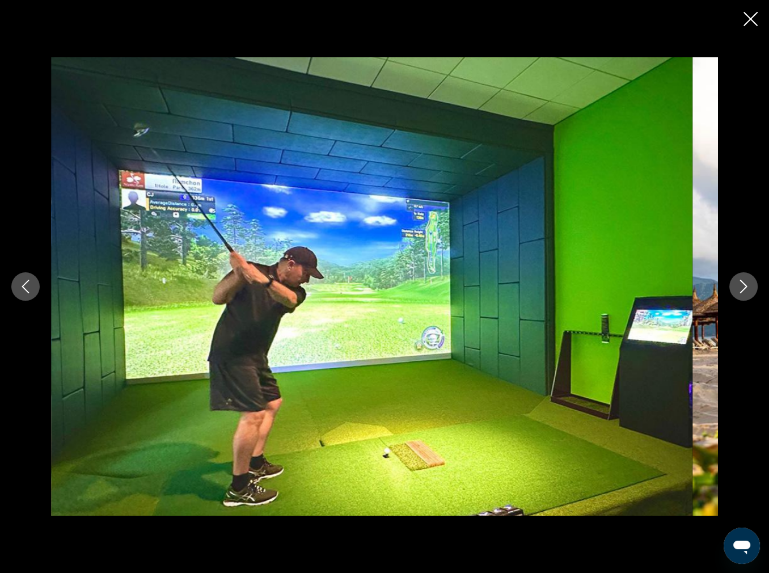
click at [739, 297] on button "Next image" at bounding box center [744, 286] width 28 height 28
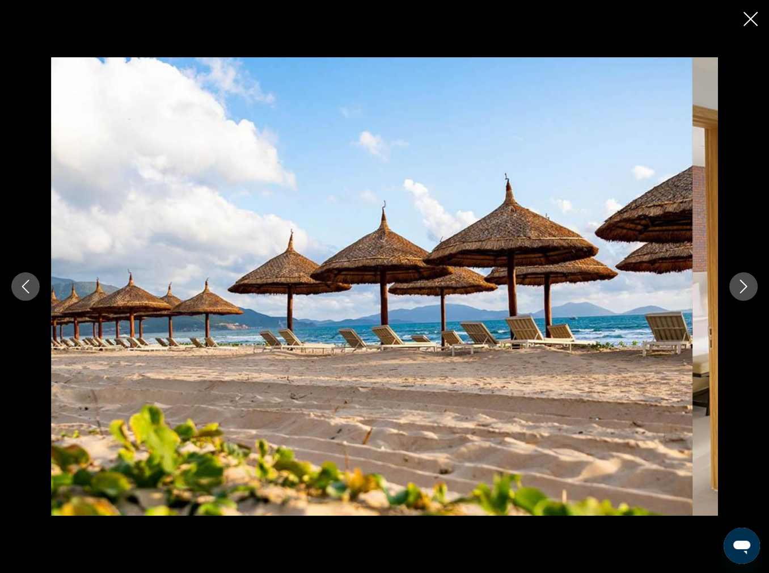
click at [748, 26] on icon "Close slideshow" at bounding box center [751, 19] width 14 height 14
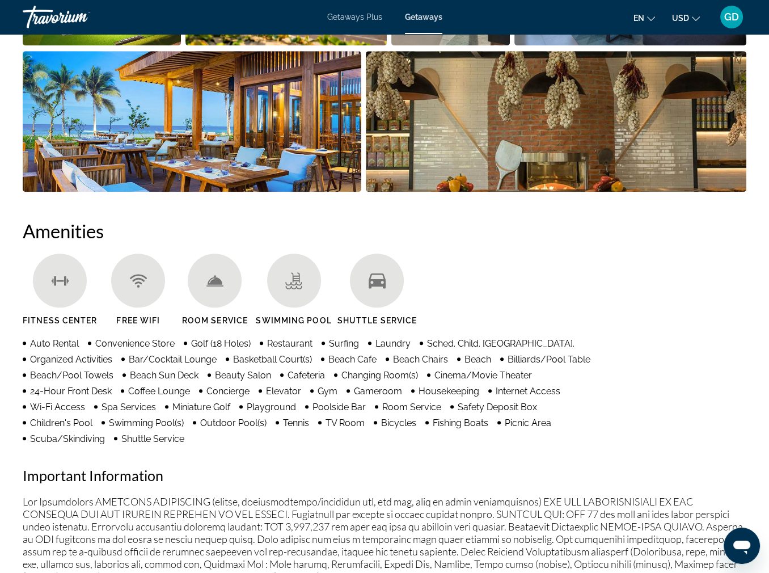
scroll to position [925, 0]
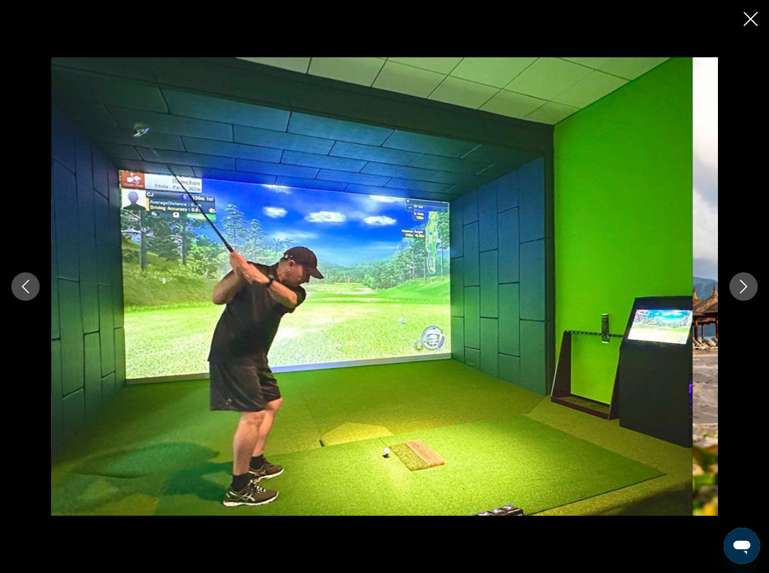
click at [737, 289] on icon "Next image" at bounding box center [744, 287] width 14 height 14
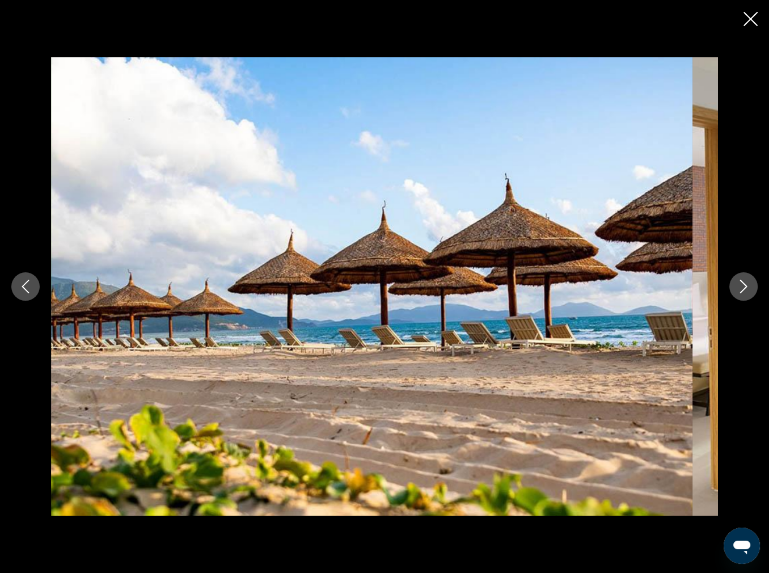
click at [740, 289] on icon "Next image" at bounding box center [744, 287] width 14 height 14
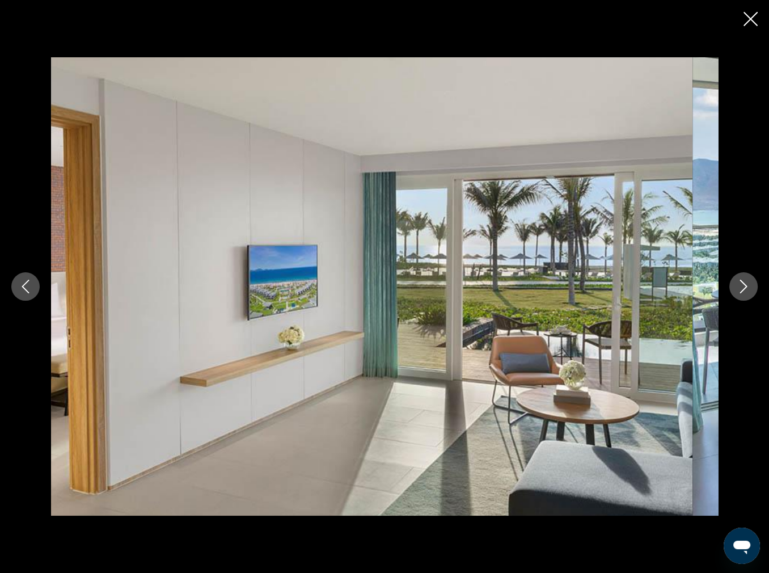
click at [740, 289] on icon "Next image" at bounding box center [744, 287] width 14 height 14
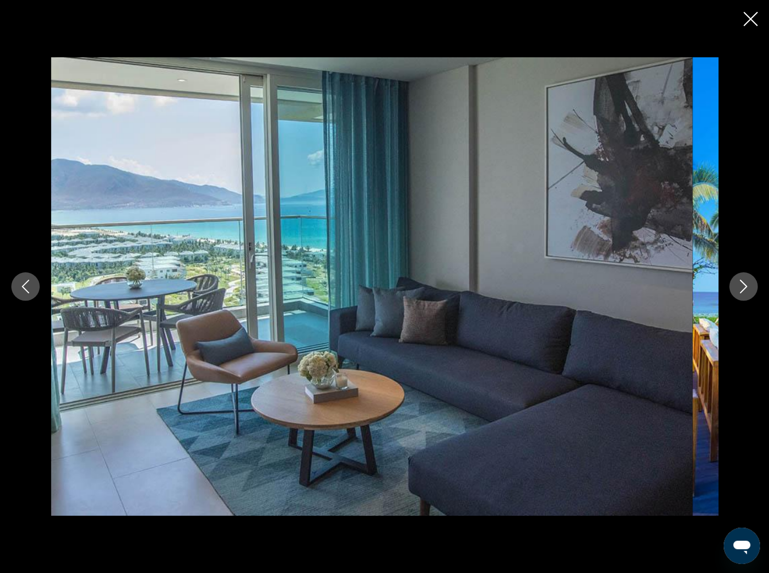
click at [740, 289] on icon "Next image" at bounding box center [744, 287] width 14 height 14
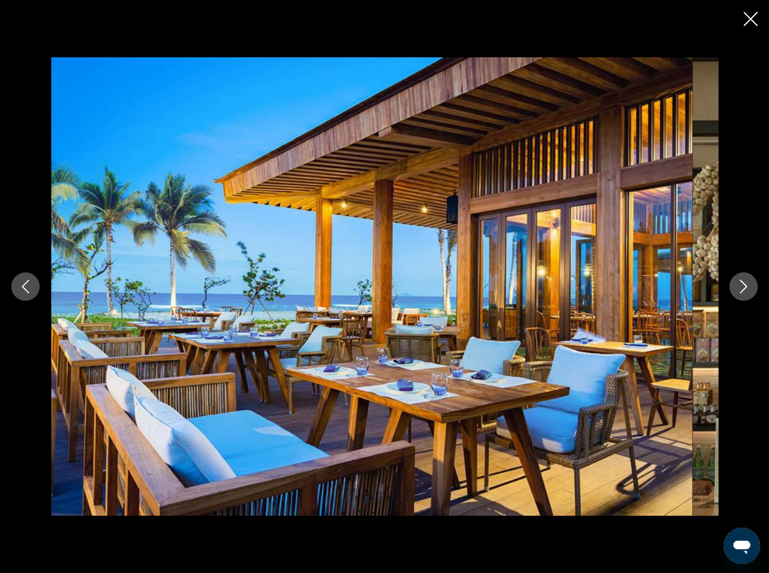
drag, startPoint x: 740, startPoint y: 289, endPoint x: 740, endPoint y: 298, distance: 8.5
click at [740, 298] on button "Next image" at bounding box center [744, 286] width 28 height 28
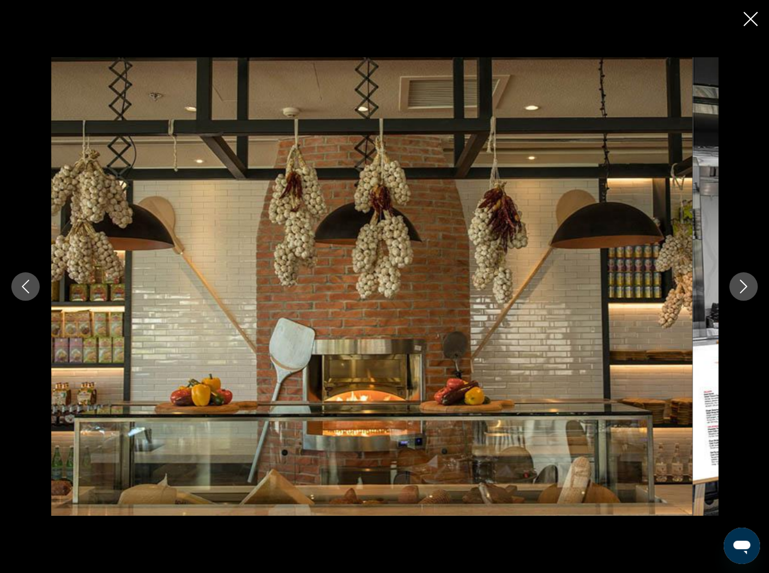
click at [740, 298] on button "Next image" at bounding box center [744, 286] width 28 height 28
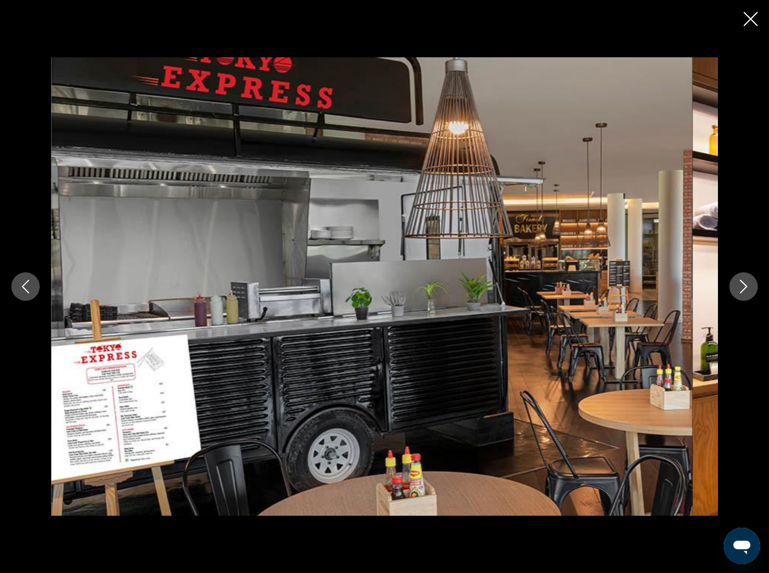
click at [740, 301] on button "Next image" at bounding box center [744, 286] width 28 height 28
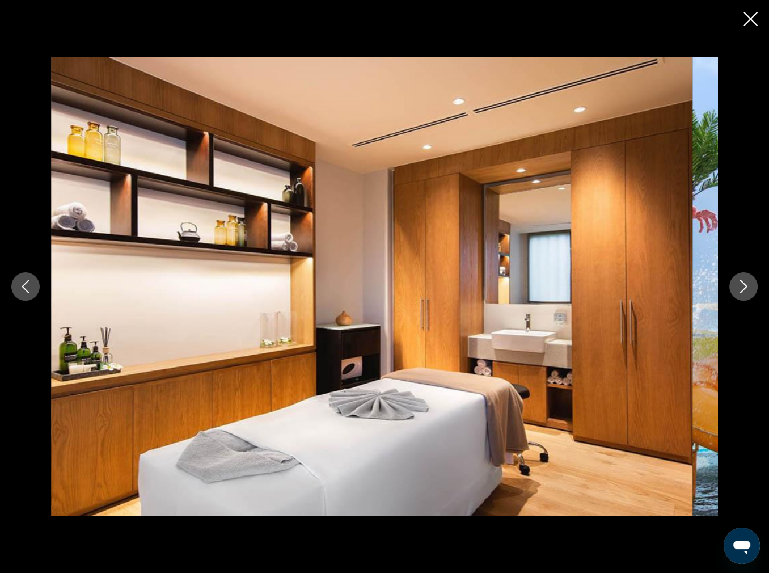
click at [739, 306] on div "prev next" at bounding box center [384, 286] width 769 height 458
click at [739, 311] on div "prev next" at bounding box center [384, 286] width 769 height 458
drag, startPoint x: 735, startPoint y: 297, endPoint x: 734, endPoint y: 303, distance: 6.9
click at [734, 301] on button "Next image" at bounding box center [744, 286] width 28 height 28
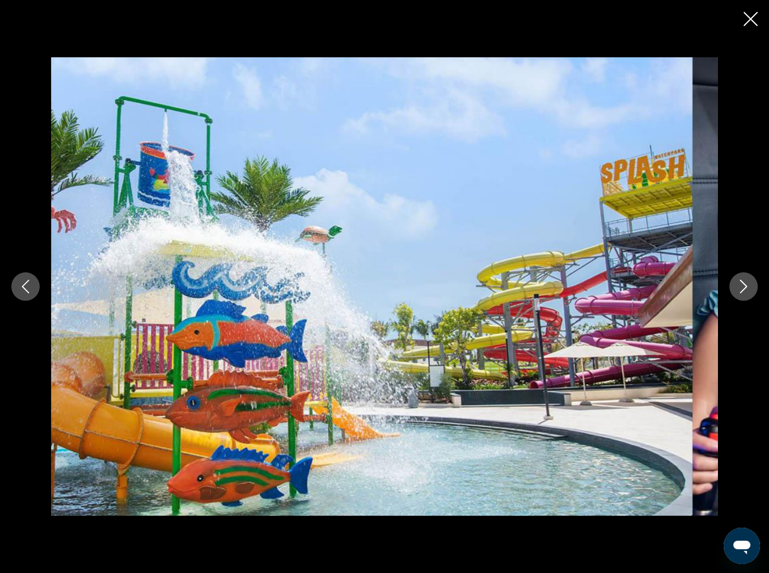
click at [743, 297] on button "Next image" at bounding box center [744, 286] width 28 height 28
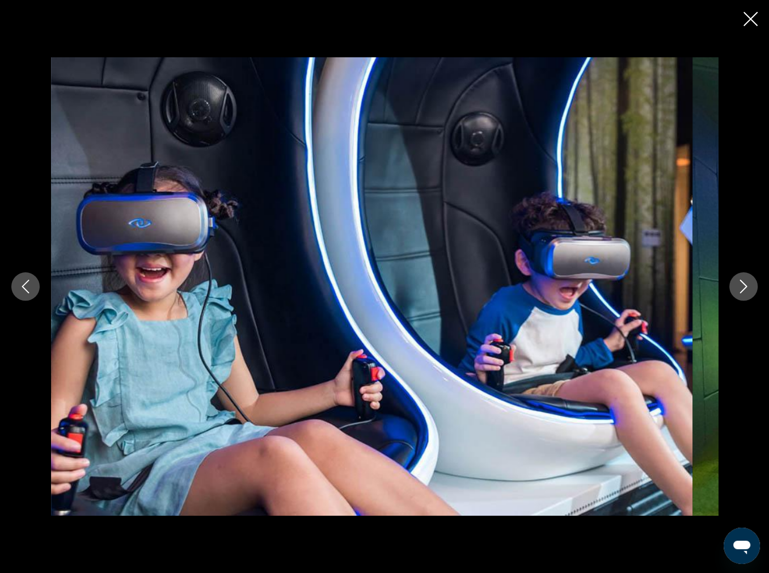
click at [743, 297] on button "Next image" at bounding box center [744, 286] width 28 height 28
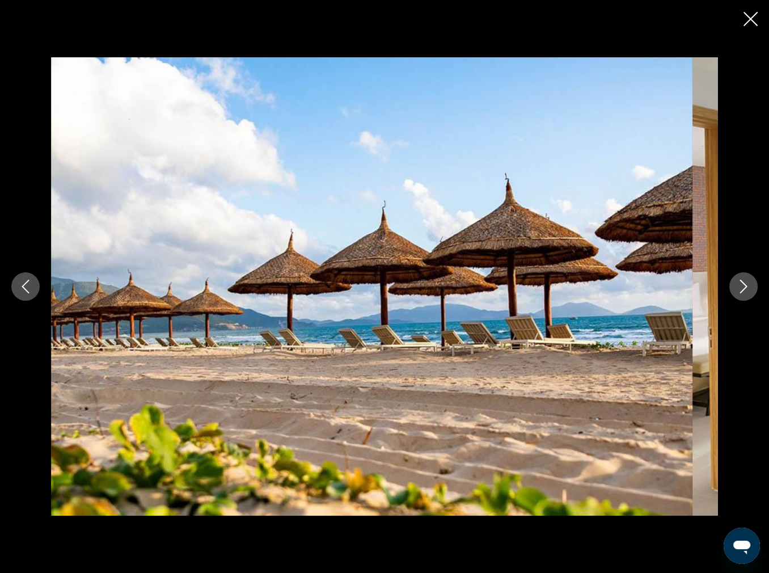
click at [743, 297] on button "Next image" at bounding box center [744, 286] width 28 height 28
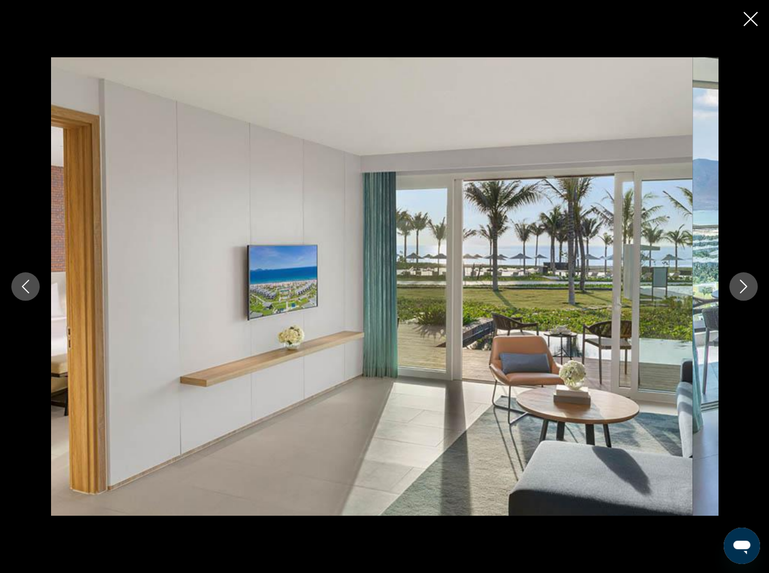
click at [743, 297] on button "Next image" at bounding box center [744, 286] width 28 height 28
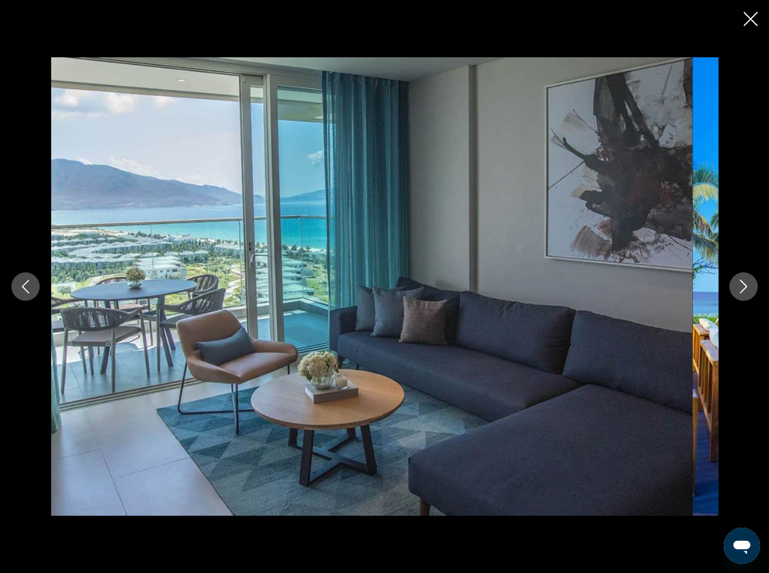
click at [743, 297] on button "Next image" at bounding box center [744, 286] width 28 height 28
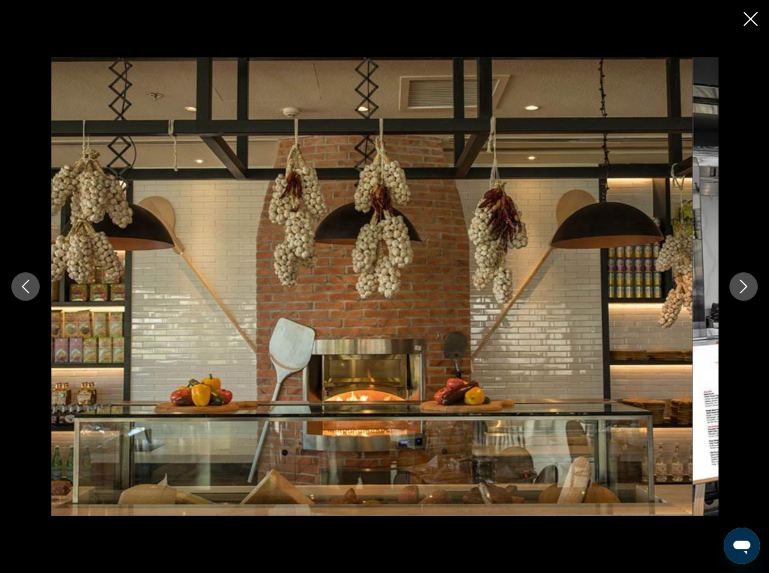
click at [743, 297] on button "Next image" at bounding box center [744, 286] width 28 height 28
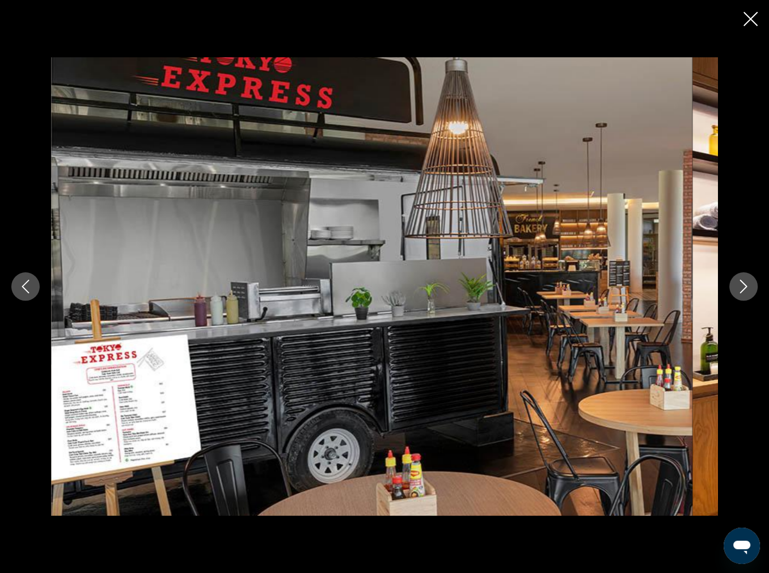
click at [743, 297] on button "Next image" at bounding box center [744, 286] width 28 height 28
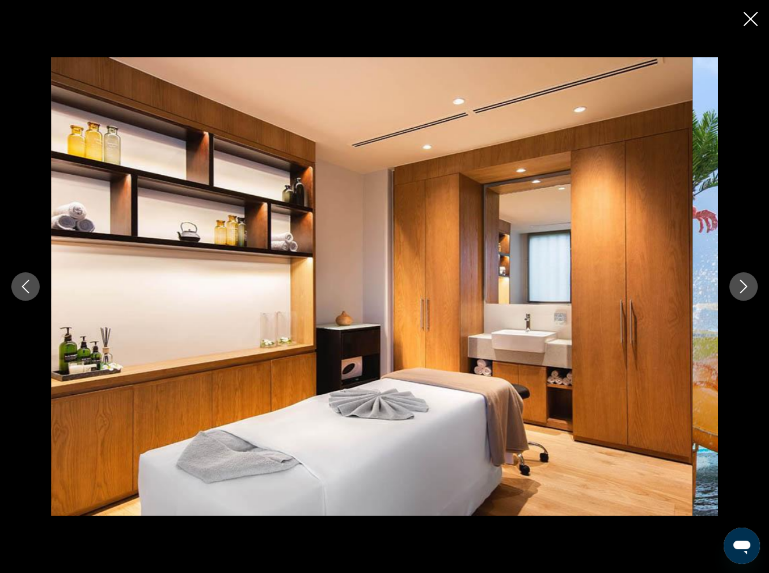
click at [743, 297] on button "Next image" at bounding box center [744, 286] width 28 height 28
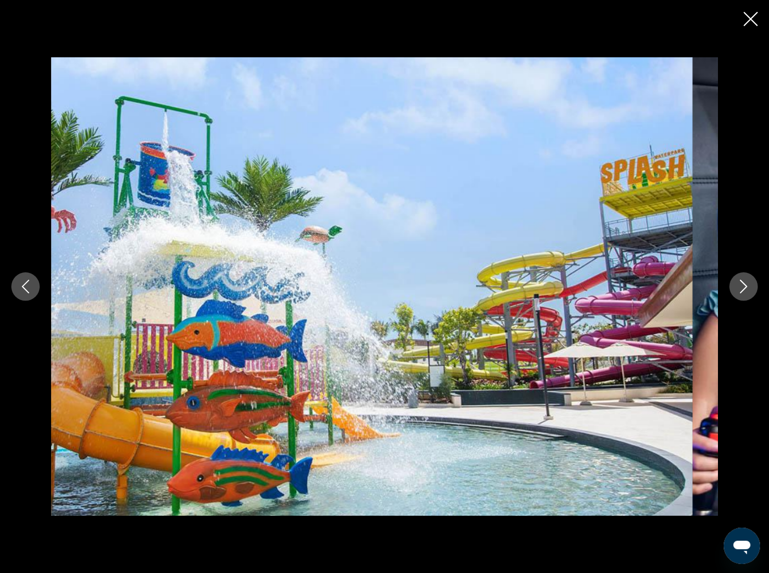
click at [743, 297] on button "Next image" at bounding box center [744, 286] width 28 height 28
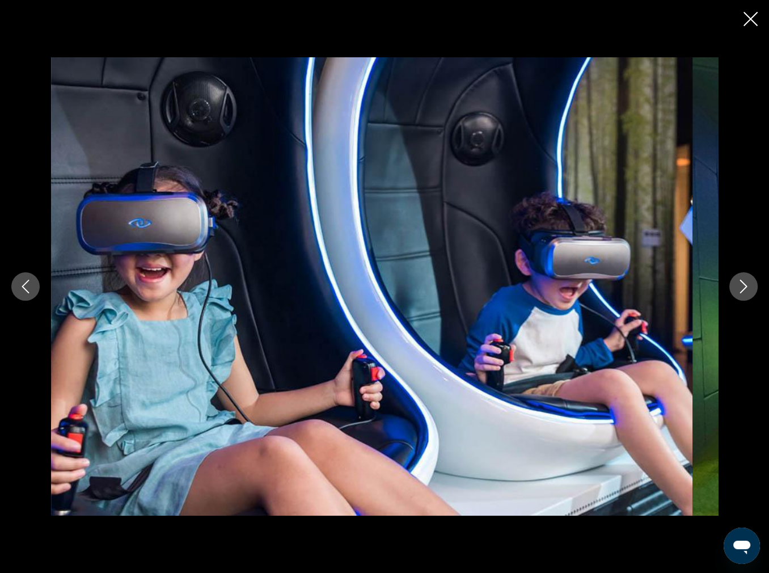
click at [743, 297] on button "Next image" at bounding box center [744, 286] width 28 height 28
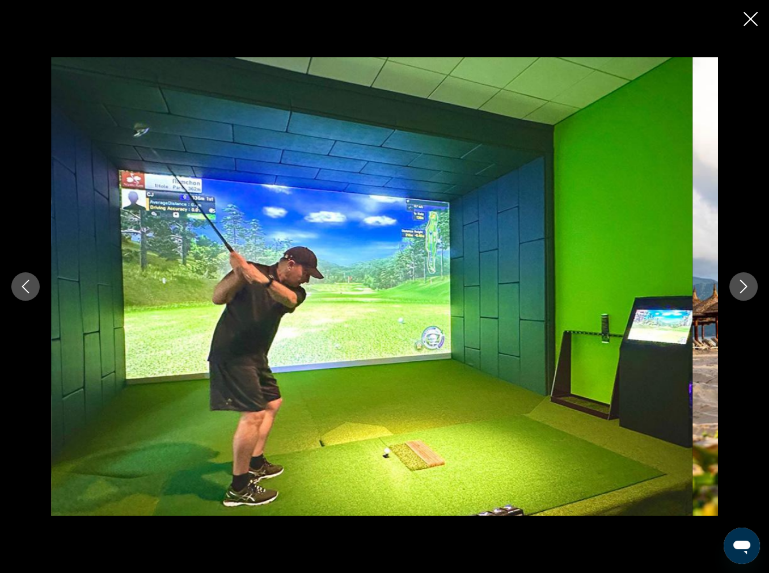
click at [743, 297] on button "Next image" at bounding box center [744, 286] width 28 height 28
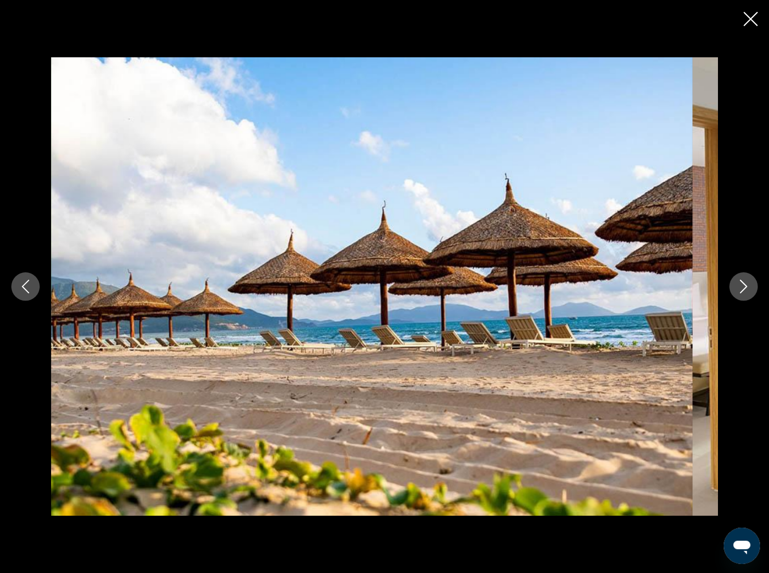
click at [743, 297] on button "Next image" at bounding box center [744, 286] width 28 height 28
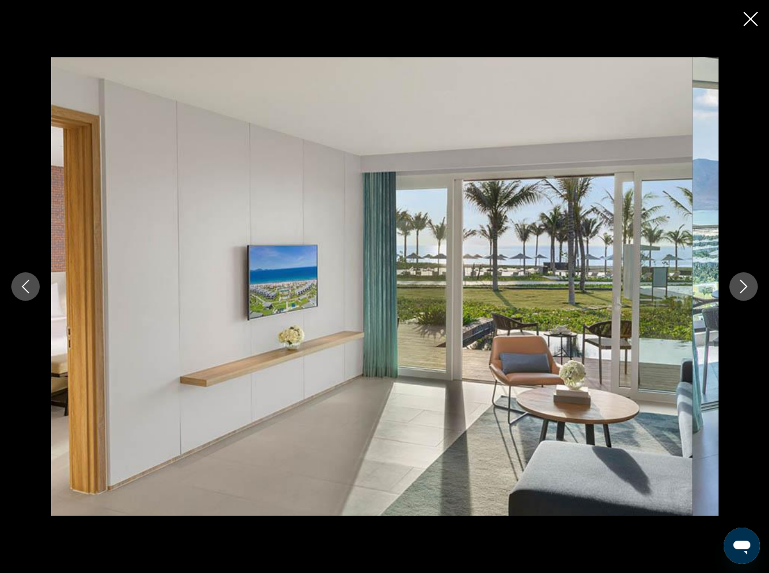
click at [743, 297] on button "Next image" at bounding box center [744, 286] width 28 height 28
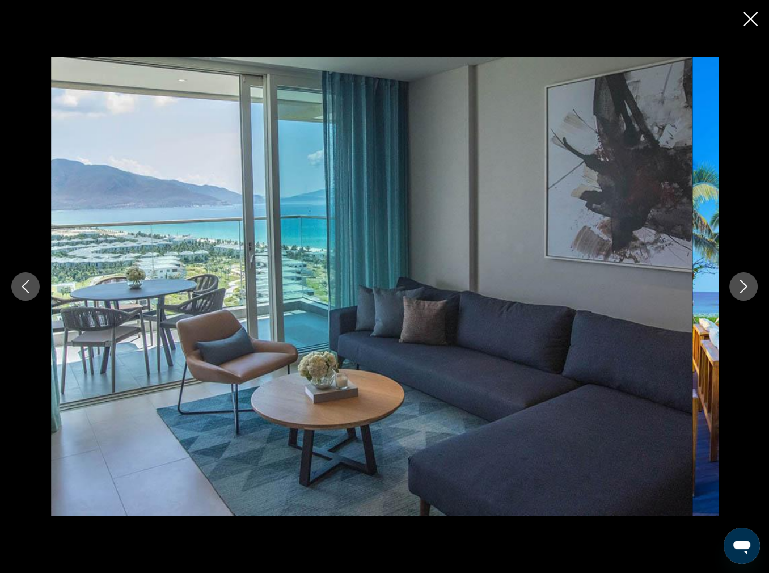
click at [749, 26] on icon "Close slideshow" at bounding box center [751, 19] width 14 height 14
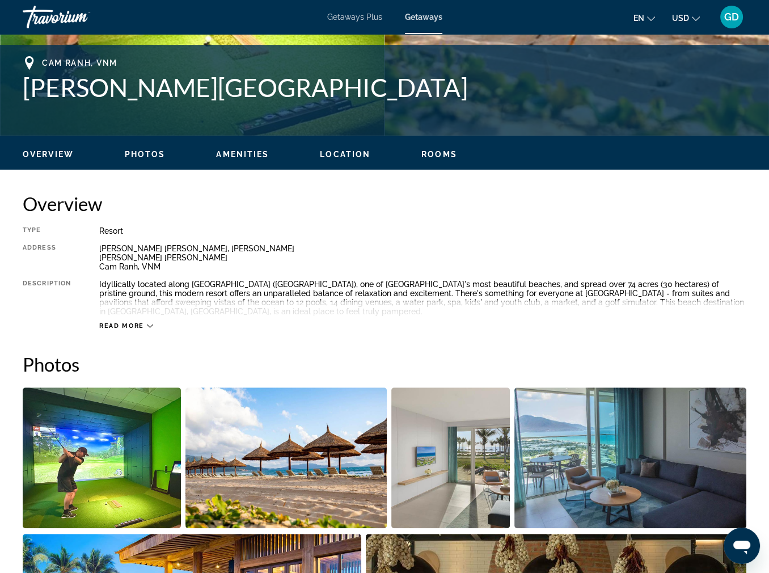
scroll to position [367, 0]
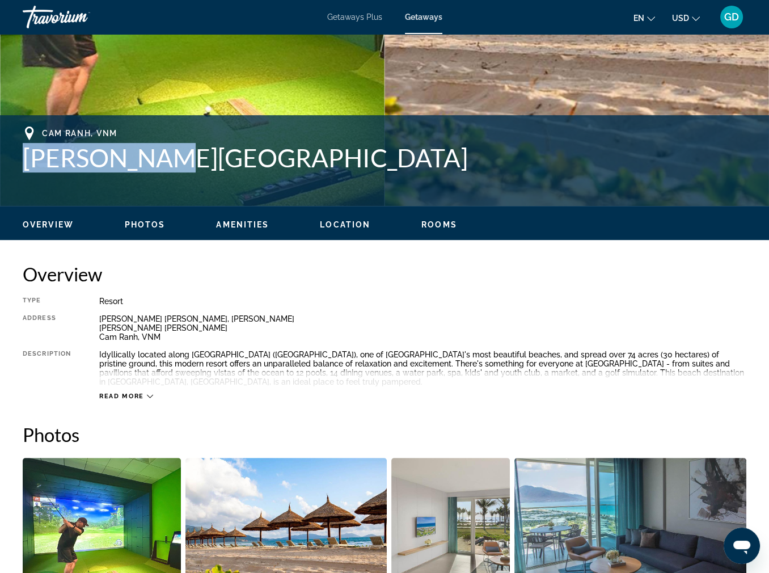
drag, startPoint x: 196, startPoint y: 285, endPoint x: 31, endPoint y: 301, distance: 165.8
click at [31, 172] on h1 "[PERSON_NAME][GEOGRAPHIC_DATA]" at bounding box center [385, 157] width 724 height 29
drag, startPoint x: 31, startPoint y: 301, endPoint x: 130, endPoint y: 292, distance: 99.6
copy h1 "[PERSON_NAME][GEOGRAPHIC_DATA]"
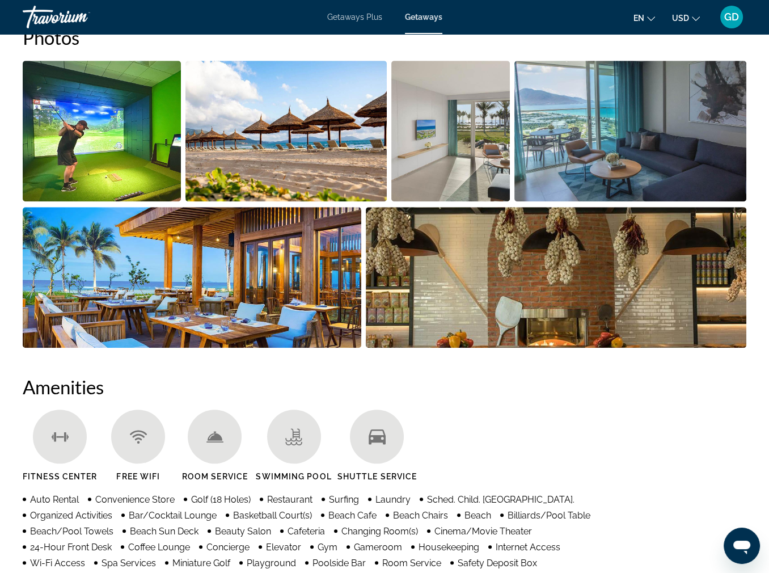
scroll to position [905, 0]
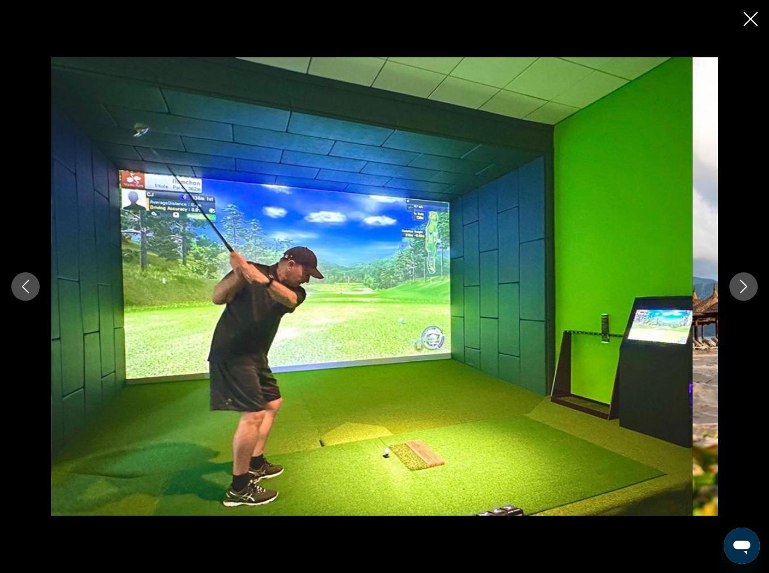
click at [740, 291] on icon "Next image" at bounding box center [743, 287] width 7 height 14
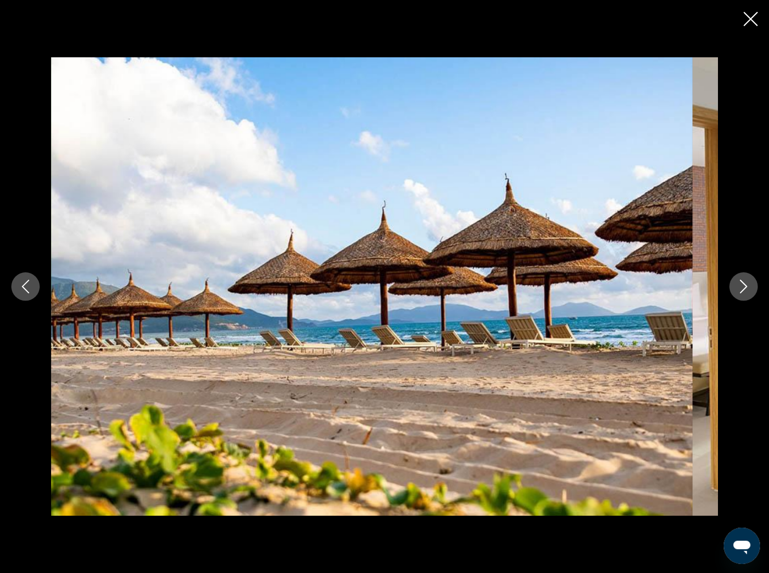
click at [740, 291] on icon "Next image" at bounding box center [743, 287] width 7 height 14
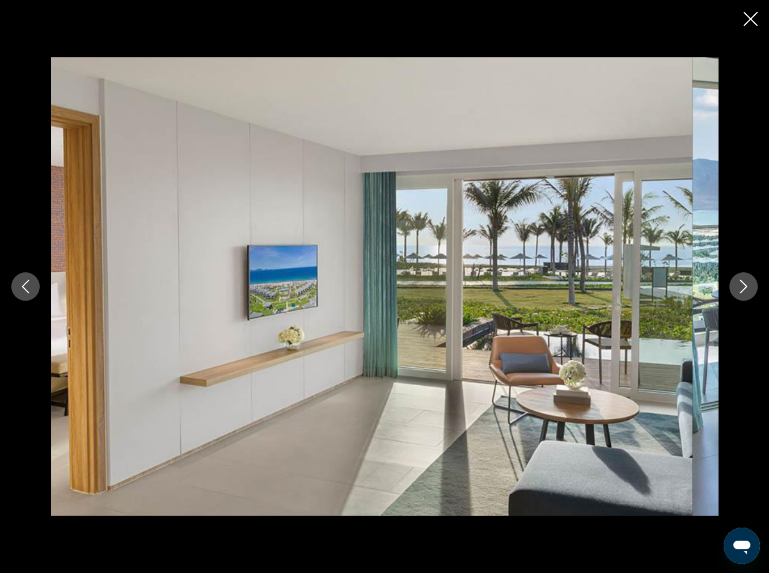
click at [740, 291] on icon "Next image" at bounding box center [743, 287] width 7 height 14
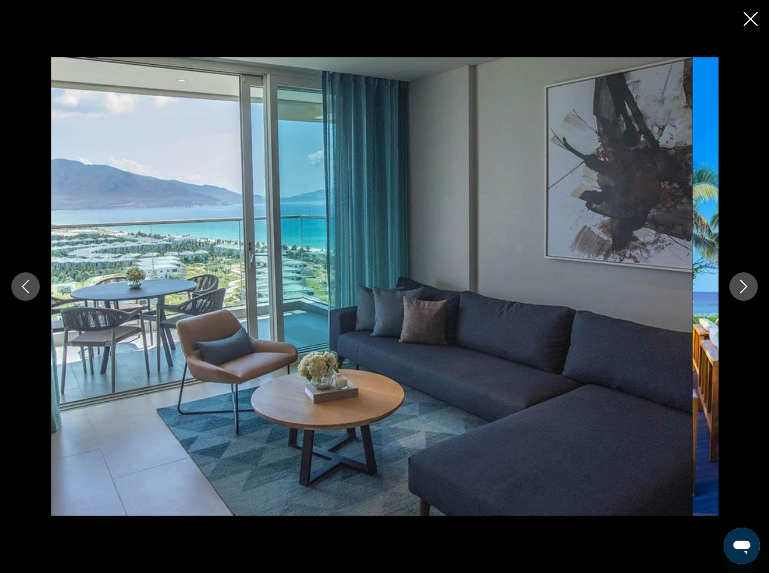
click at [740, 291] on icon "Next image" at bounding box center [743, 287] width 7 height 14
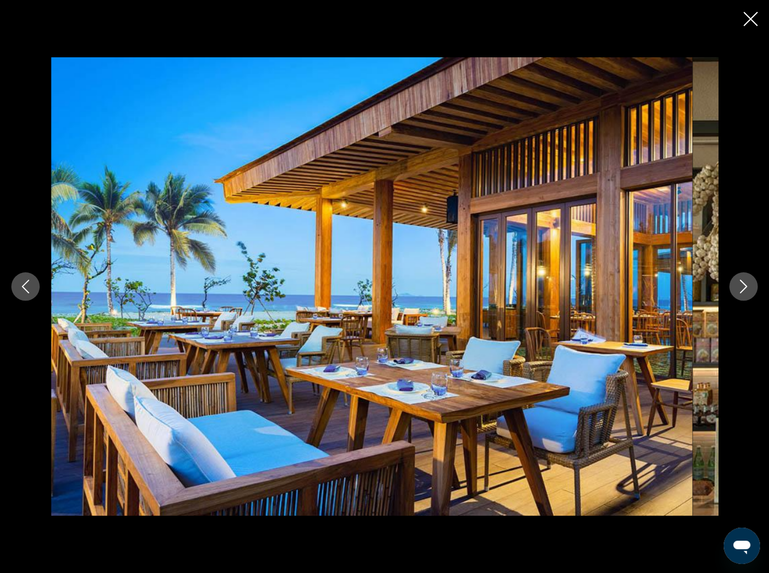
click at [740, 291] on icon "Next image" at bounding box center [743, 287] width 7 height 14
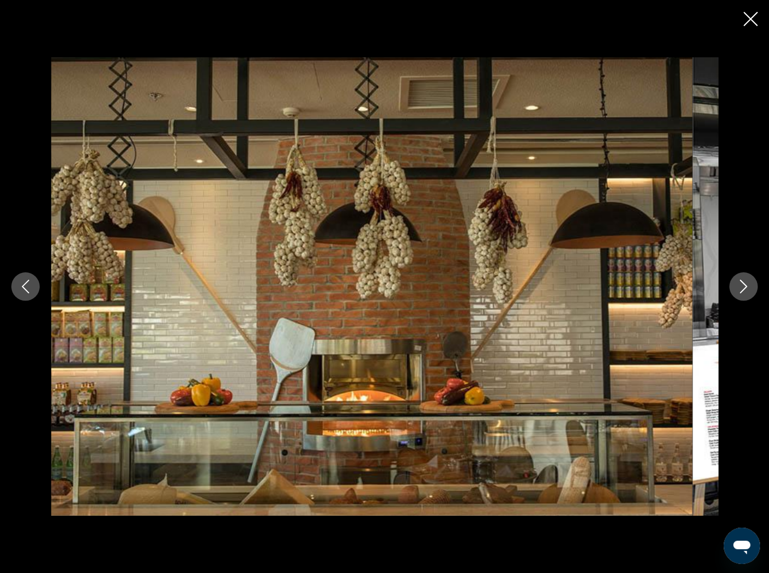
click at [740, 291] on icon "Next image" at bounding box center [743, 287] width 7 height 14
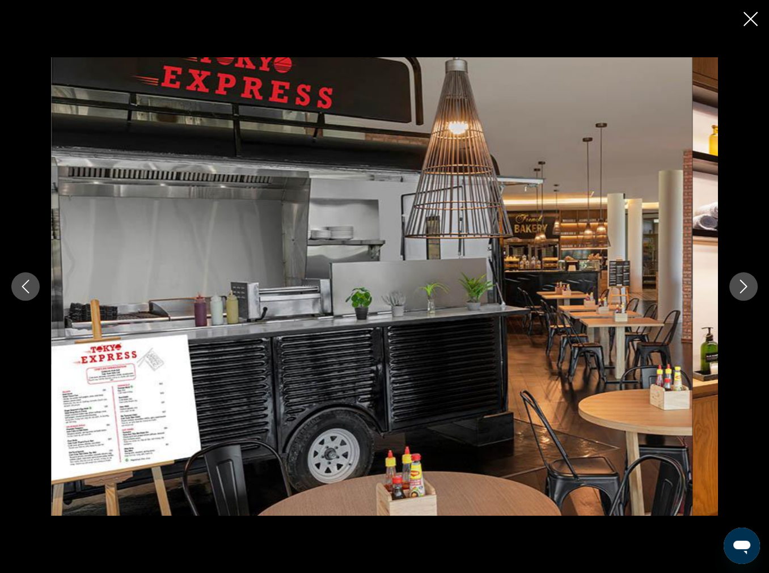
click at [740, 291] on icon "Next image" at bounding box center [743, 287] width 7 height 14
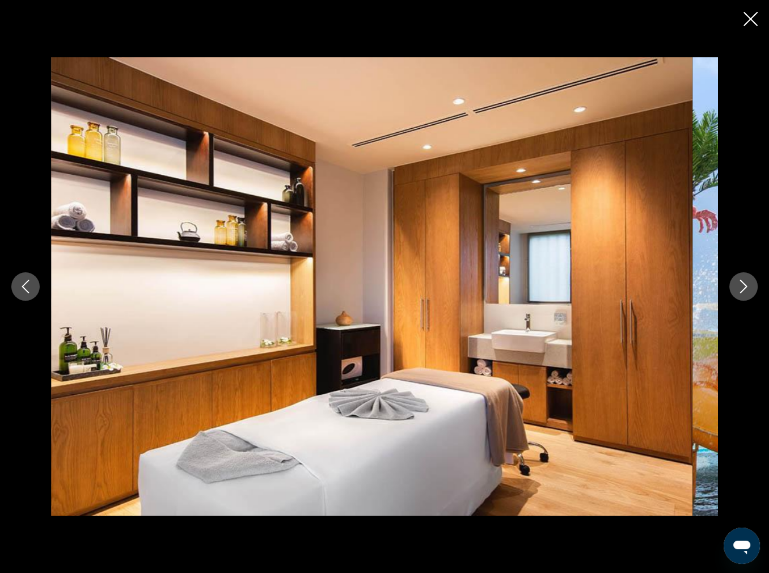
click at [747, 25] on icon "Close slideshow" at bounding box center [751, 19] width 14 height 14
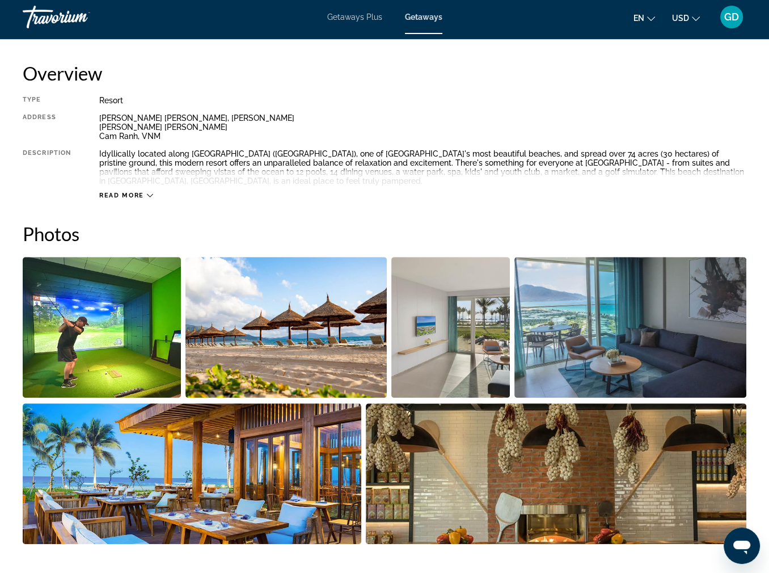
scroll to position [573, 0]
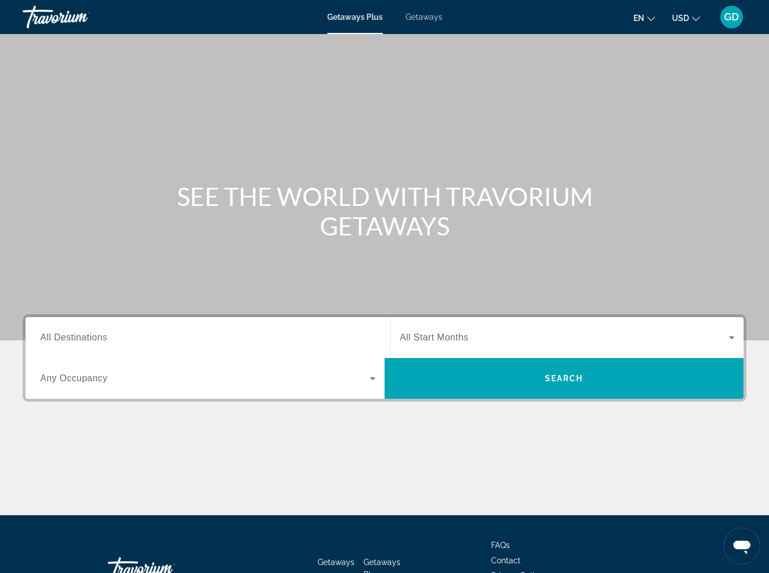
click at [442, 22] on span "Getaways" at bounding box center [424, 16] width 37 height 9
click at [134, 345] on input "Destination All Destinations" at bounding box center [207, 338] width 335 height 14
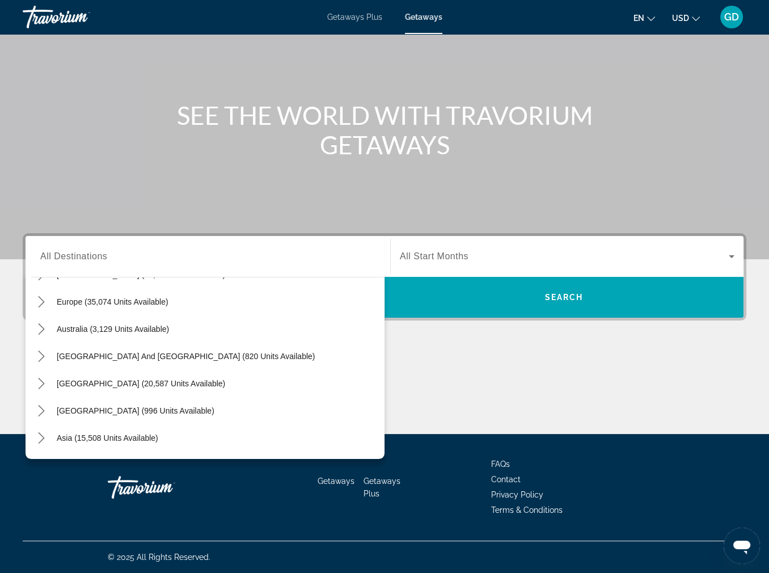
scroll to position [141, 0]
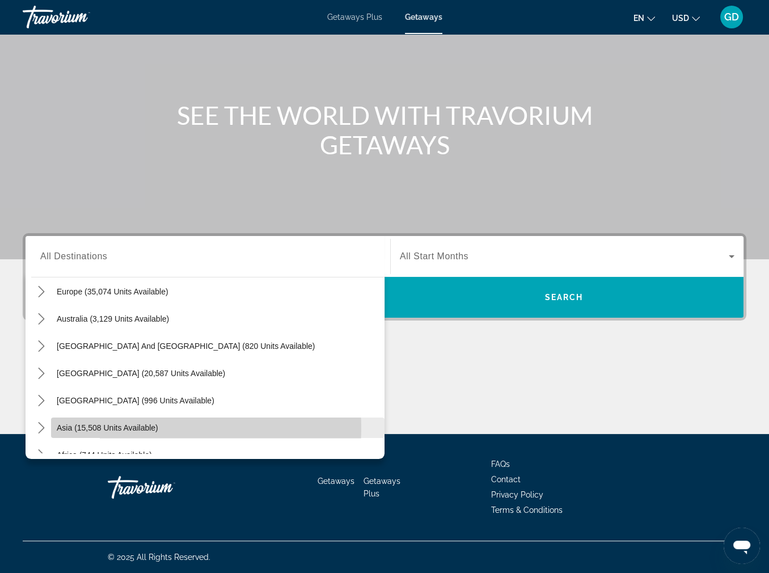
click at [158, 423] on span "Asia (15,508 units available)" at bounding box center [108, 427] width 102 height 9
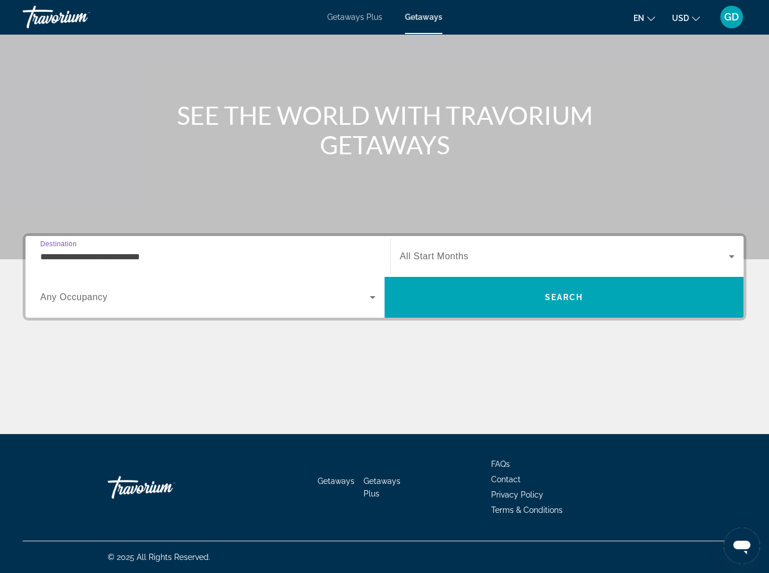
click at [198, 250] on input "**********" at bounding box center [207, 257] width 335 height 14
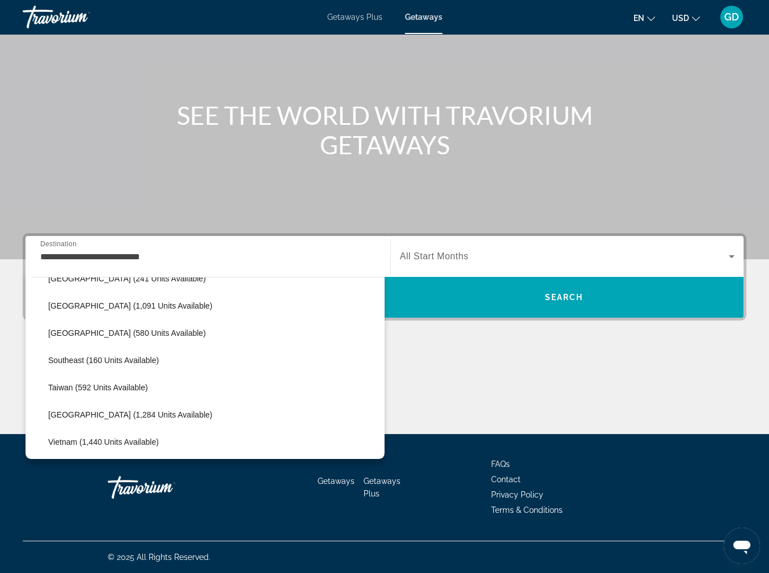
scroll to position [507, 0]
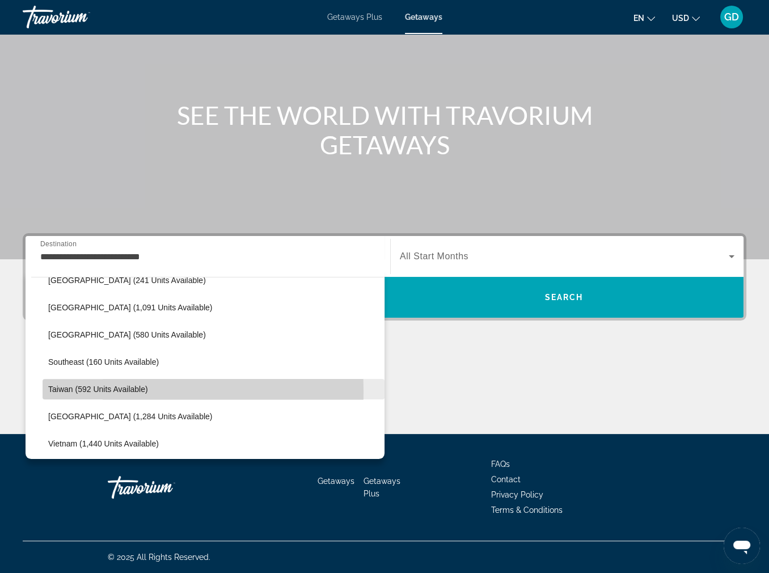
click at [99, 385] on span "Taiwan (592 units available)" at bounding box center [98, 389] width 100 height 9
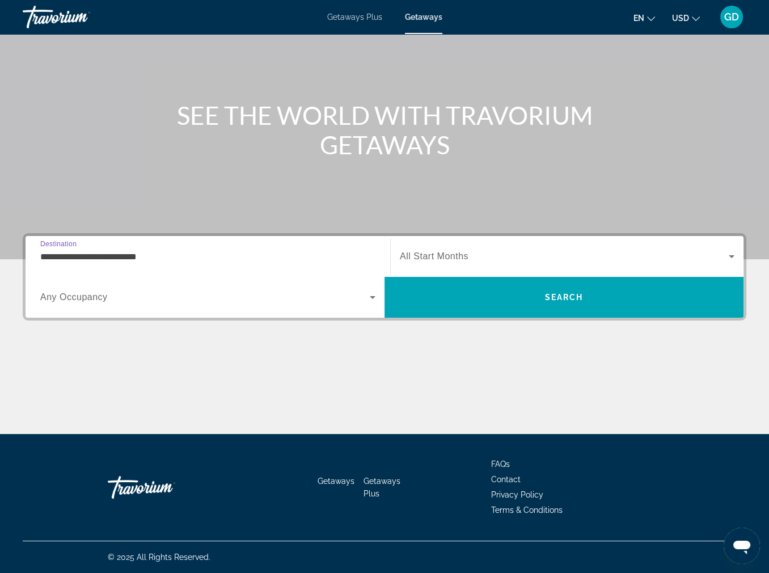
click at [99, 349] on div "Main content" at bounding box center [385, 391] width 724 height 85
click at [235, 250] on input "**********" at bounding box center [207, 257] width 335 height 14
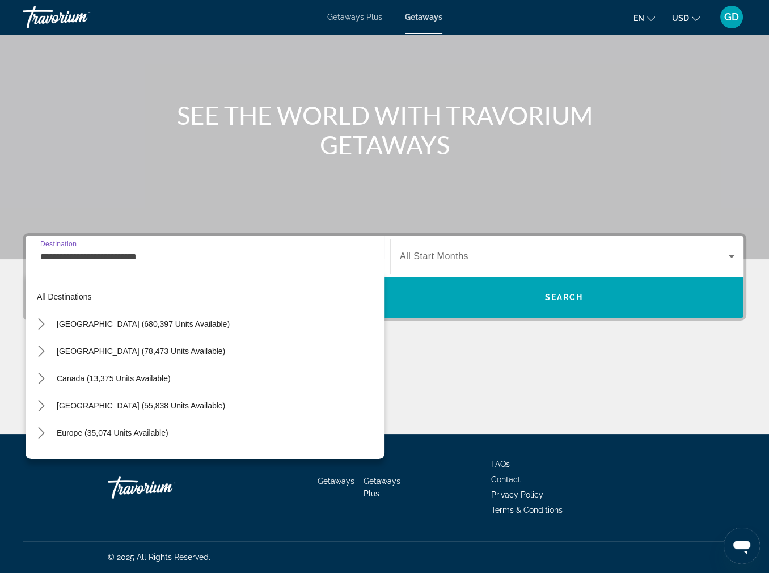
scroll to position [509, 0]
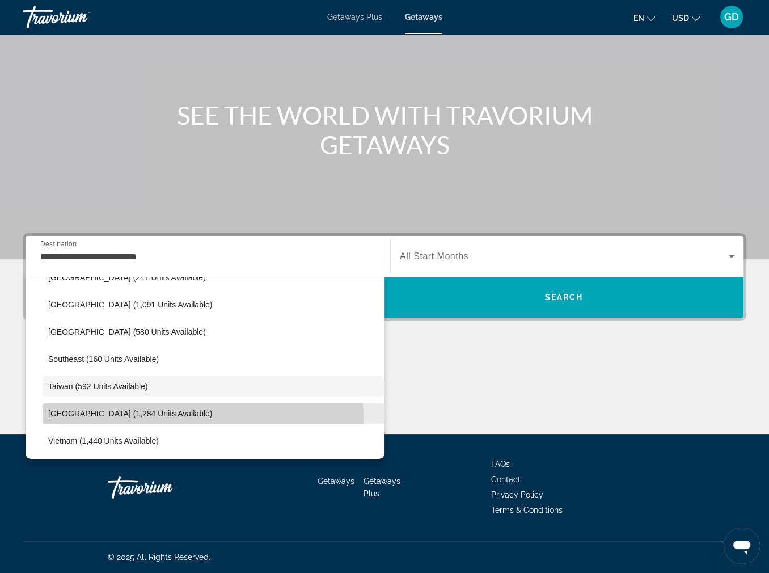
click at [149, 409] on span "[GEOGRAPHIC_DATA] (1,284 units available)" at bounding box center [130, 413] width 164 height 9
type input "**********"
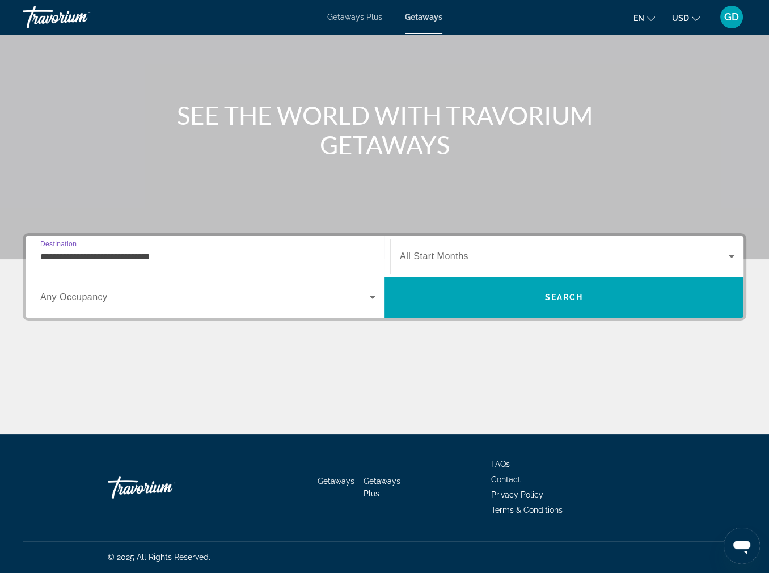
click at [433, 251] on span "All Start Months" at bounding box center [434, 256] width 69 height 10
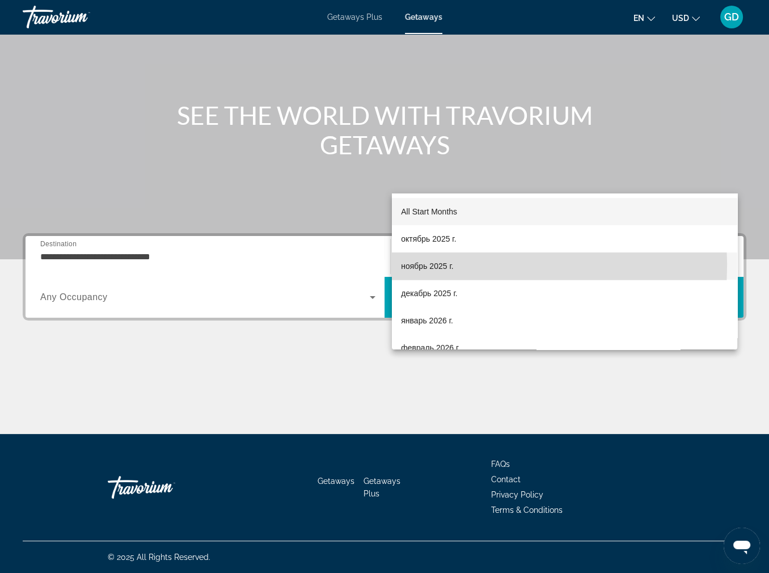
click at [435, 265] on span "ноябрь 2025 г." at bounding box center [427, 266] width 52 height 14
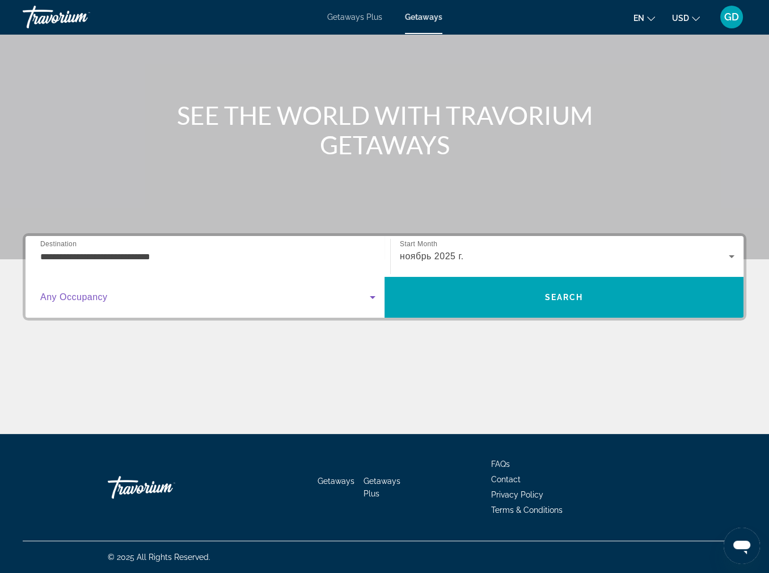
click at [307, 290] on span "Search widget" at bounding box center [205, 297] width 330 height 14
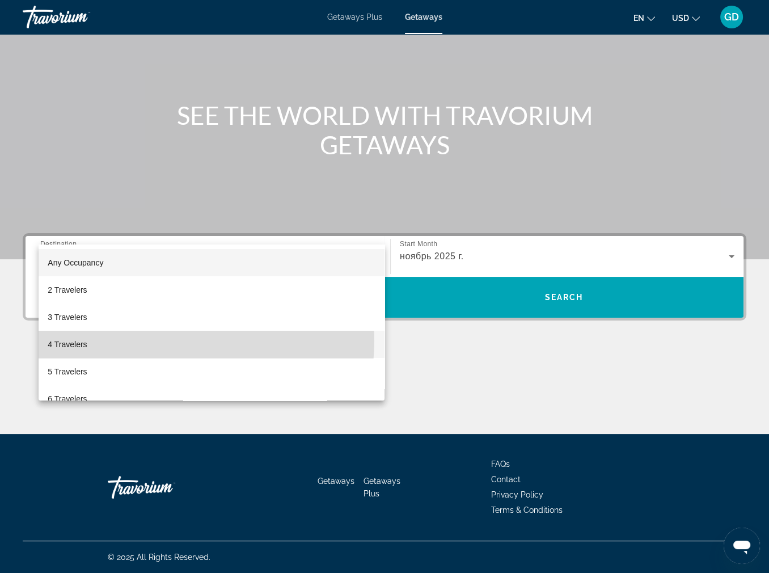
click at [165, 340] on mat-option "4 Travelers" at bounding box center [212, 344] width 346 height 27
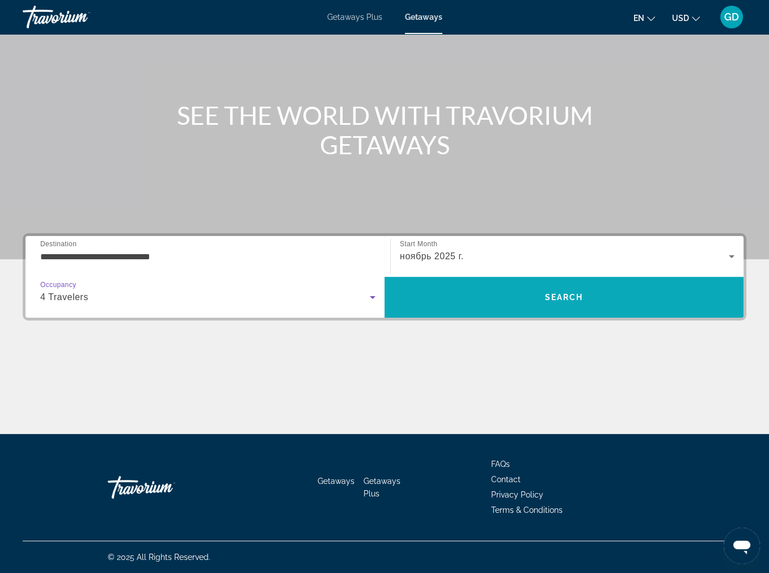
click at [572, 293] on span "Search" at bounding box center [564, 297] width 39 height 9
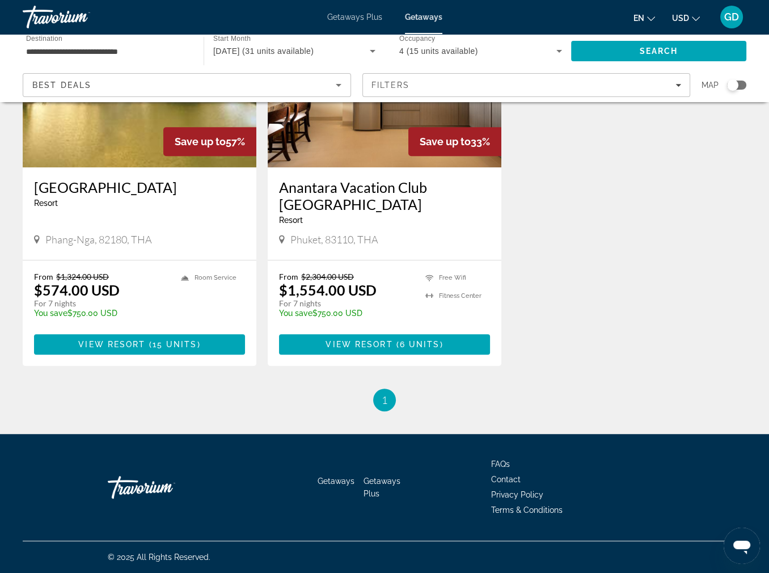
scroll to position [628, 0]
click at [349, 167] on img "Main content" at bounding box center [385, 77] width 234 height 182
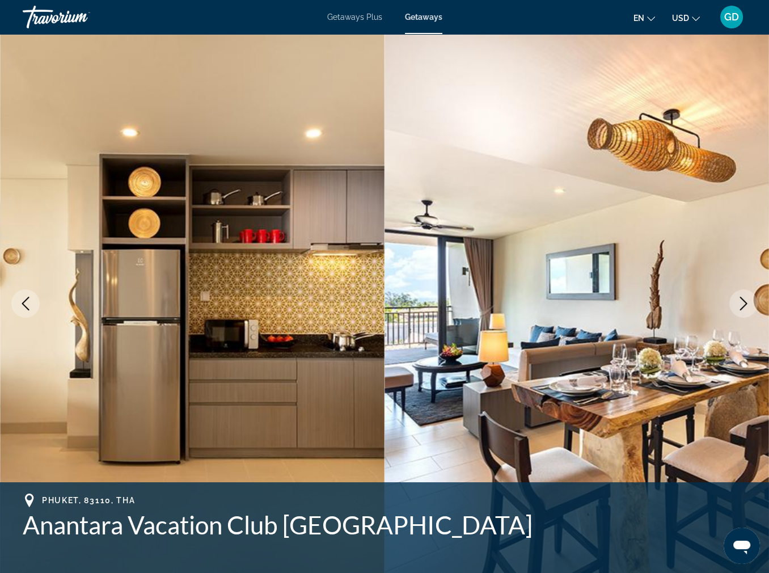
click at [737, 310] on icon "Next image" at bounding box center [744, 304] width 14 height 14
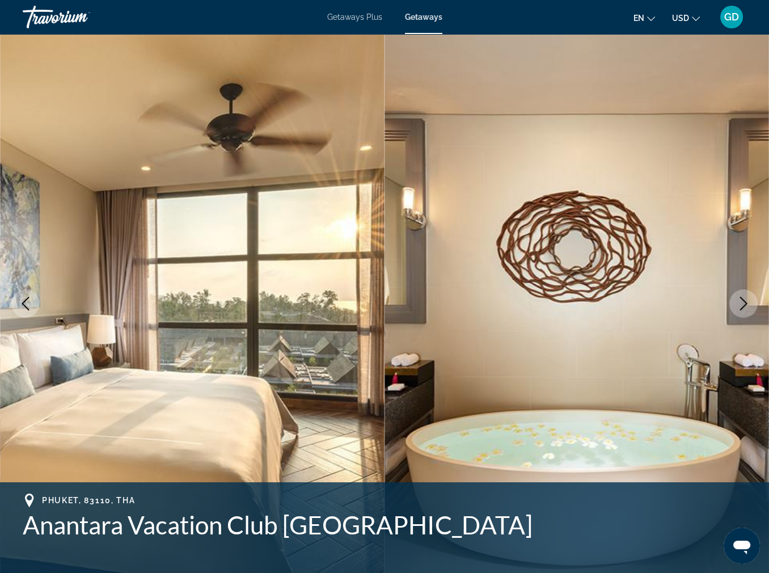
click at [737, 310] on icon "Next image" at bounding box center [744, 304] width 14 height 14
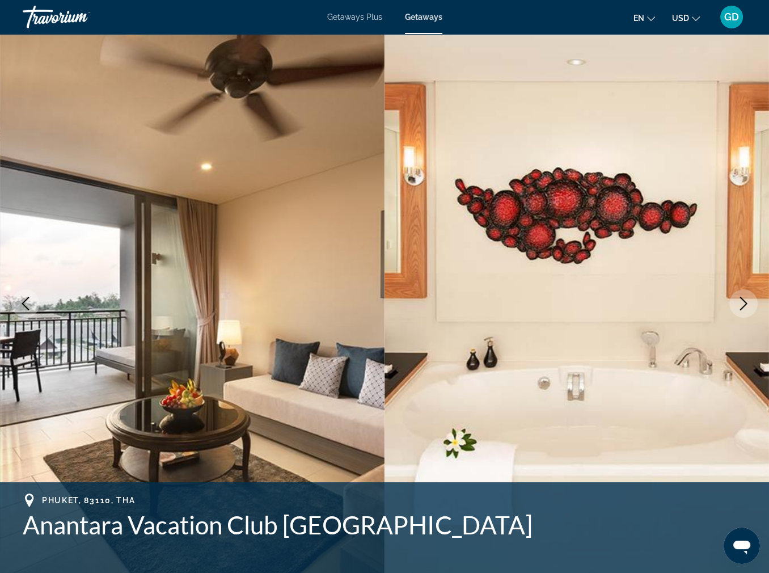
click at [737, 310] on icon "Next image" at bounding box center [744, 304] width 14 height 14
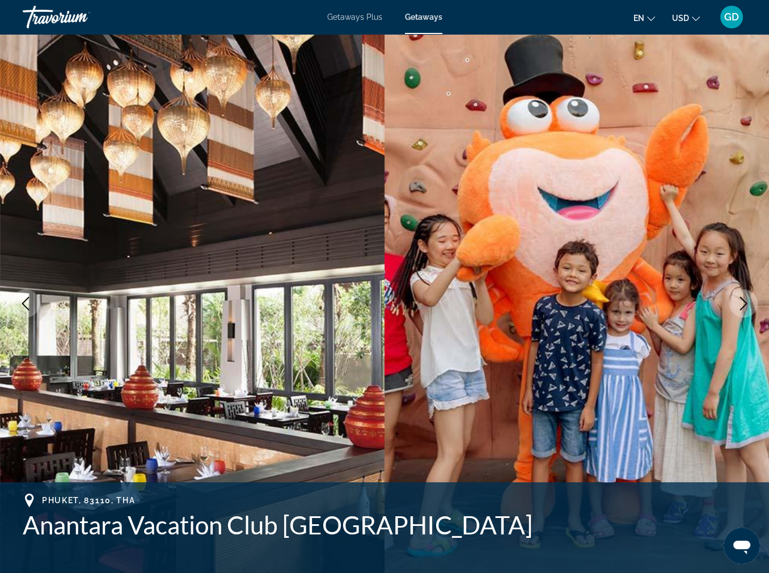
click at [737, 310] on icon "Next image" at bounding box center [744, 304] width 14 height 14
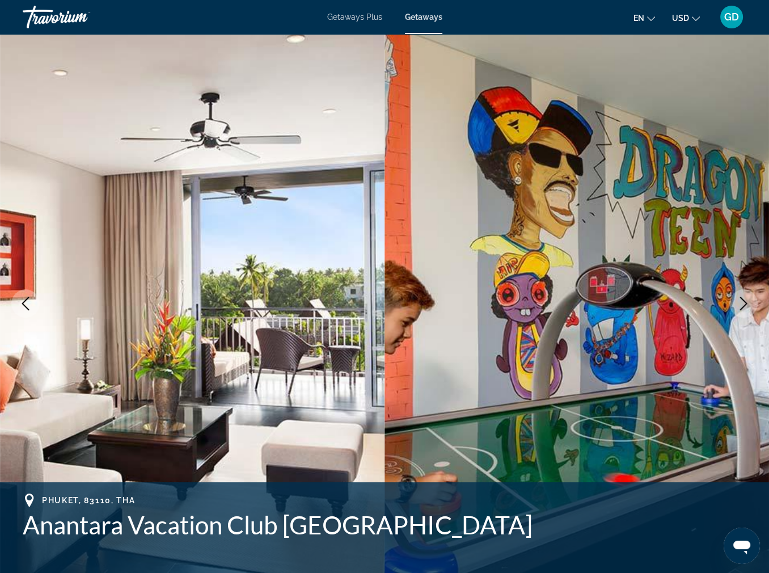
click at [737, 310] on icon "Next image" at bounding box center [744, 304] width 14 height 14
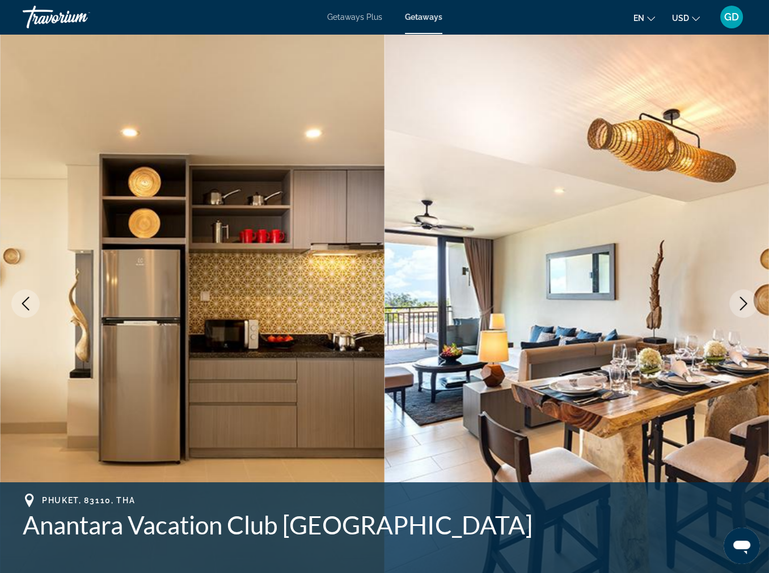
click at [737, 310] on icon "Next image" at bounding box center [744, 304] width 14 height 14
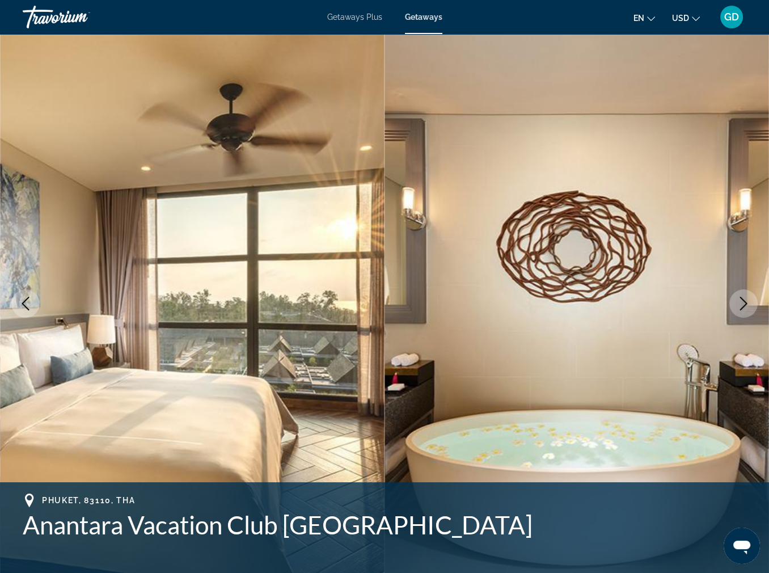
click at [737, 310] on icon "Next image" at bounding box center [744, 304] width 14 height 14
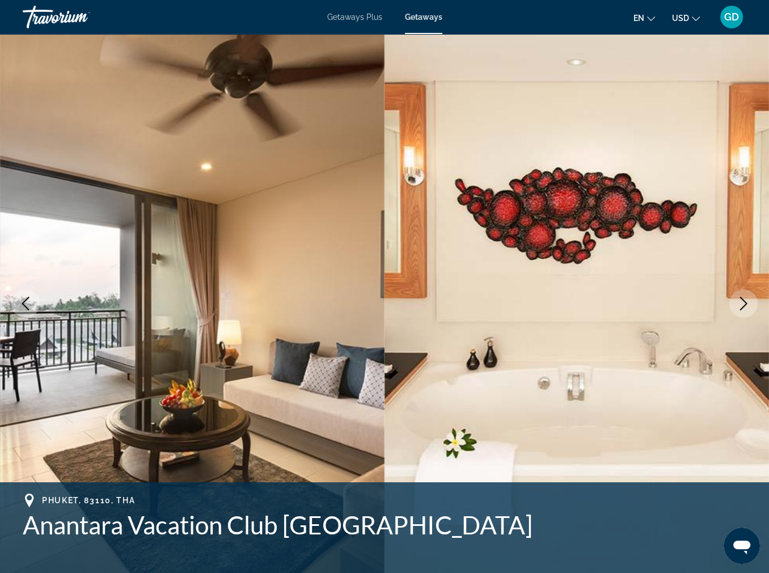
click at [737, 310] on icon "Next image" at bounding box center [744, 304] width 14 height 14
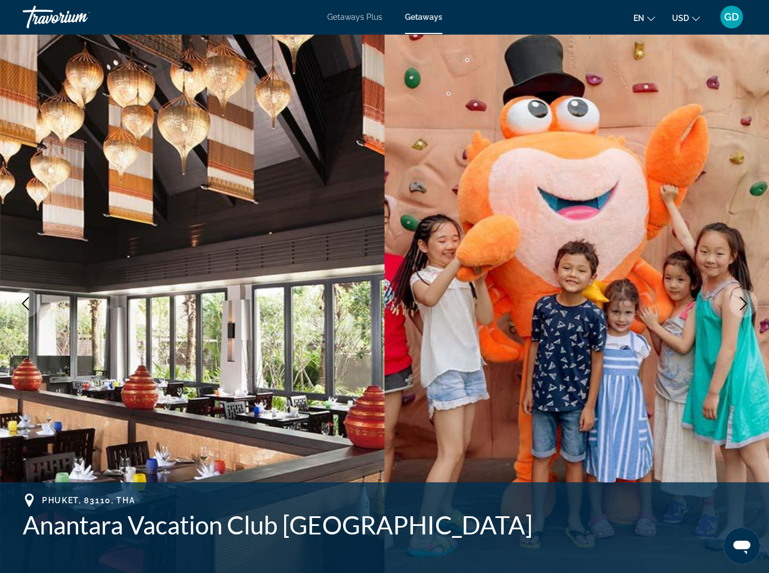
click at [737, 310] on icon "Next image" at bounding box center [744, 304] width 14 height 14
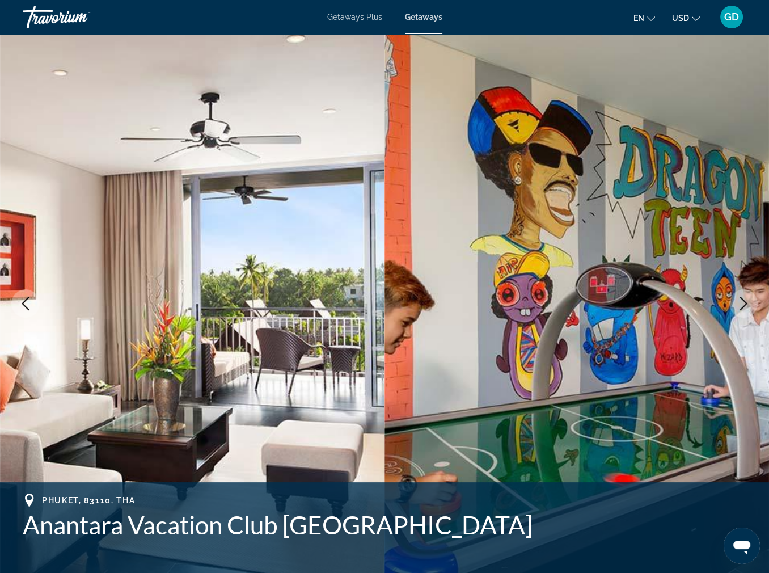
click at [737, 310] on icon "Next image" at bounding box center [744, 304] width 14 height 14
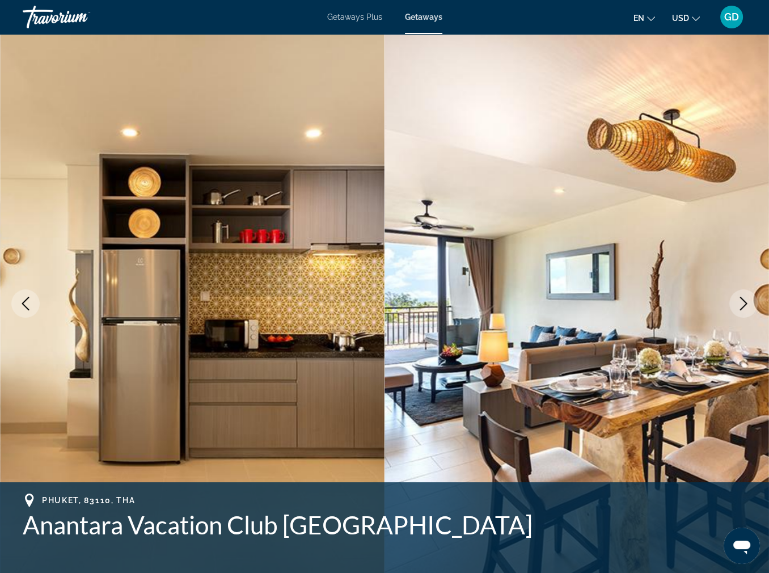
click at [737, 310] on icon "Next image" at bounding box center [744, 304] width 14 height 14
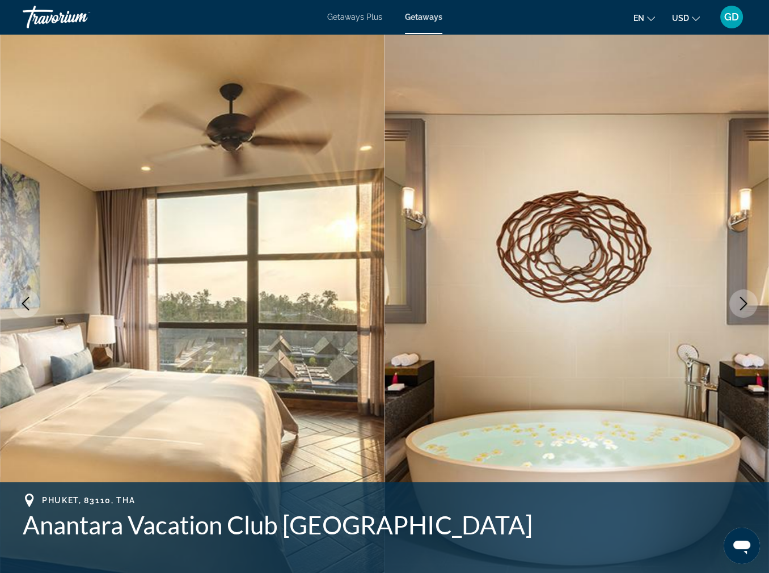
click at [737, 310] on icon "Next image" at bounding box center [744, 304] width 14 height 14
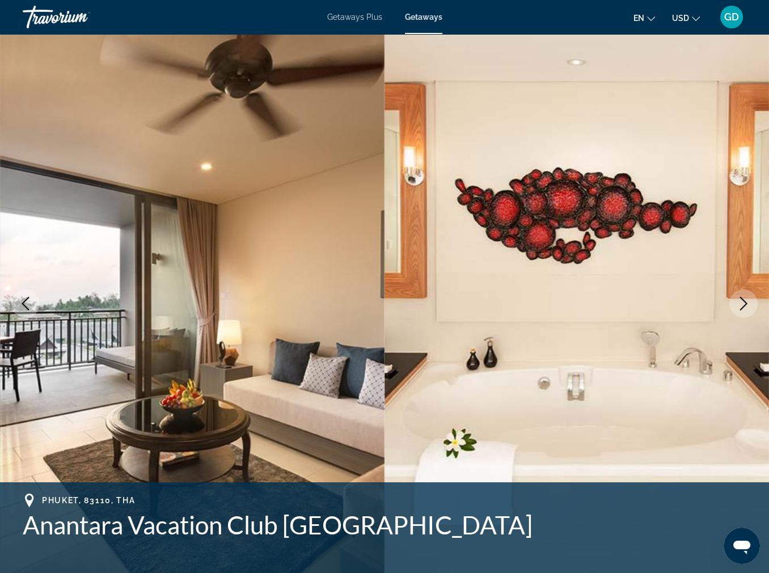
click at [737, 310] on icon "Next image" at bounding box center [744, 304] width 14 height 14
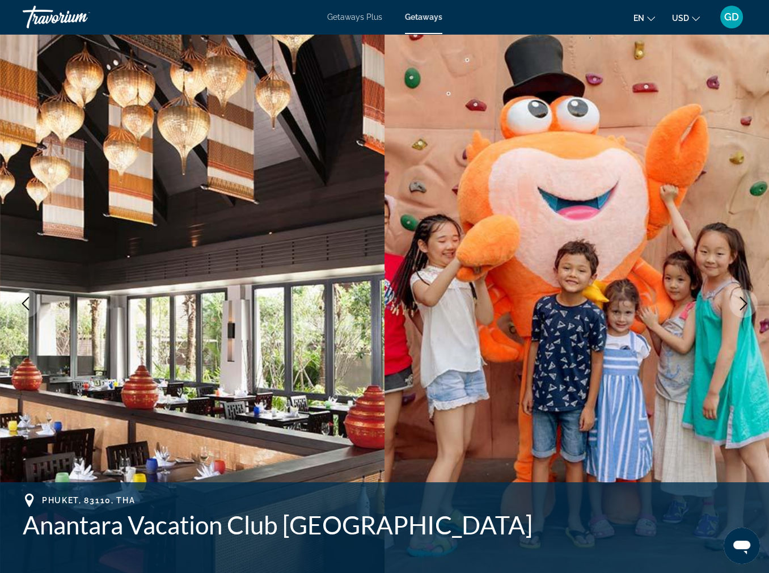
click at [737, 310] on icon "Next image" at bounding box center [744, 304] width 14 height 14
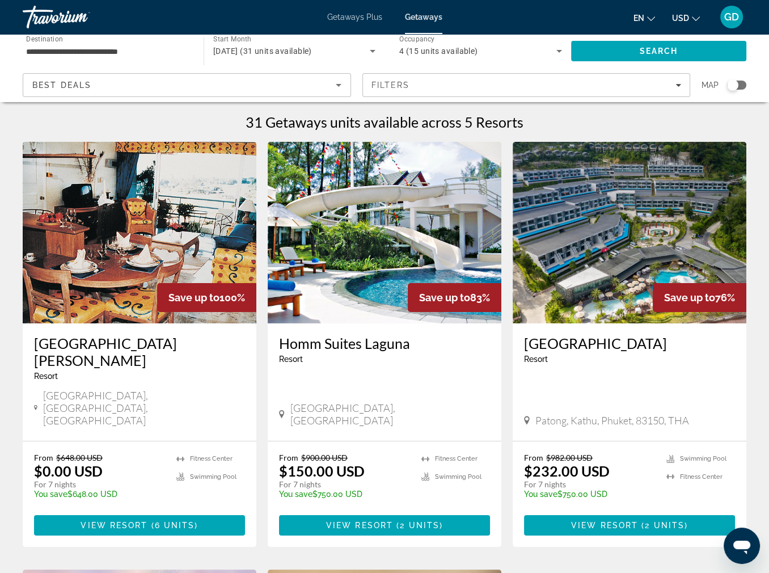
click at [432, 20] on span "Getaways" at bounding box center [423, 16] width 37 height 9
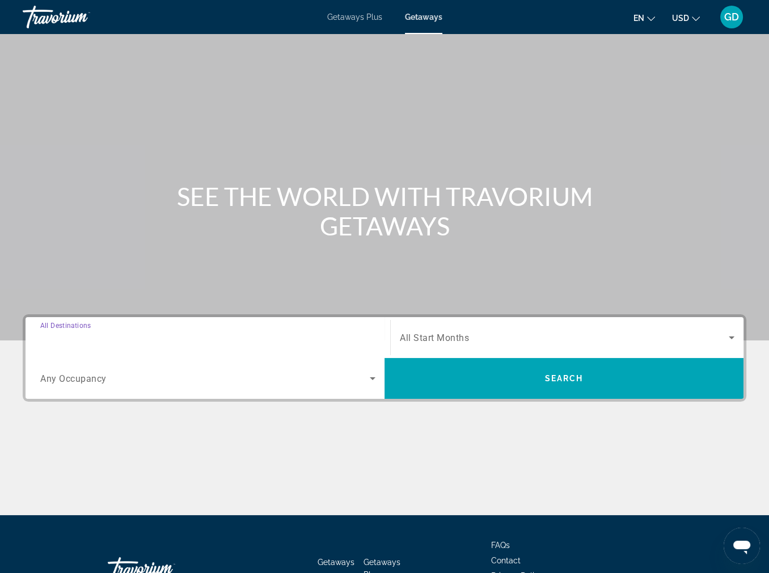
click at [168, 345] on input "Destination All Destinations" at bounding box center [207, 338] width 335 height 14
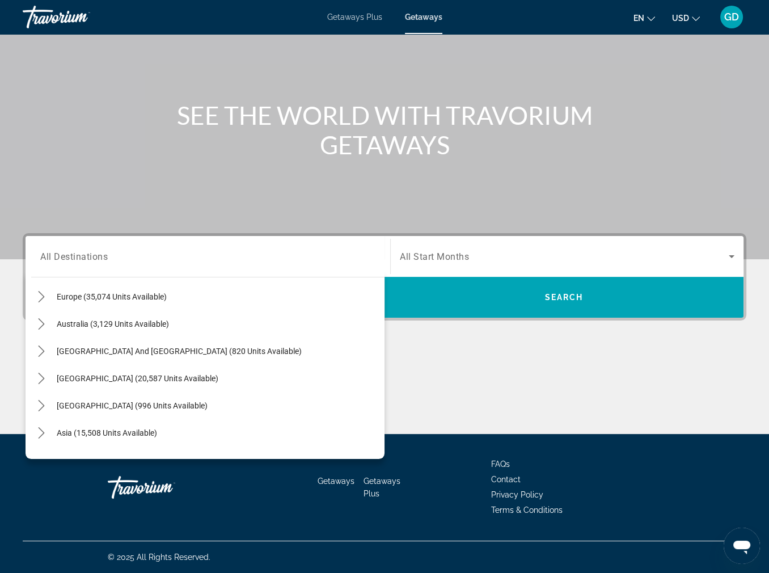
scroll to position [141, 0]
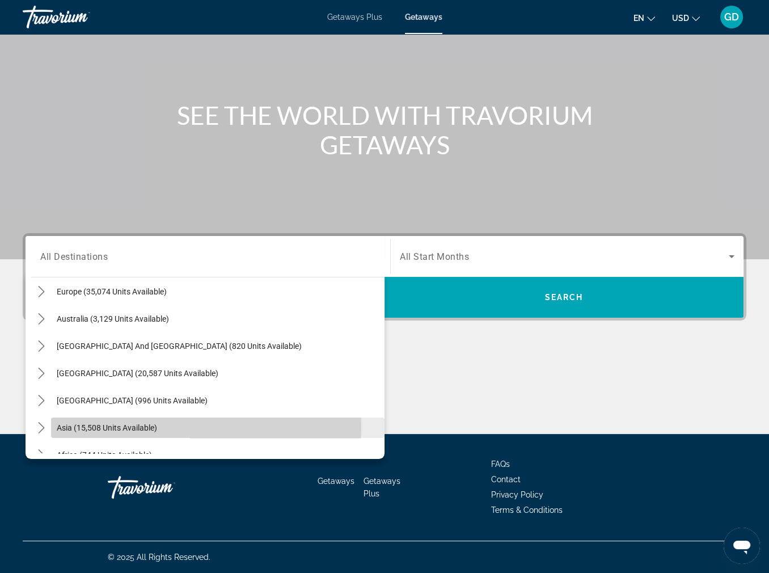
click at [144, 423] on span "Asia (15,508 units available)" at bounding box center [107, 427] width 100 height 9
type input "**********"
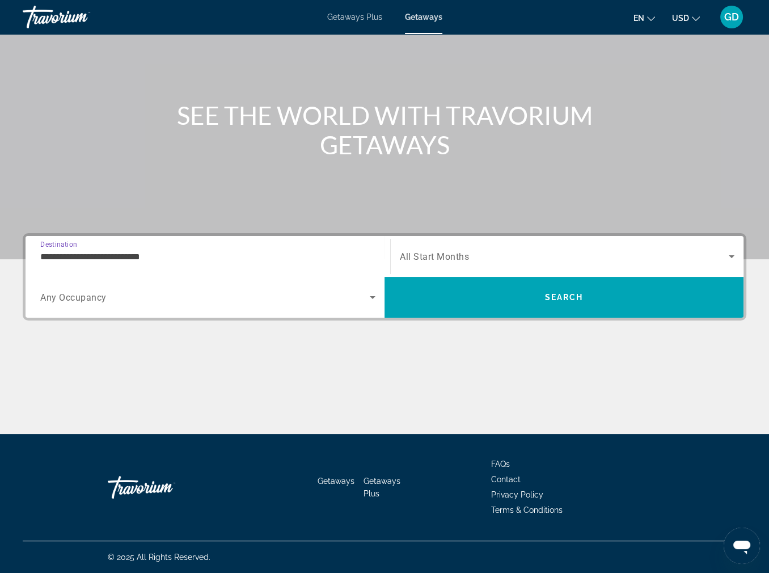
click at [448, 251] on span "All Start Months" at bounding box center [434, 256] width 69 height 11
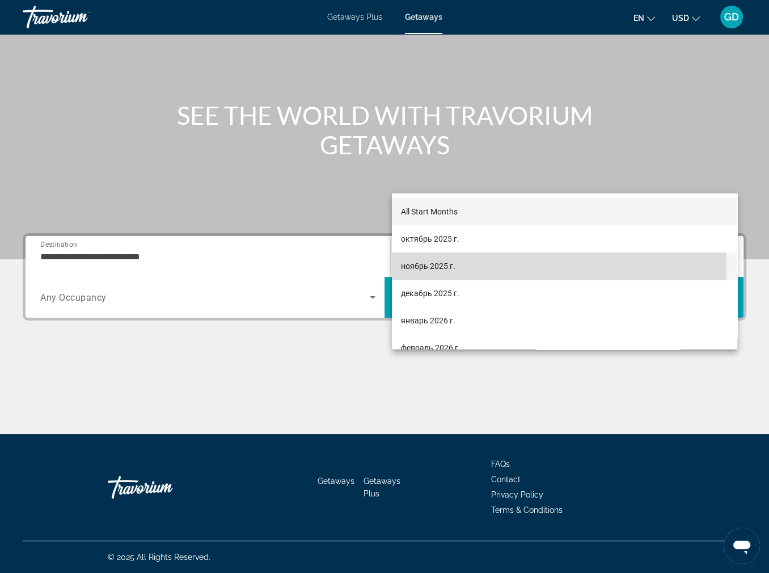
click at [456, 267] on span "ноябрь 2025 г." at bounding box center [428, 266] width 54 height 14
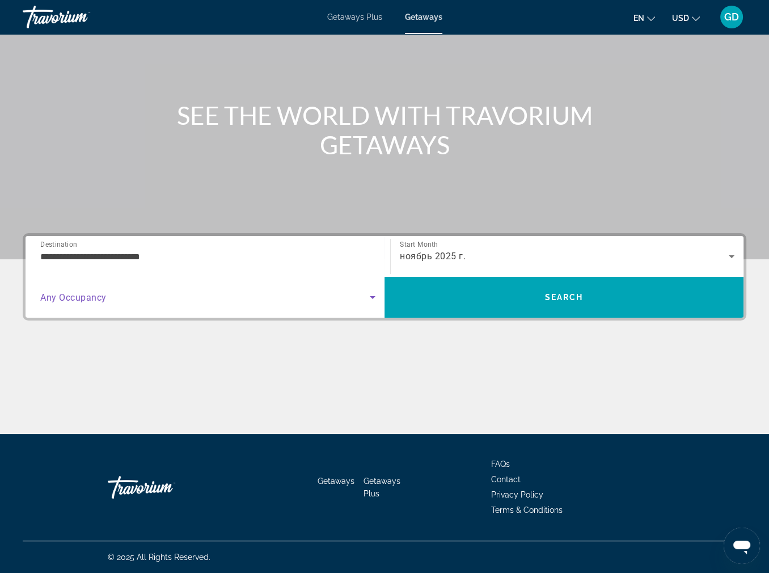
click at [195, 290] on span "Search widget" at bounding box center [205, 297] width 330 height 14
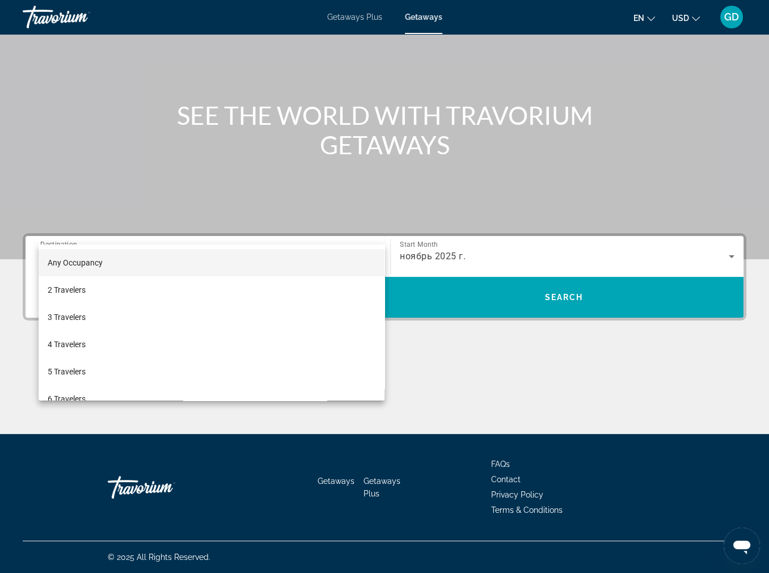
click at [187, 260] on mat-option "Any Occupancy" at bounding box center [212, 262] width 346 height 27
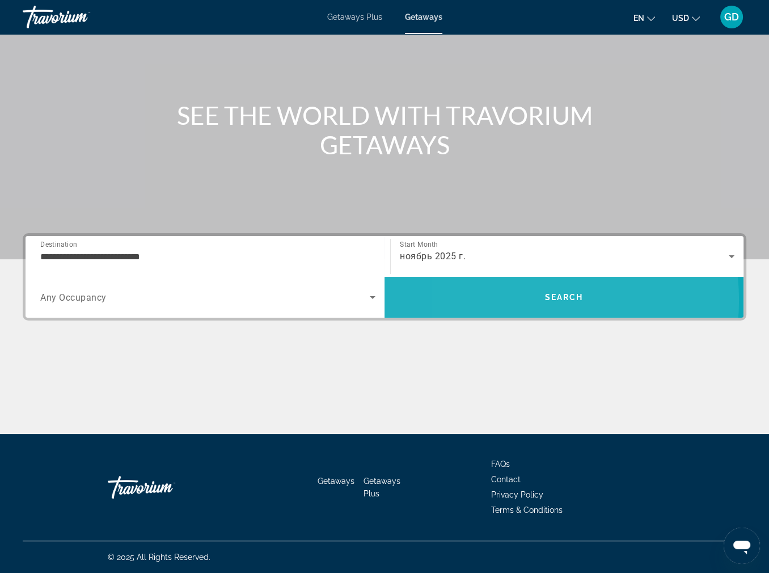
click at [513, 284] on span "Search" at bounding box center [564, 297] width 359 height 27
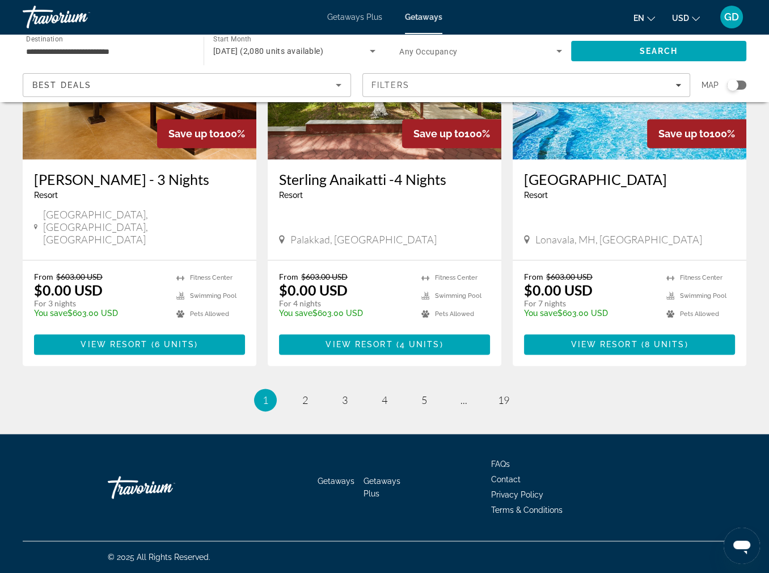
scroll to position [1828, 0]
click at [296, 390] on link "page 2" at bounding box center [306, 400] width 20 height 20
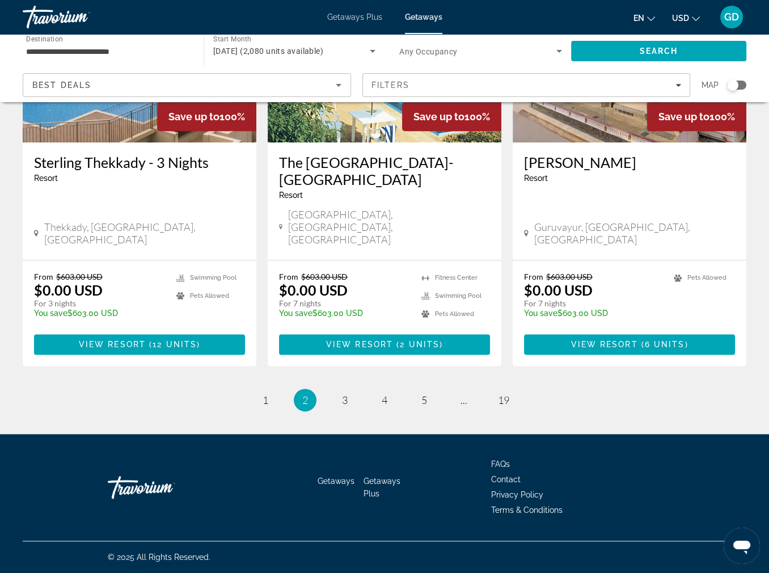
scroll to position [1783, 0]
click at [340, 410] on link "page 3" at bounding box center [345, 400] width 20 height 20
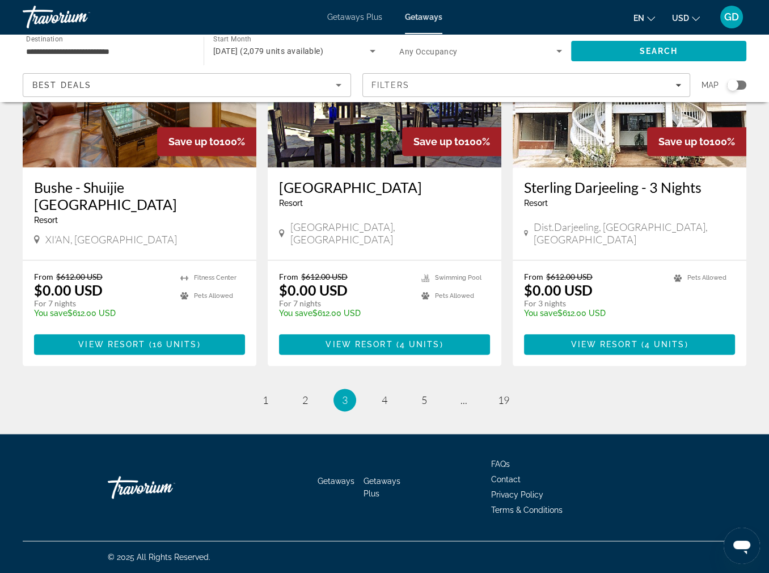
scroll to position [1605, 0]
click at [139, 167] on img "Main content" at bounding box center [140, 77] width 234 height 182
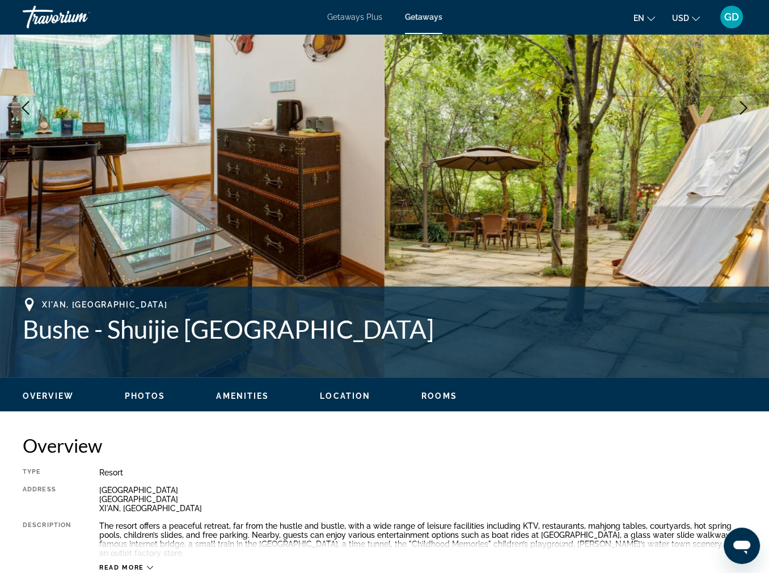
scroll to position [210, 0]
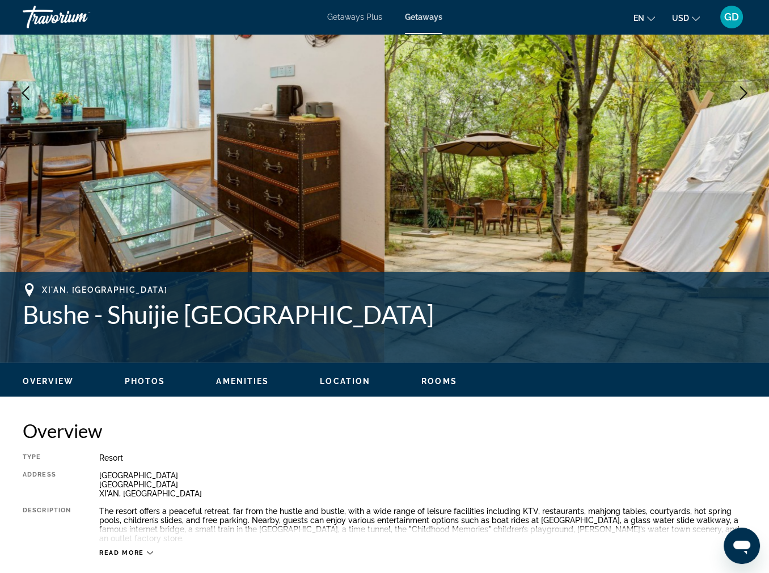
click at [737, 100] on icon "Next image" at bounding box center [744, 93] width 14 height 14
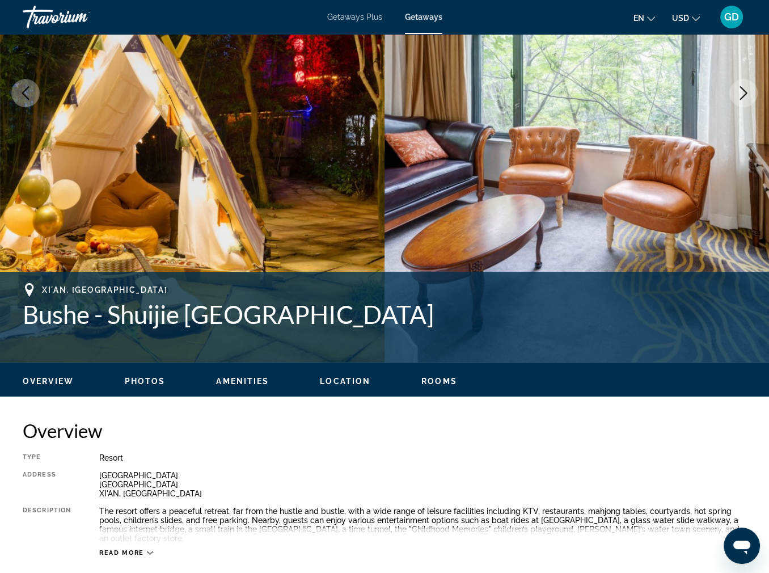
click at [737, 100] on icon "Next image" at bounding box center [744, 93] width 14 height 14
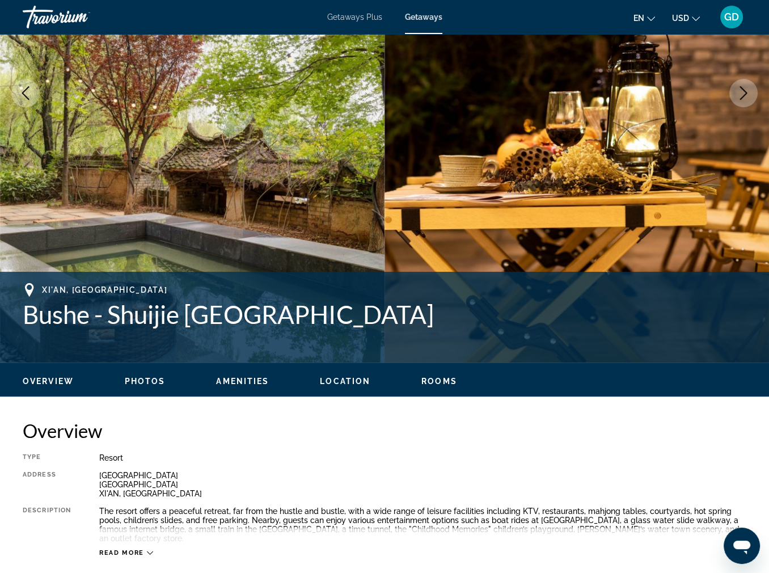
click at [737, 100] on icon "Next image" at bounding box center [744, 93] width 14 height 14
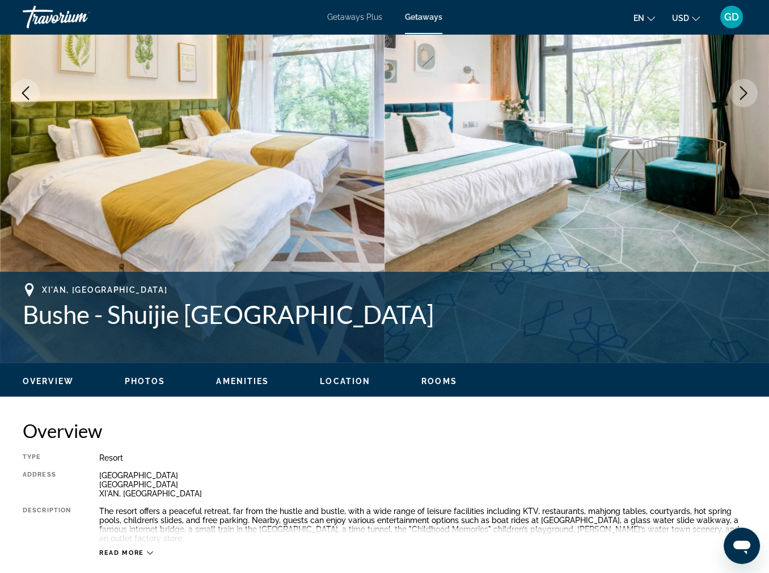
click at [740, 100] on icon "Next image" at bounding box center [743, 93] width 7 height 14
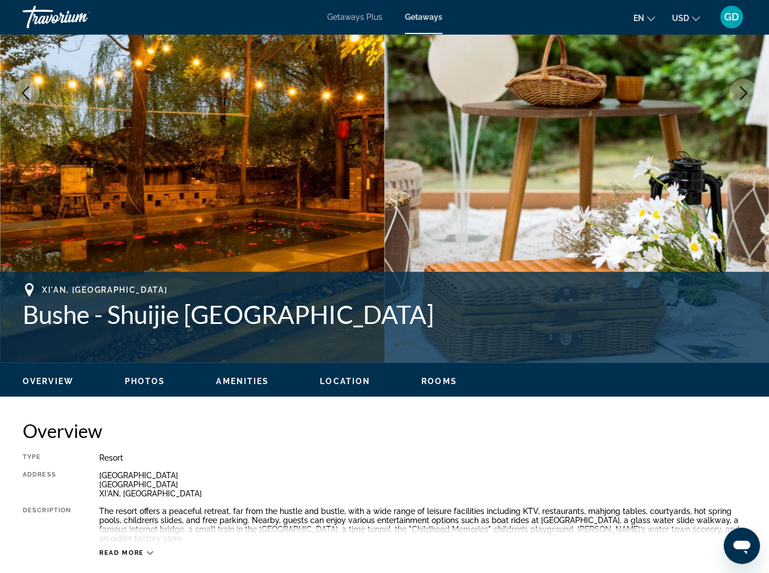
click at [737, 100] on icon "Next image" at bounding box center [744, 93] width 14 height 14
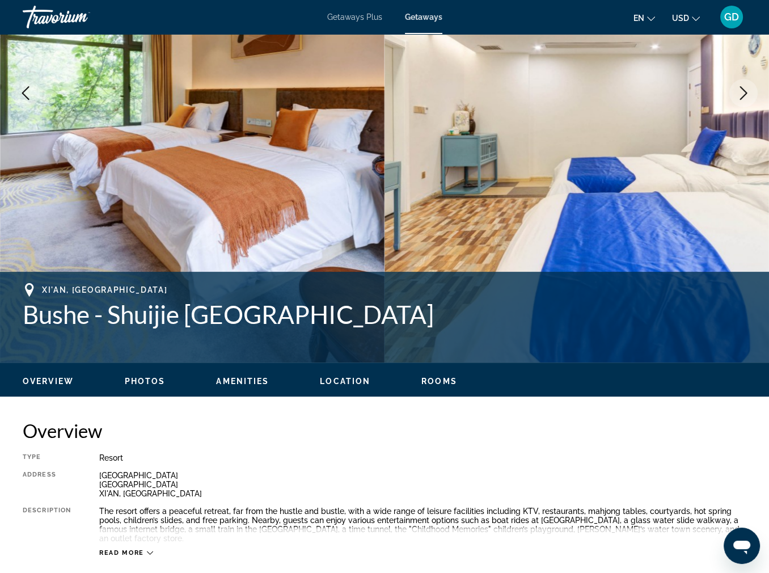
click at [737, 100] on icon "Next image" at bounding box center [744, 93] width 14 height 14
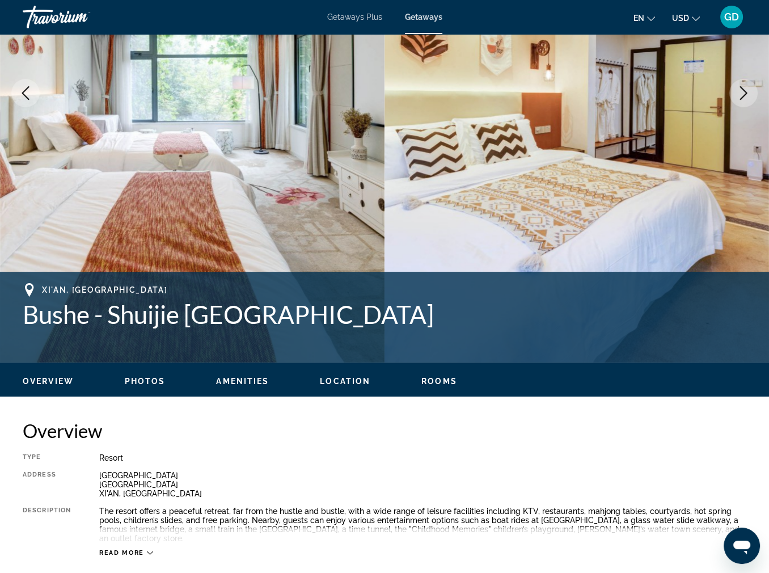
click at [737, 100] on icon "Next image" at bounding box center [744, 93] width 14 height 14
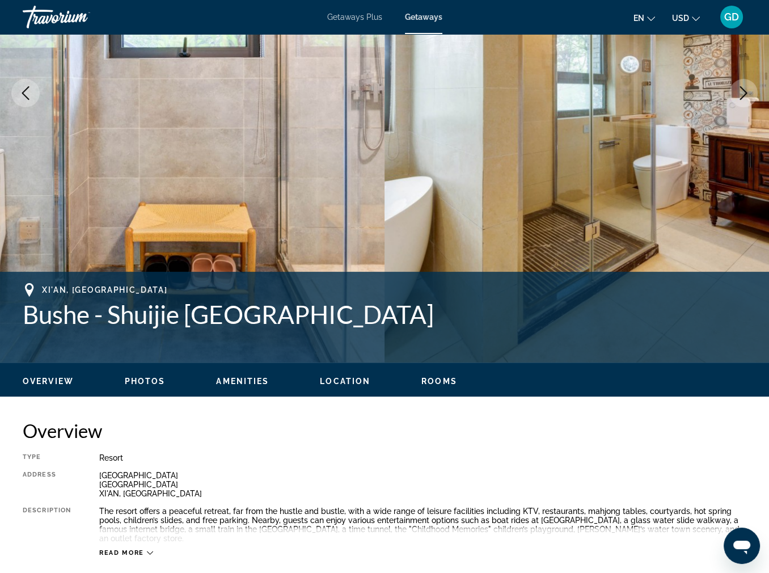
click at [737, 100] on icon "Next image" at bounding box center [744, 93] width 14 height 14
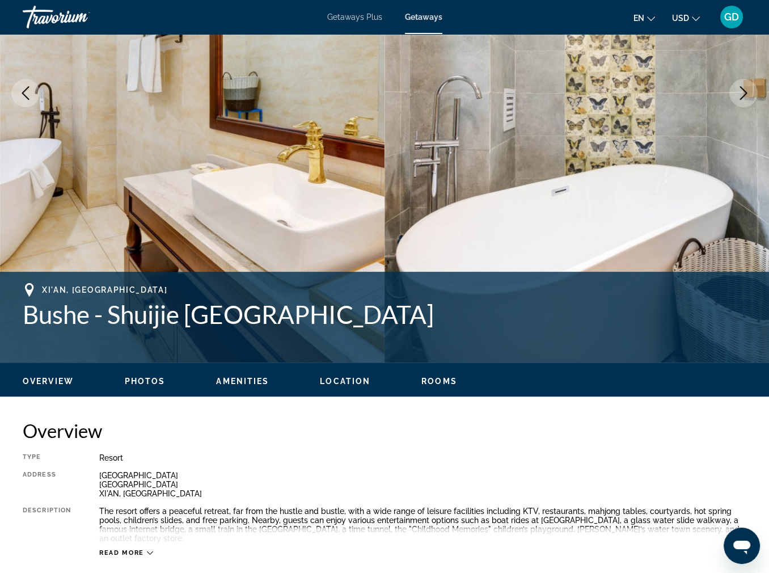
click at [737, 100] on icon "Next image" at bounding box center [744, 93] width 14 height 14
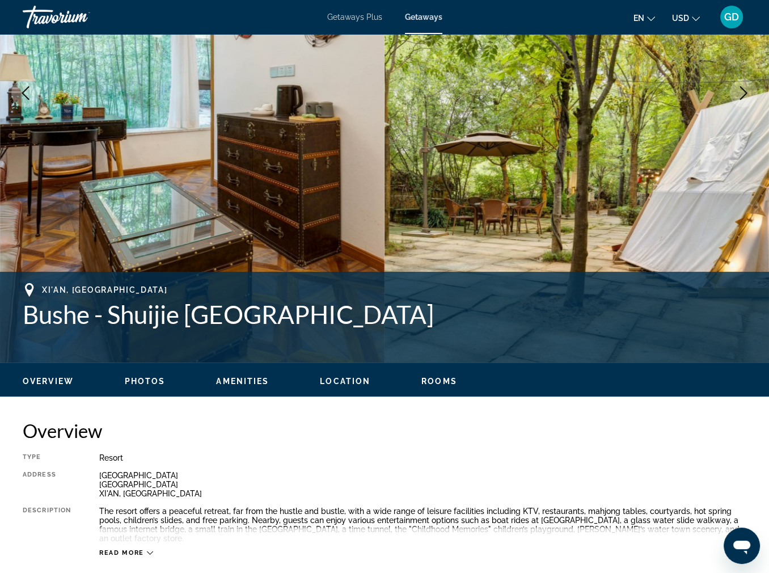
click at [737, 100] on icon "Next image" at bounding box center [744, 93] width 14 height 14
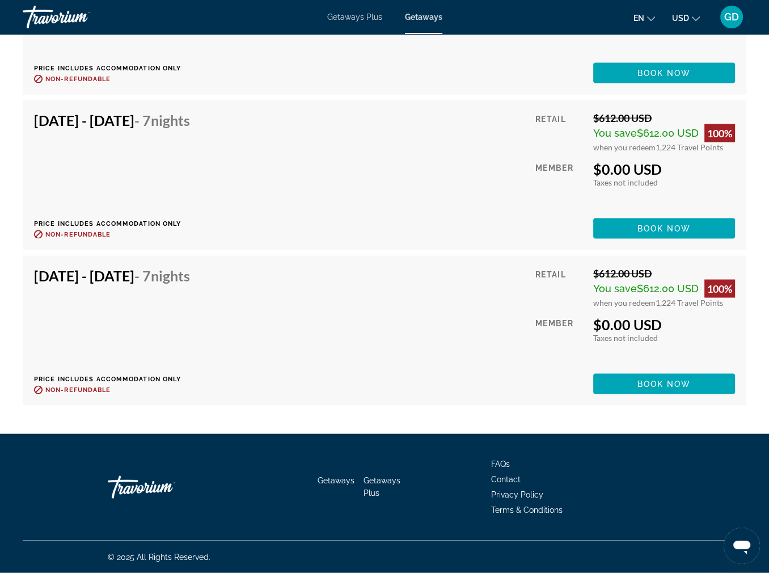
scroll to position [3155, 0]
